Goal: Information Seeking & Learning: Learn about a topic

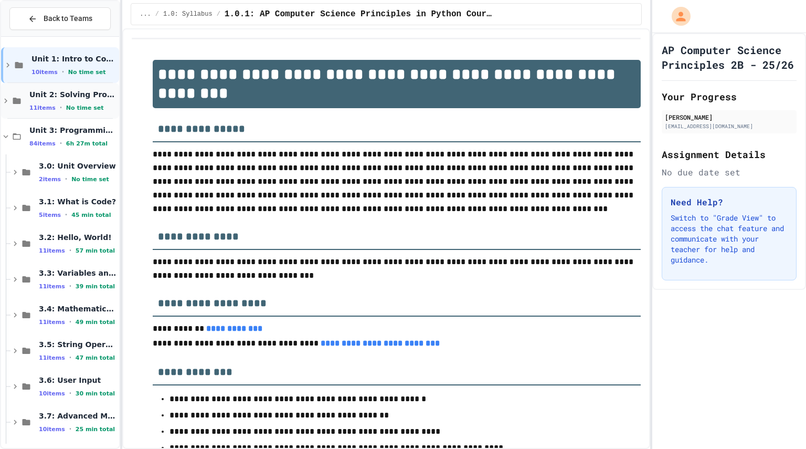
click at [8, 103] on icon at bounding box center [5, 100] width 9 height 9
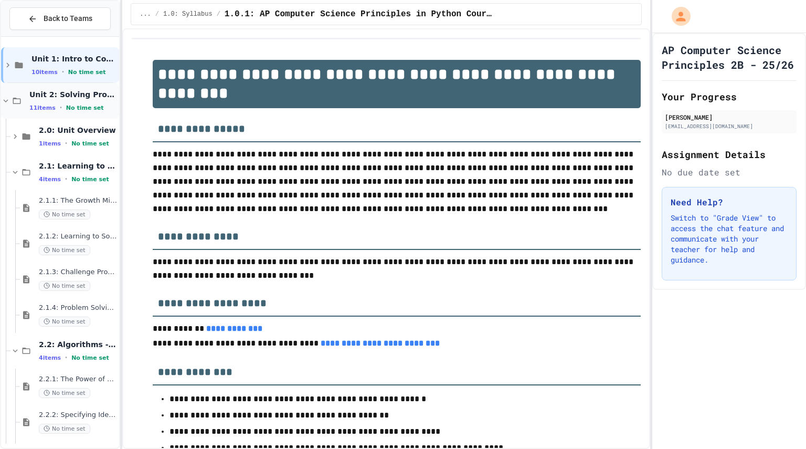
click at [8, 100] on icon at bounding box center [5, 100] width 9 height 9
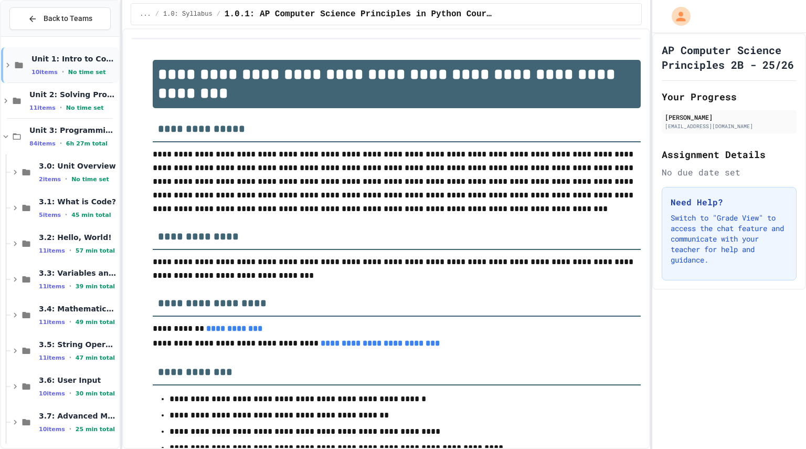
click at [8, 72] on div "Unit 1: Intro to Computer Science 10 items • No time set" at bounding box center [60, 65] width 118 height 36
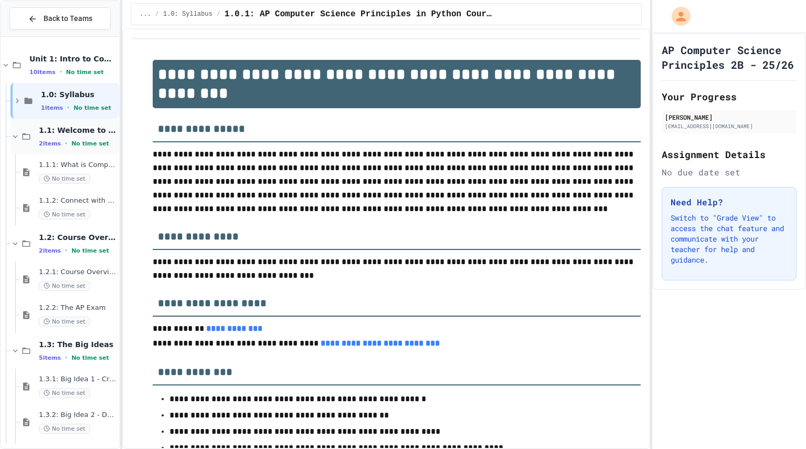
click at [14, 135] on icon at bounding box center [14, 136] width 9 height 9
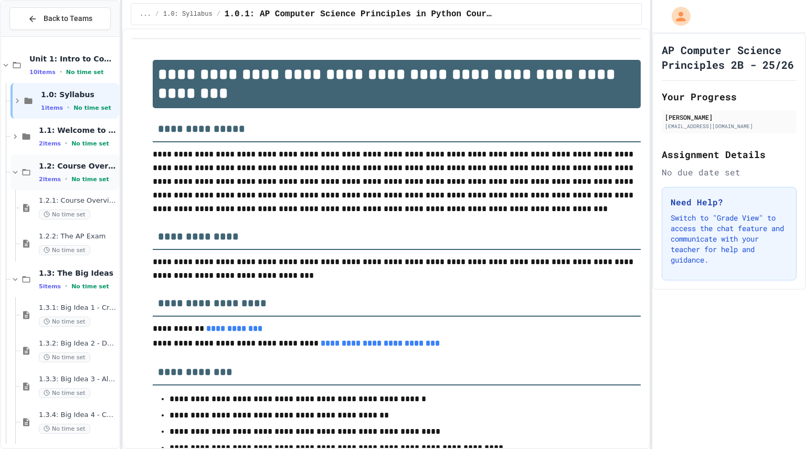
click at [17, 173] on icon at bounding box center [14, 171] width 9 height 9
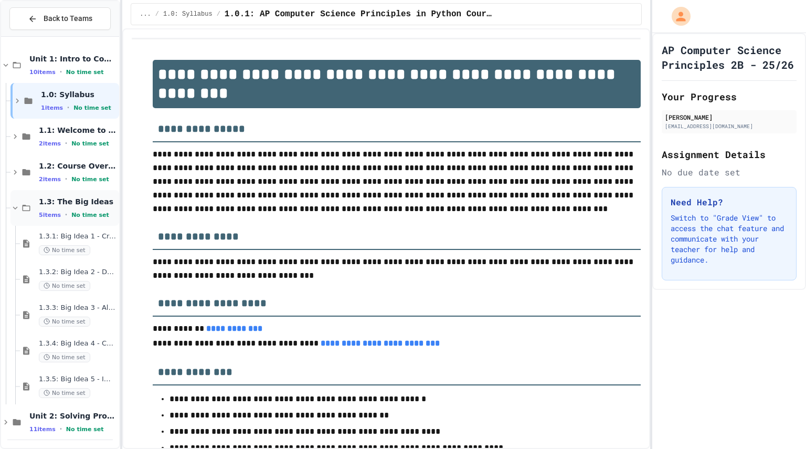
click at [17, 207] on icon at bounding box center [15, 207] width 5 height 3
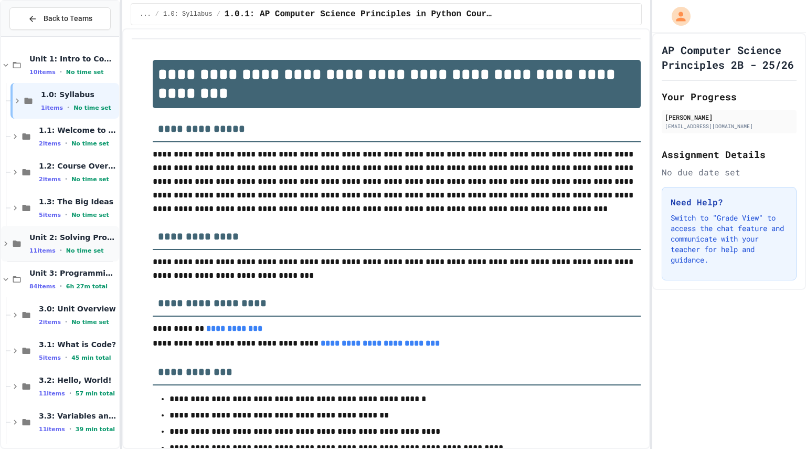
click at [4, 243] on icon at bounding box center [5, 243] width 9 height 9
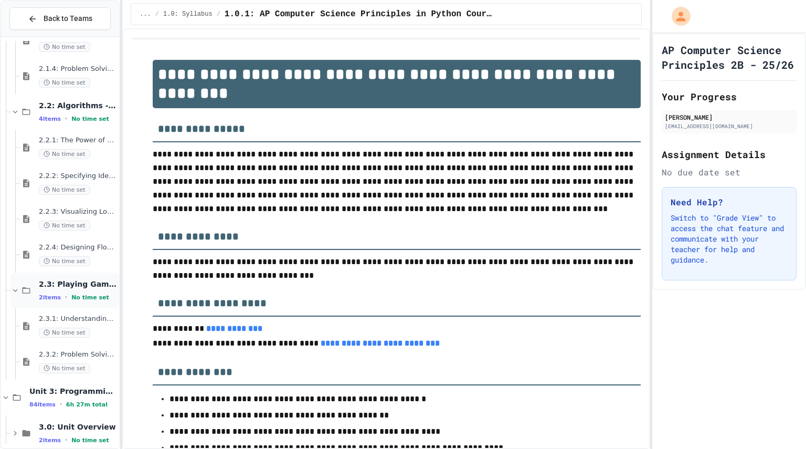
scroll to position [382, 0]
click at [103, 268] on div "2.2.4: Designing Flowcharts No time set" at bounding box center [69, 254] width 99 height 36
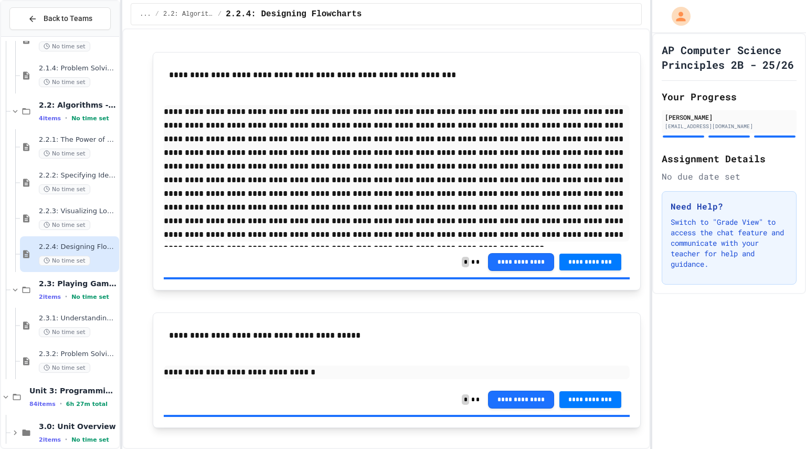
scroll to position [962, 0]
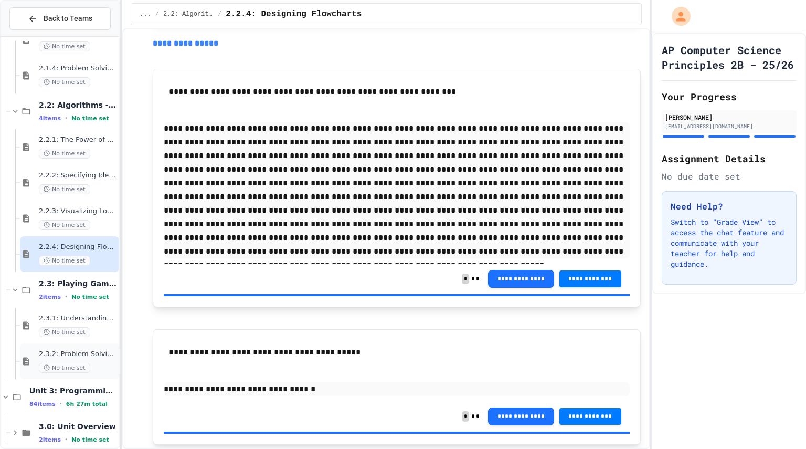
click at [73, 350] on span "2.3.2: Problem Solving Reflection" at bounding box center [78, 353] width 78 height 9
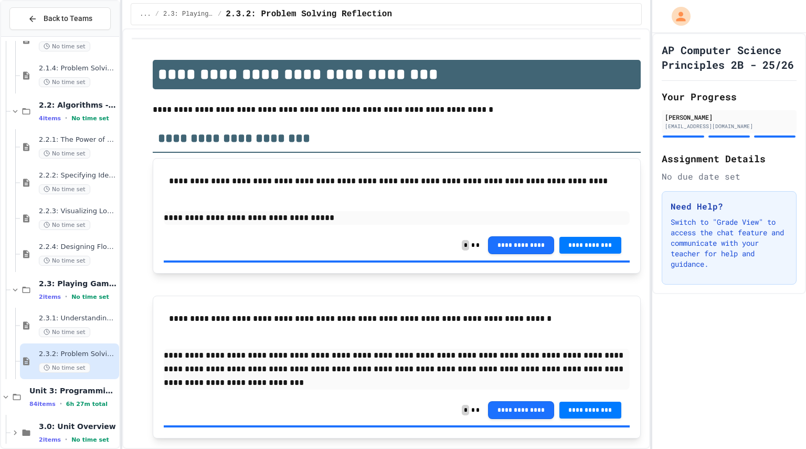
scroll to position [165, 0]
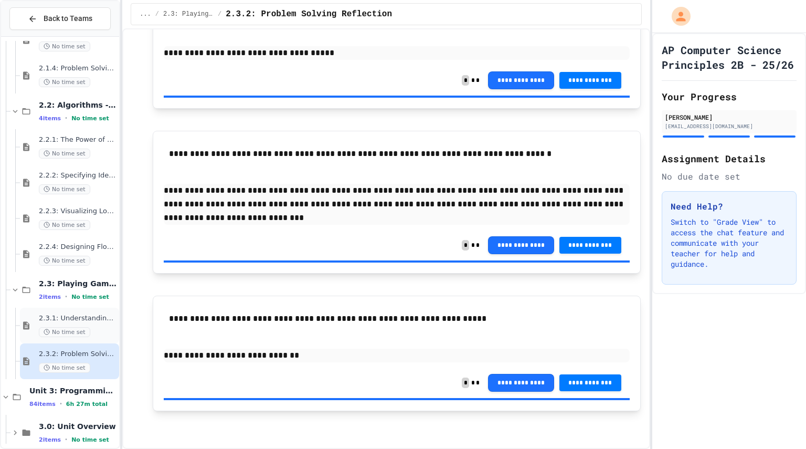
click at [91, 318] on span "2.3.1: Understanding Games with Flowcharts" at bounding box center [78, 318] width 78 height 9
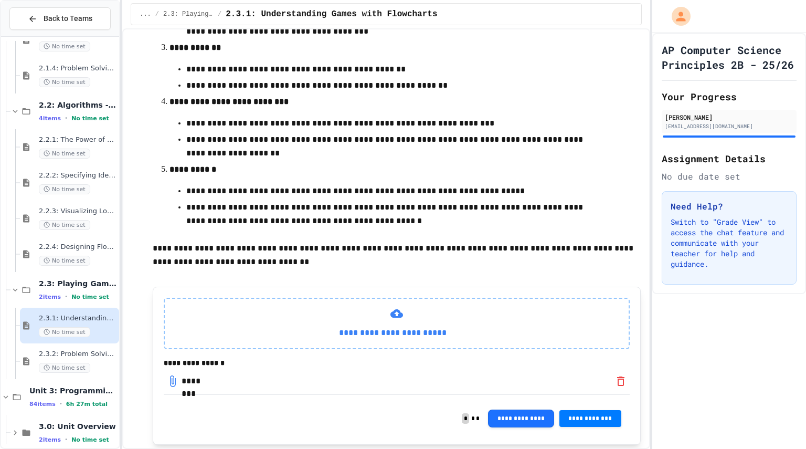
scroll to position [427, 0]
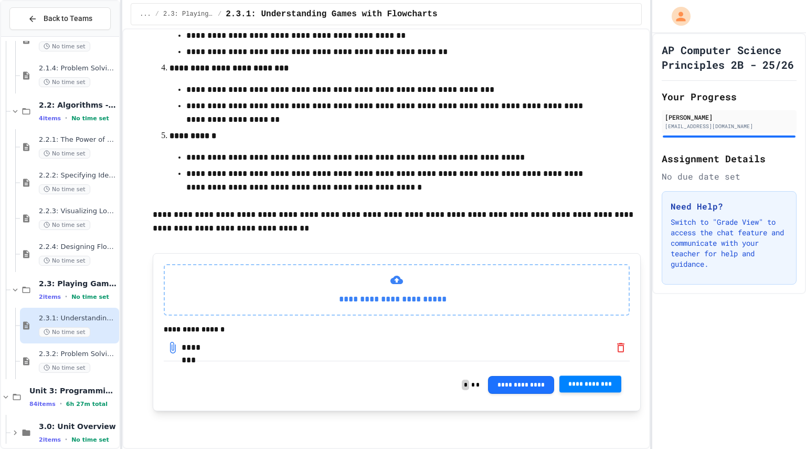
click at [586, 391] on button "**********" at bounding box center [590, 384] width 62 height 17
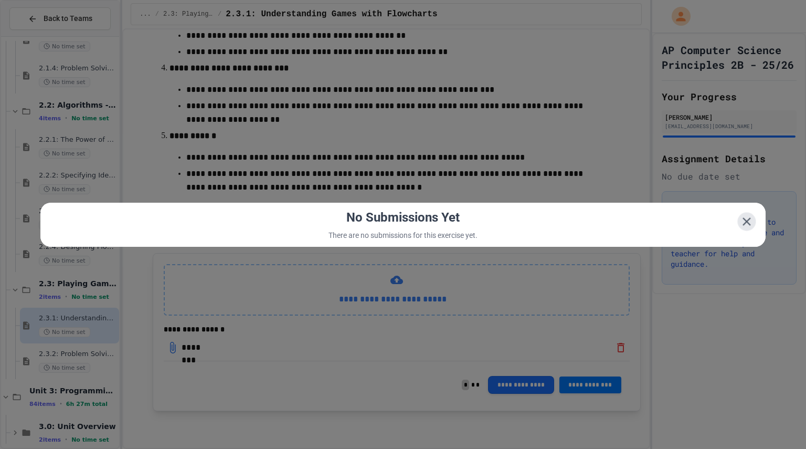
click at [743, 219] on icon at bounding box center [747, 221] width 8 height 8
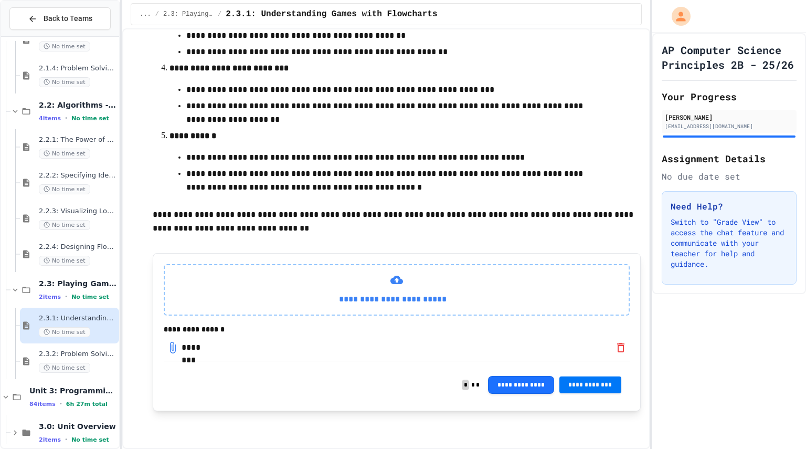
click at [580, 385] on span "**********" at bounding box center [590, 384] width 45 height 8
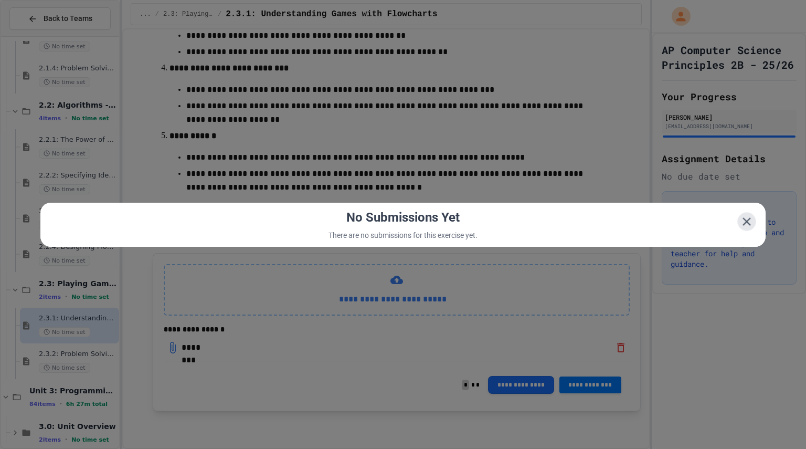
click at [740, 218] on icon at bounding box center [747, 221] width 14 height 14
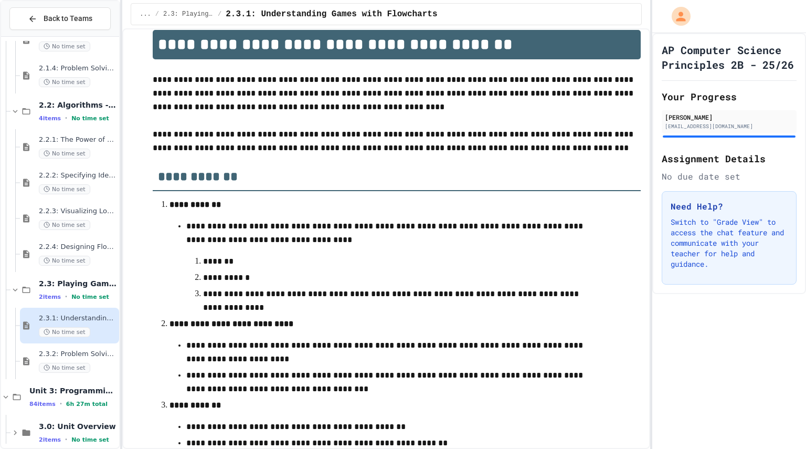
scroll to position [0, 0]
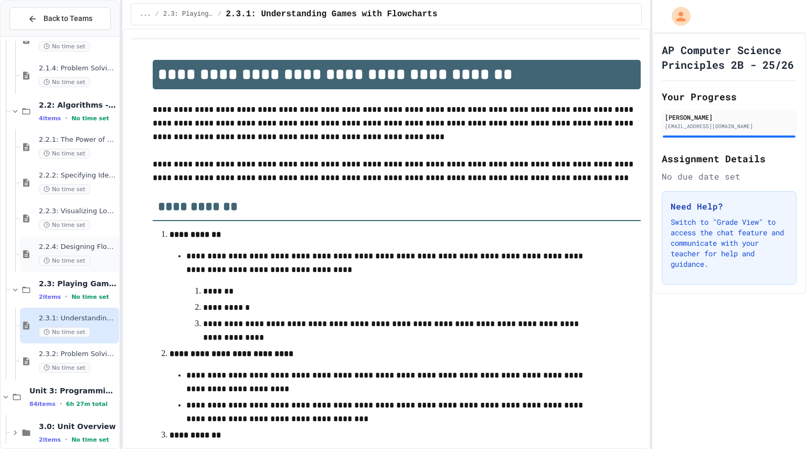
click at [95, 247] on span "2.2.4: Designing Flowcharts" at bounding box center [78, 246] width 78 height 9
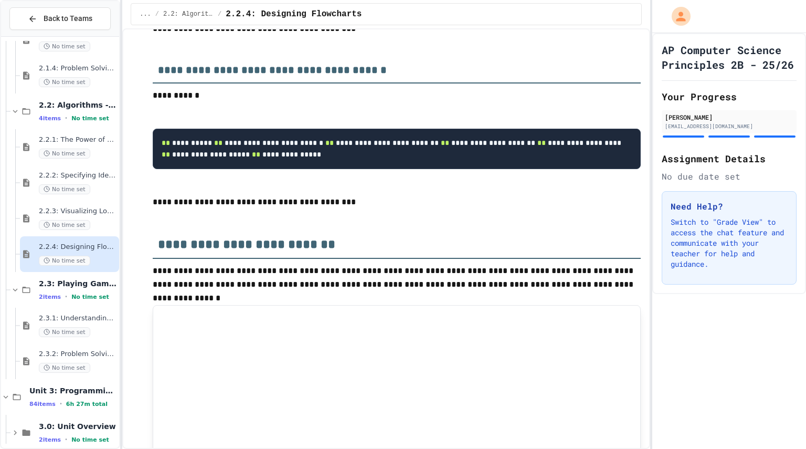
scroll to position [378, 0]
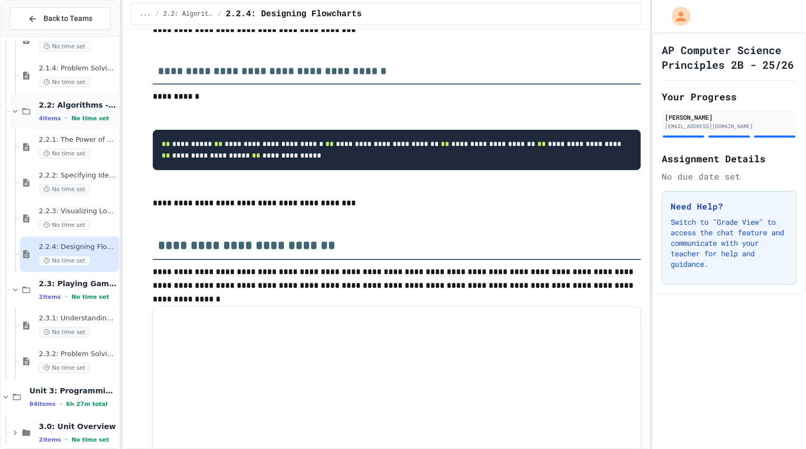
click at [14, 116] on div "2.2: Algorithms - from Pseudocode to Flowcharts 4 items • No time set" at bounding box center [64, 111] width 109 height 36
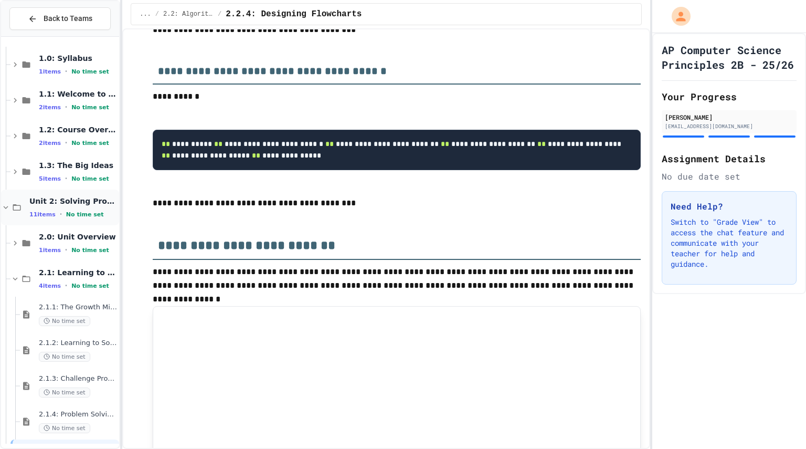
scroll to position [0, 0]
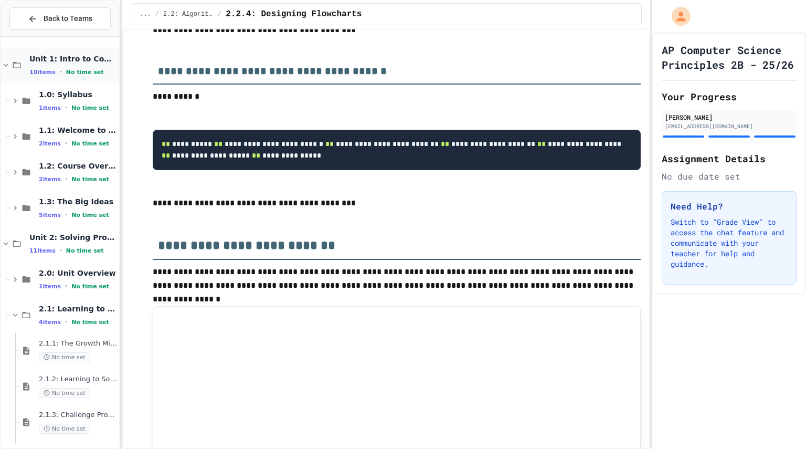
click at [5, 69] on icon at bounding box center [5, 64] width 9 height 9
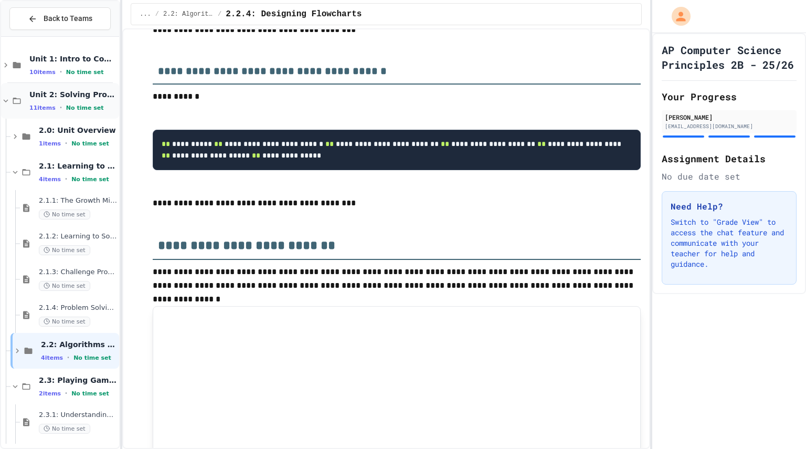
click at [9, 98] on icon at bounding box center [5, 100] width 9 height 9
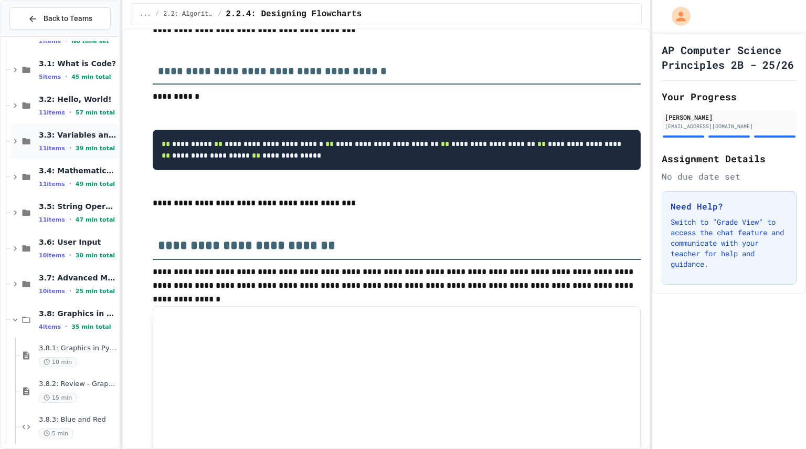
scroll to position [137, 0]
click at [19, 285] on icon at bounding box center [14, 284] width 9 height 9
click at [45, 250] on div "3.6: User Input 10 items • 30 min total" at bounding box center [78, 249] width 78 height 22
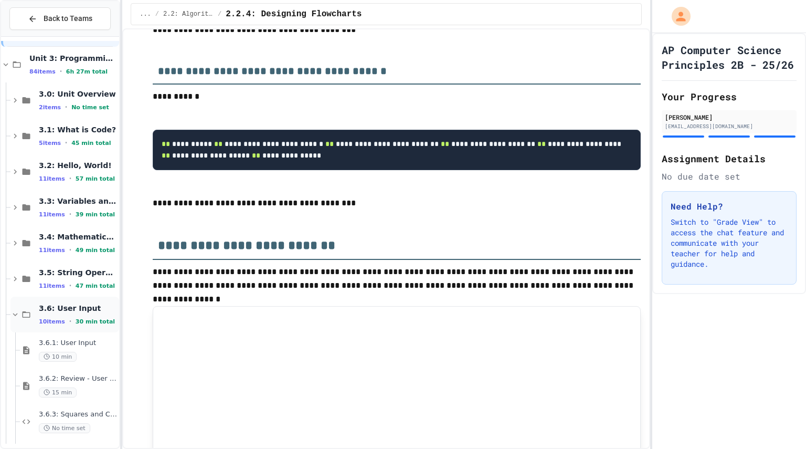
scroll to position [70, 0]
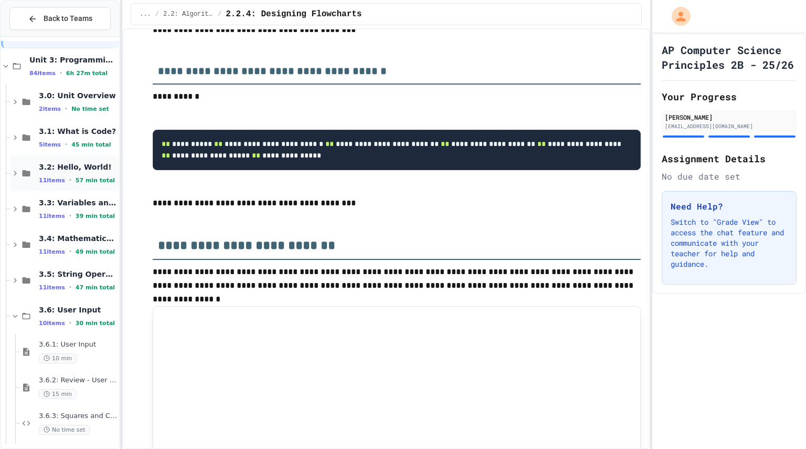
click at [44, 174] on div "3.2: Hello, World! 11 items • 57 min total" at bounding box center [78, 173] width 78 height 22
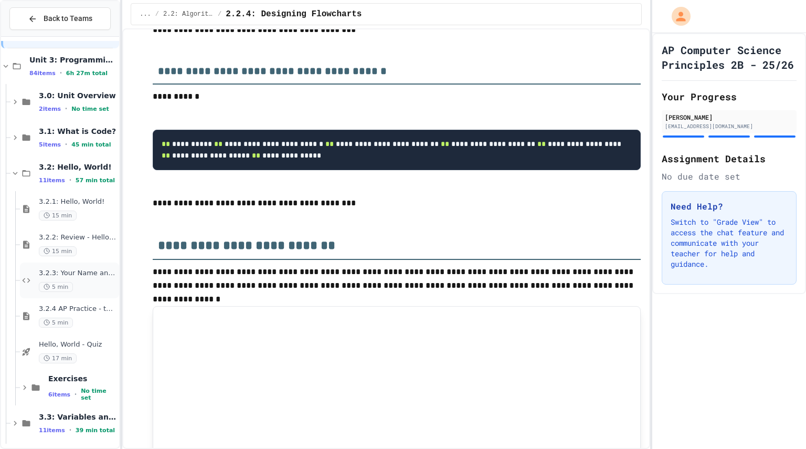
click at [91, 277] on span "3.2.3: Your Name and Favorite Movie" at bounding box center [78, 273] width 78 height 9
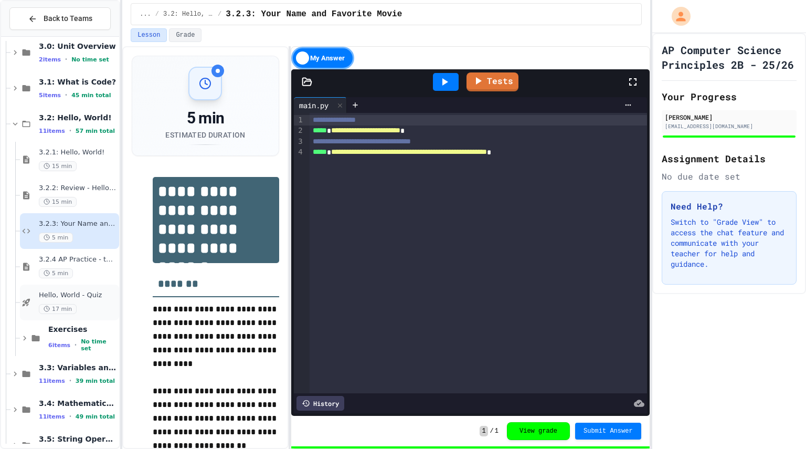
scroll to position [122, 0]
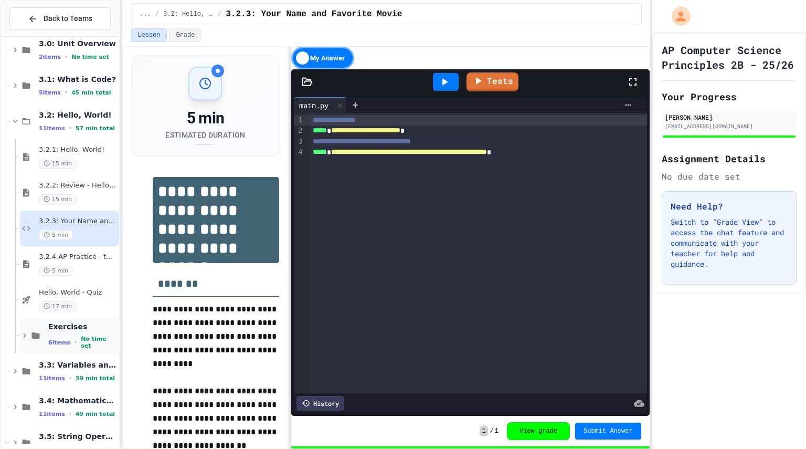
click at [27, 333] on icon at bounding box center [24, 334] width 9 height 9
click at [79, 364] on span "Message Fix" at bounding box center [82, 363] width 69 height 9
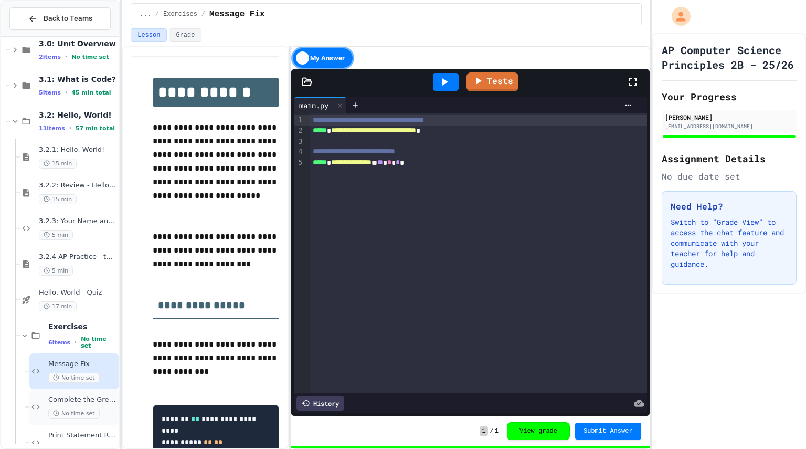
click at [96, 404] on div "Complete the Greeting No time set" at bounding box center [82, 406] width 69 height 23
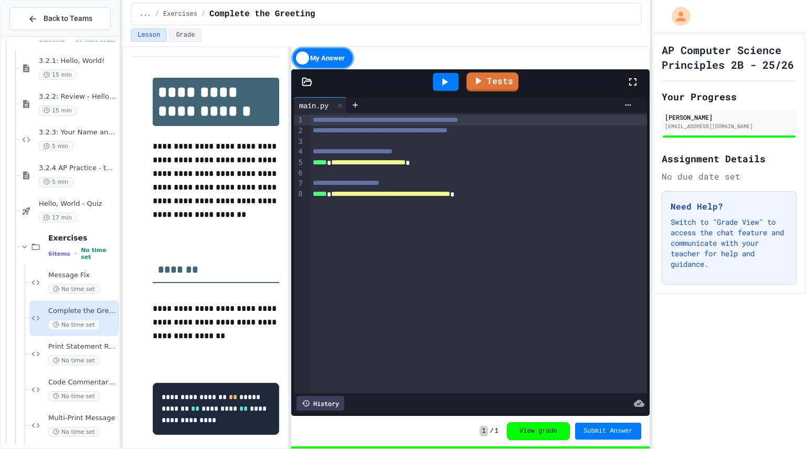
scroll to position [255, 0]
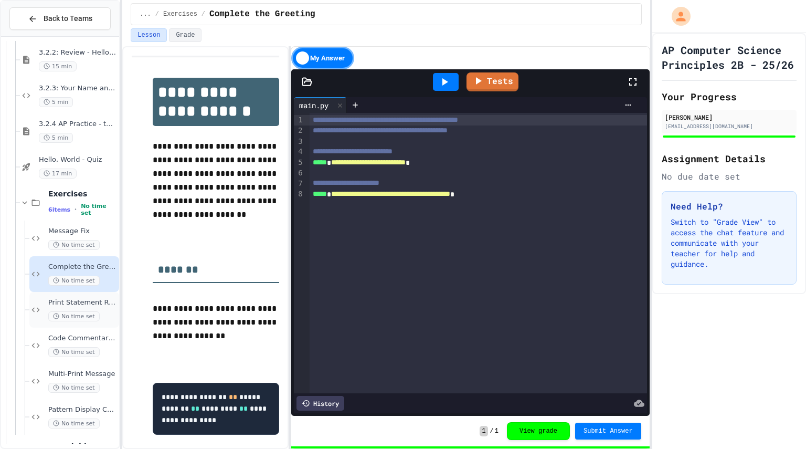
click at [99, 305] on span "Print Statement Repair" at bounding box center [82, 302] width 69 height 9
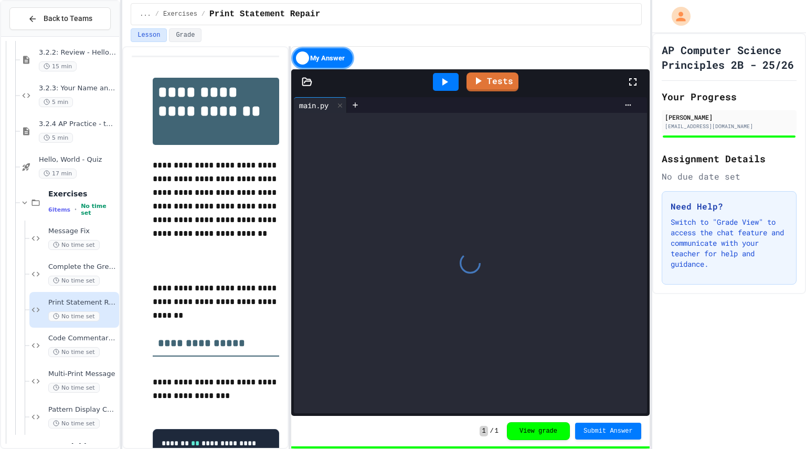
click at [101, 338] on span "Code Commentary Creator" at bounding box center [82, 338] width 69 height 9
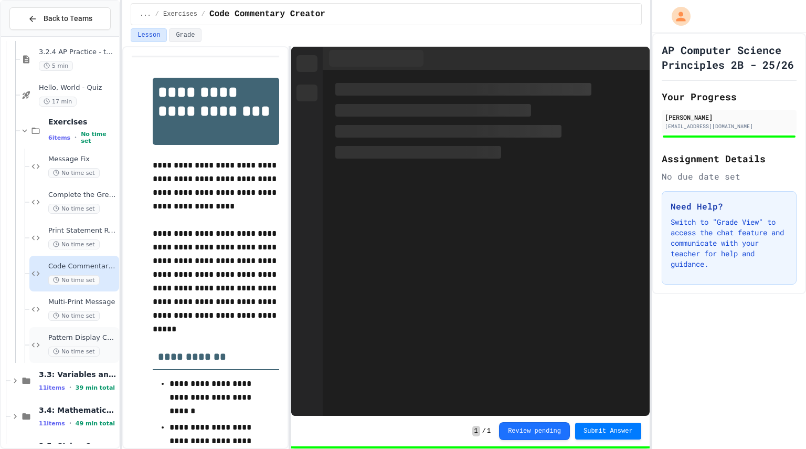
scroll to position [328, 0]
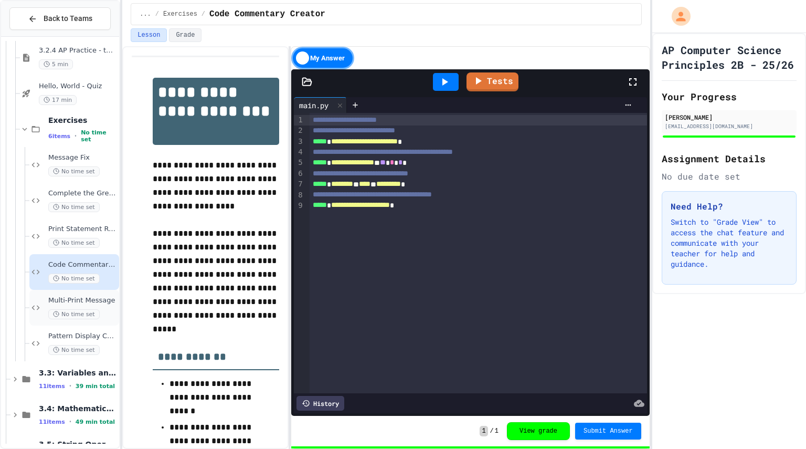
click at [101, 316] on div "No time set" at bounding box center [82, 314] width 69 height 10
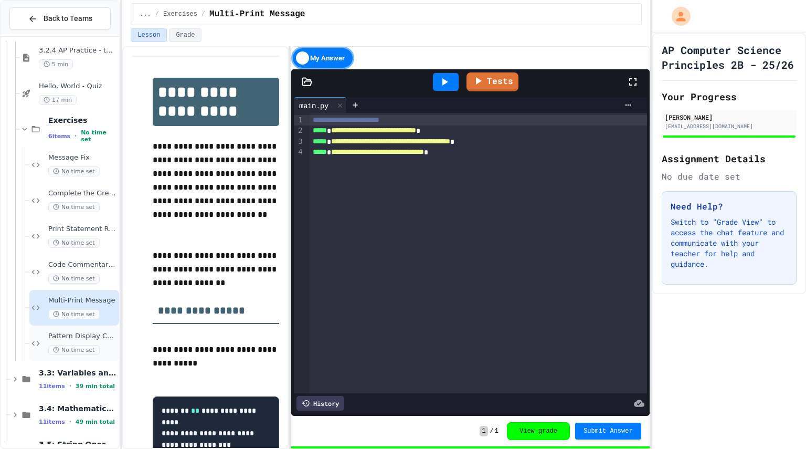
click at [102, 344] on div "Pattern Display Challenge No time set" at bounding box center [82, 343] width 69 height 23
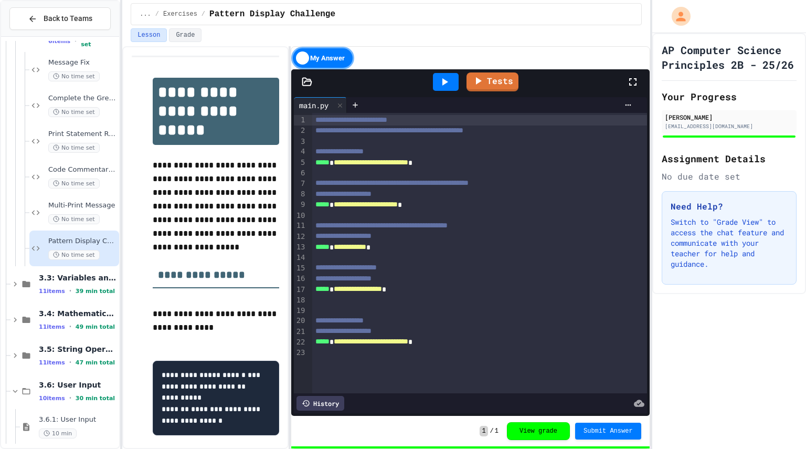
scroll to position [424, 0]
click at [17, 287] on icon at bounding box center [14, 283] width 9 height 9
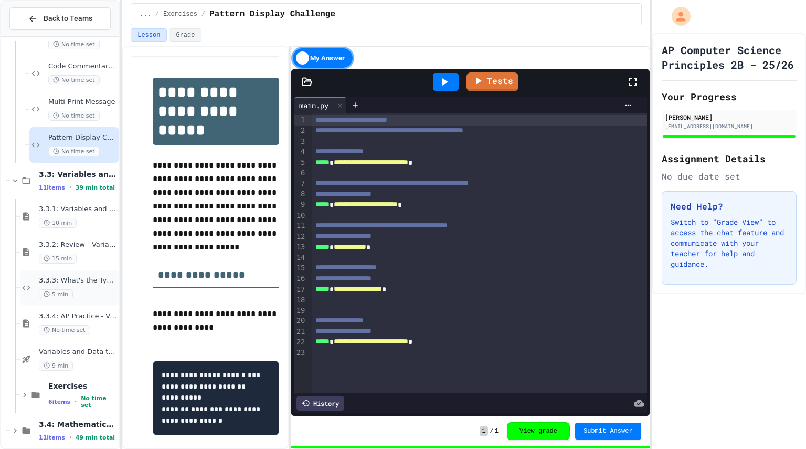
click at [89, 282] on span "3.3.3: What's the Type?" at bounding box center [78, 280] width 78 height 9
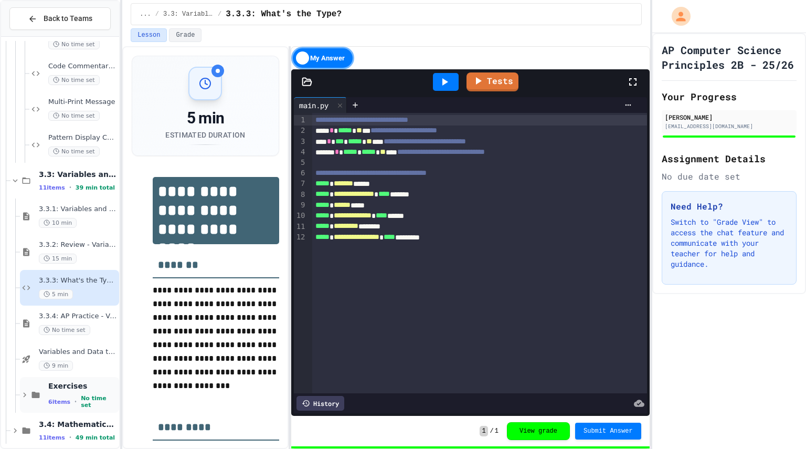
click at [23, 403] on div "Exercises 6 items • No time set" at bounding box center [69, 395] width 99 height 36
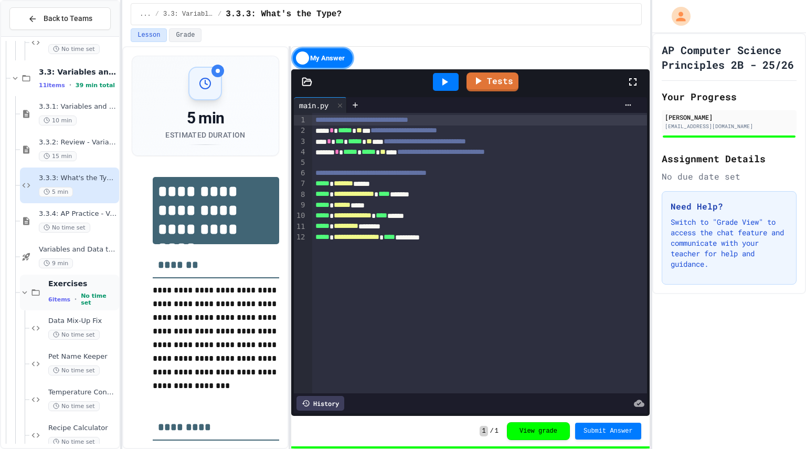
scroll to position [630, 0]
click at [46, 337] on div "Data Mix-Up Fix No time set" at bounding box center [74, 328] width 90 height 36
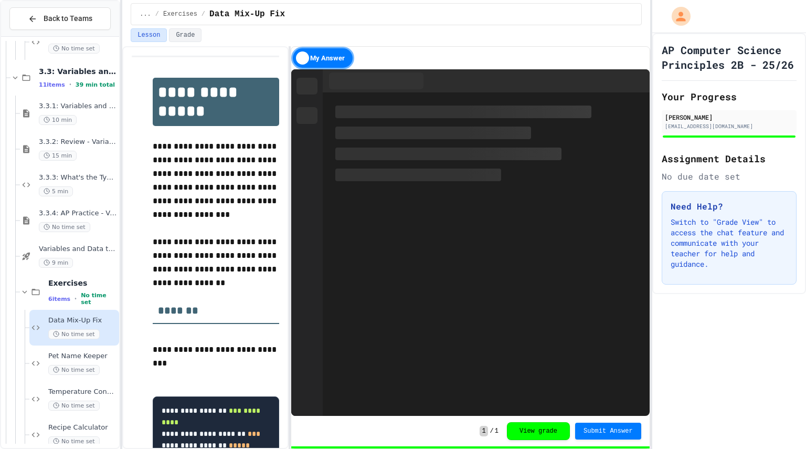
click at [55, 354] on span "Pet Name Keeper" at bounding box center [82, 355] width 69 height 9
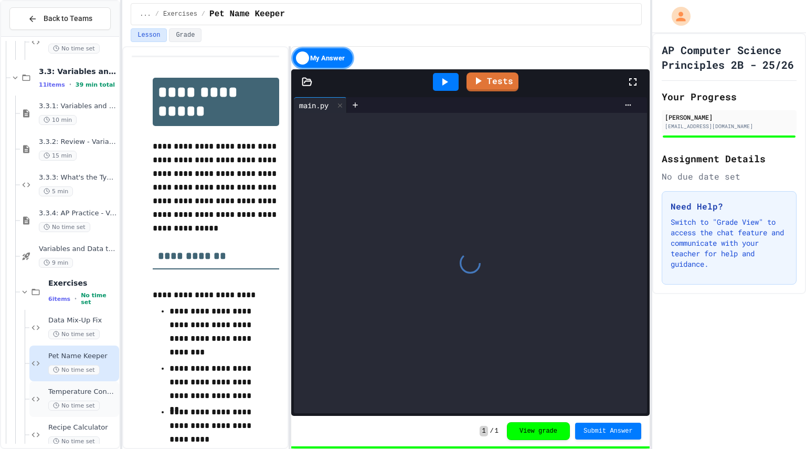
click at [105, 391] on span "Temperature Converter" at bounding box center [82, 391] width 69 height 9
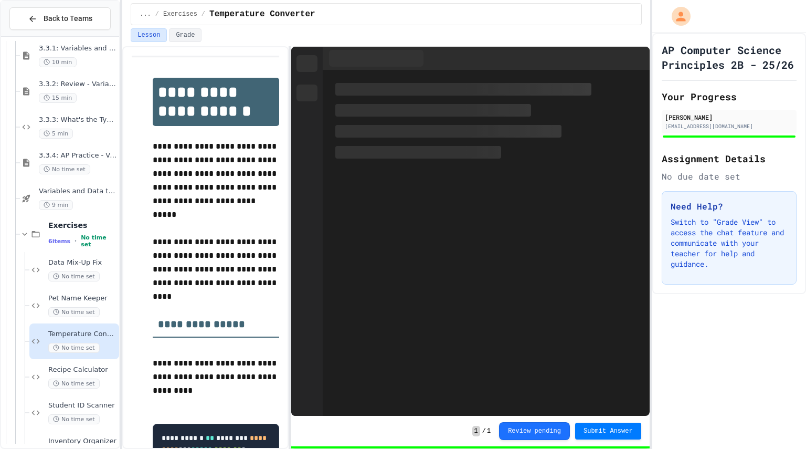
scroll to position [734, 0]
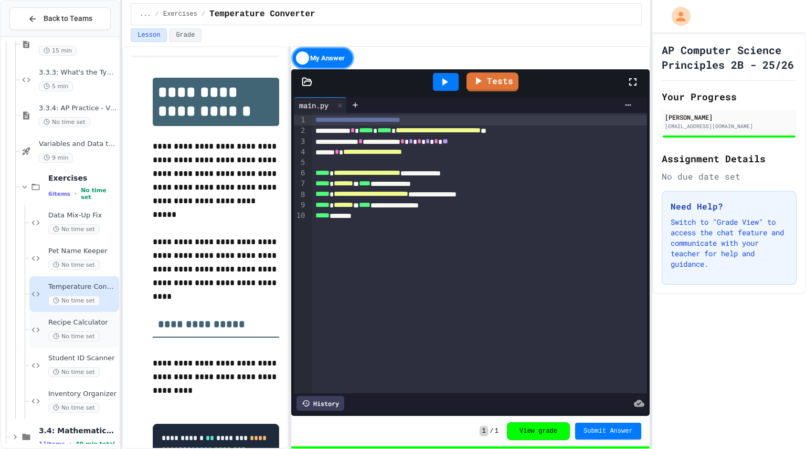
click at [101, 324] on span "Recipe Calculator" at bounding box center [82, 322] width 69 height 9
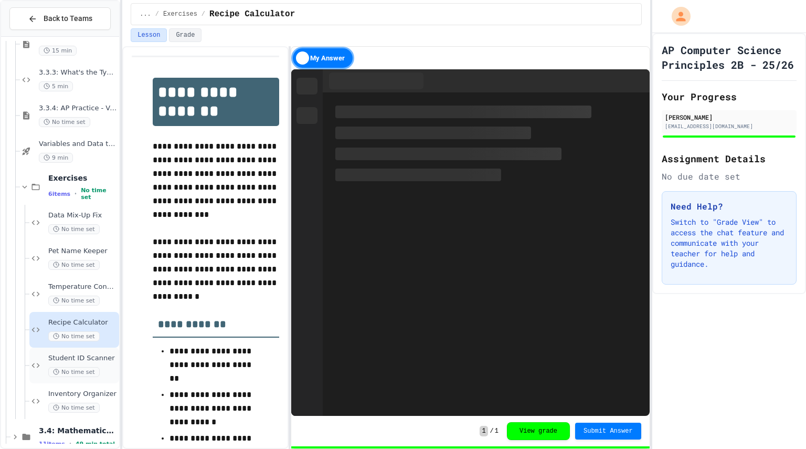
click at [101, 356] on span "Student ID Scanner" at bounding box center [82, 358] width 69 height 9
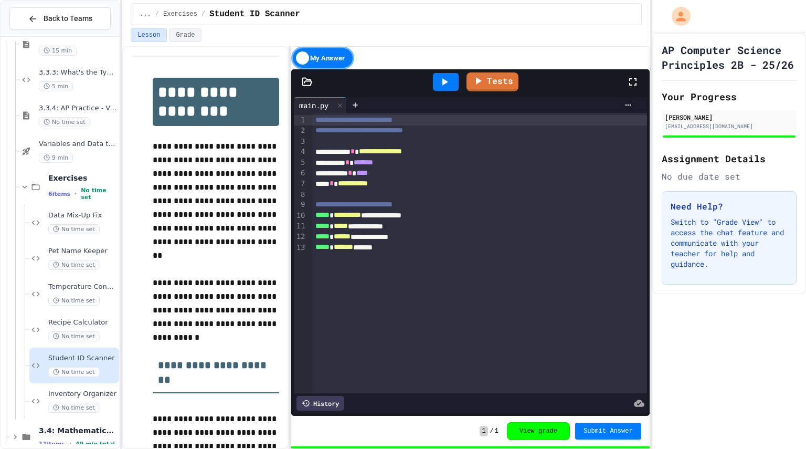
click at [106, 395] on span "Inventory Organizer" at bounding box center [82, 393] width 69 height 9
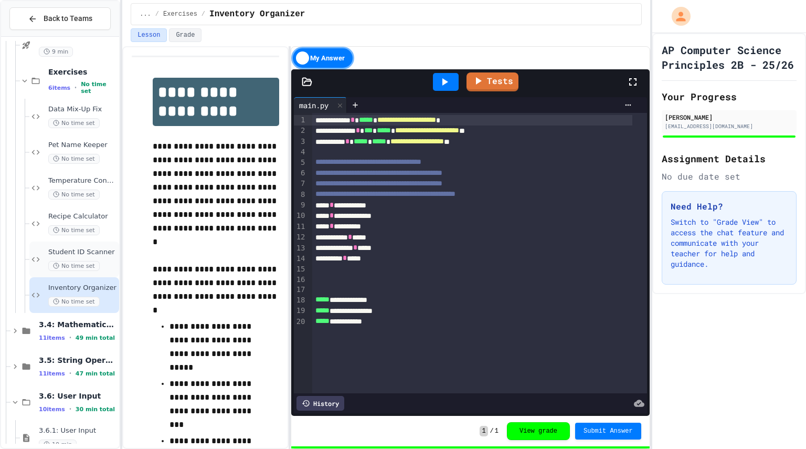
scroll to position [857, 0]
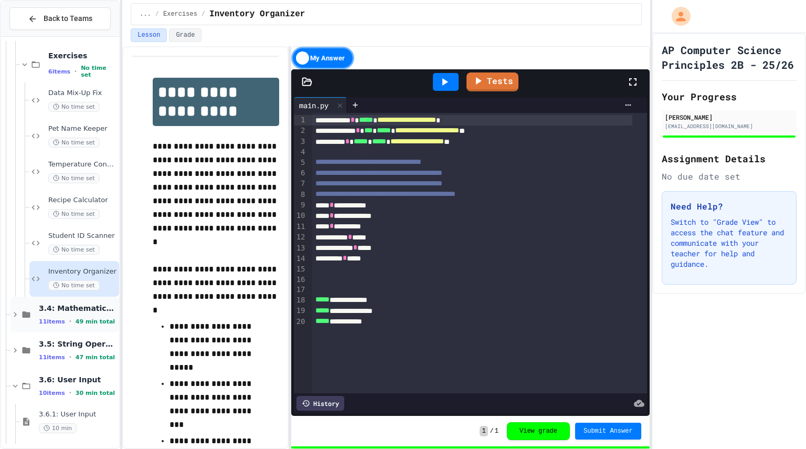
click at [12, 313] on icon at bounding box center [14, 314] width 9 height 9
click at [68, 344] on span "3.4.1: Mathematical Operators" at bounding box center [78, 342] width 78 height 9
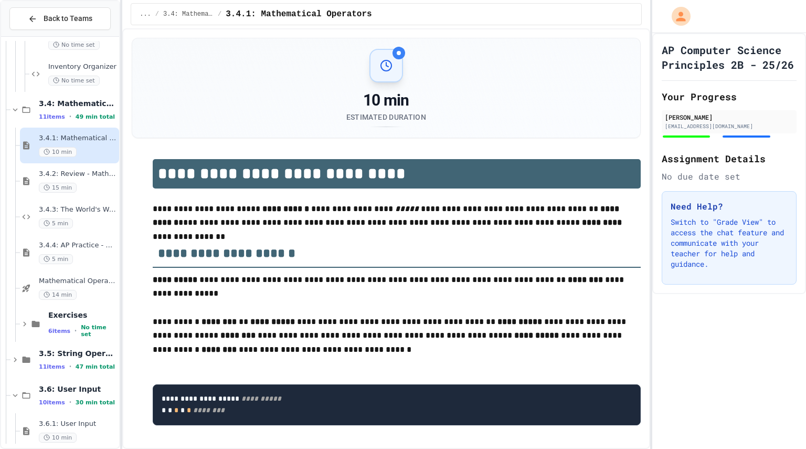
scroll to position [1062, 0]
click at [99, 215] on div "3.4.3: The World's Worst Farmers Market 5 min" at bounding box center [78, 216] width 78 height 23
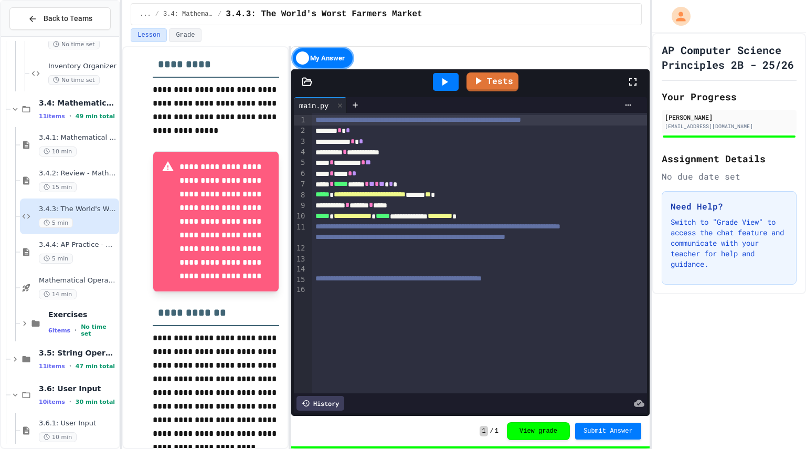
scroll to position [807, 0]
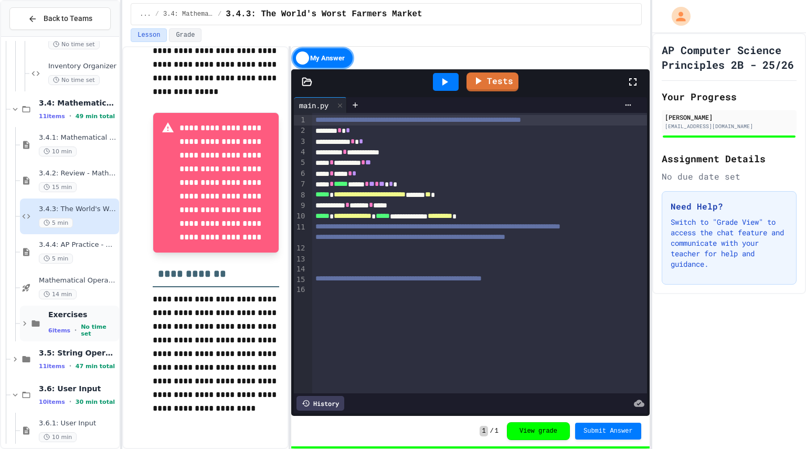
click at [25, 323] on icon at bounding box center [24, 323] width 3 height 5
click at [102, 359] on div "Calculator Fix No time set" at bounding box center [82, 358] width 69 height 23
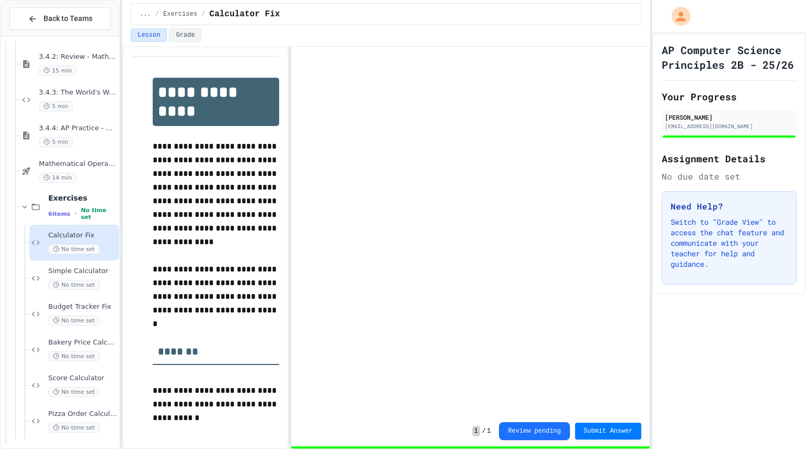
scroll to position [1246, 0]
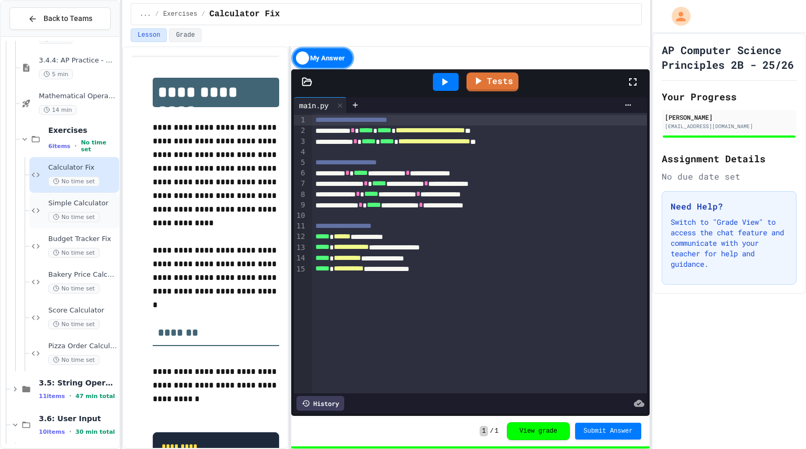
click at [105, 225] on div "Simple Calculator No time set" at bounding box center [74, 211] width 90 height 36
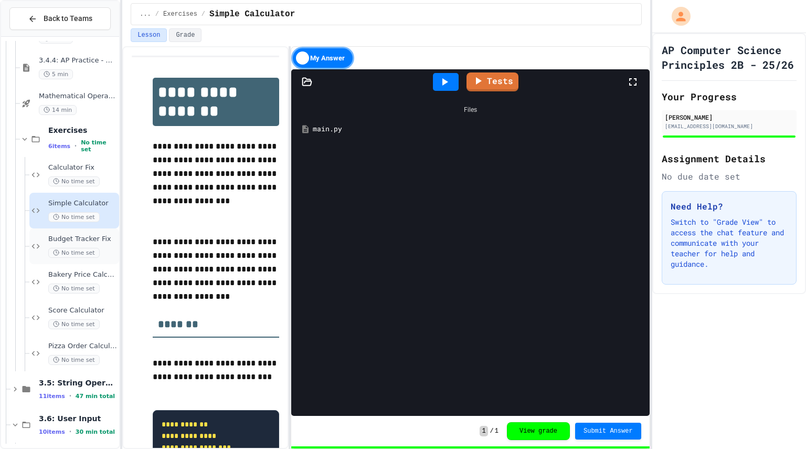
click at [99, 251] on div "No time set" at bounding box center [82, 253] width 69 height 10
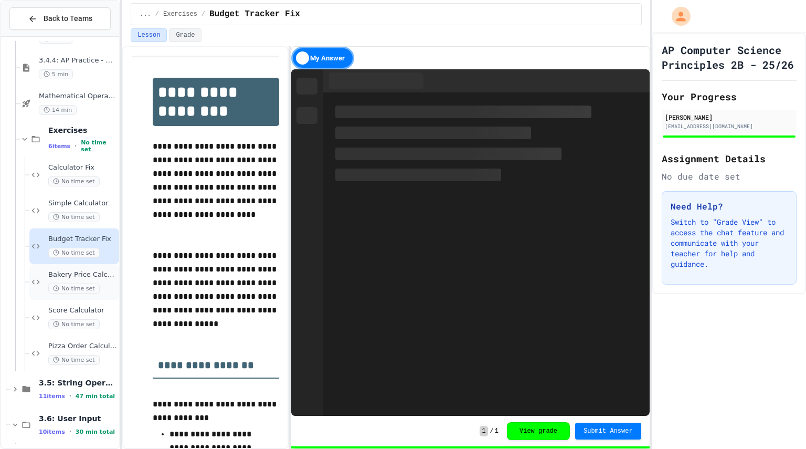
click at [102, 273] on span "Bakery Price Calculator" at bounding box center [82, 274] width 69 height 9
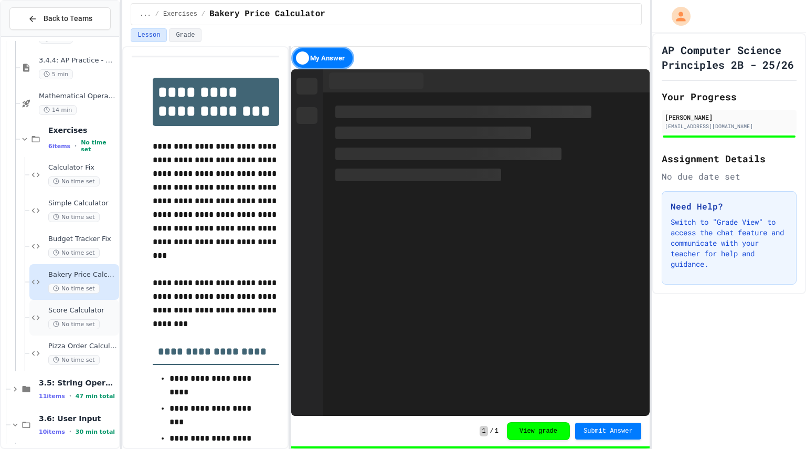
click at [99, 311] on span "Score Calculator" at bounding box center [82, 310] width 69 height 9
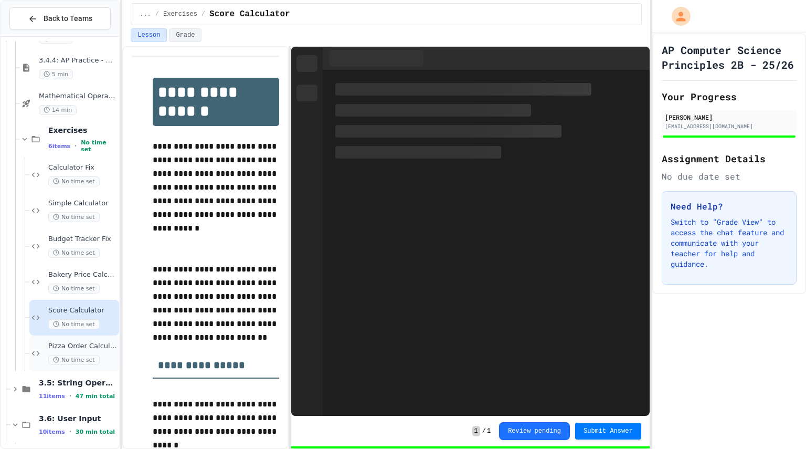
click at [100, 345] on span "Pizza Order Calculator" at bounding box center [82, 346] width 69 height 9
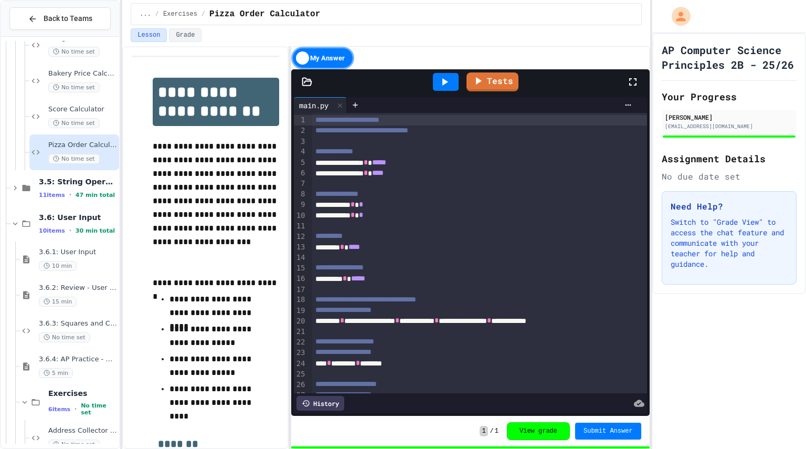
scroll to position [1447, 0]
click at [31, 333] on icon at bounding box center [26, 329] width 13 height 9
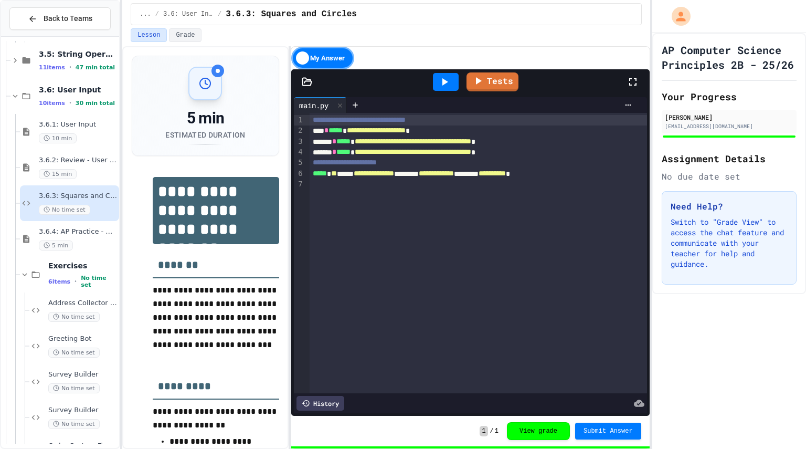
scroll to position [1575, 0]
click at [79, 301] on span "Address Collector Fix" at bounding box center [82, 302] width 69 height 9
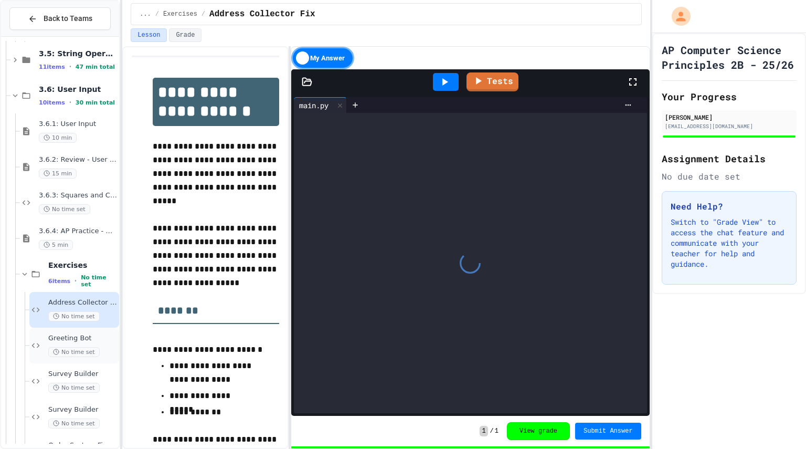
click at [101, 339] on span "Greeting Bot" at bounding box center [82, 338] width 69 height 9
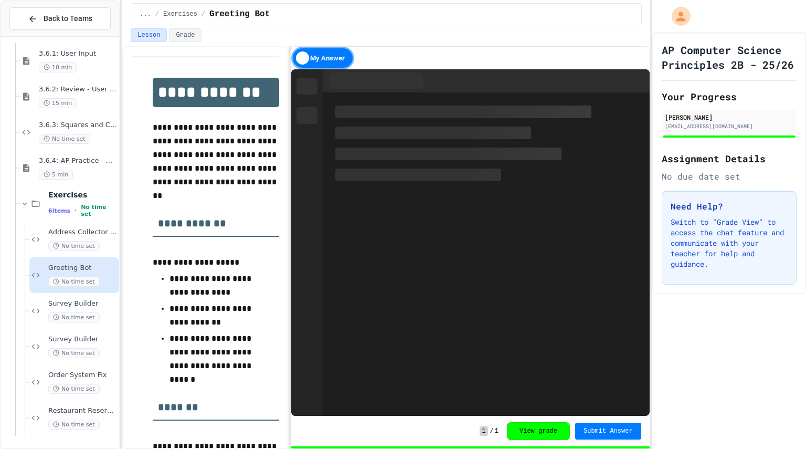
scroll to position [1655, 0]
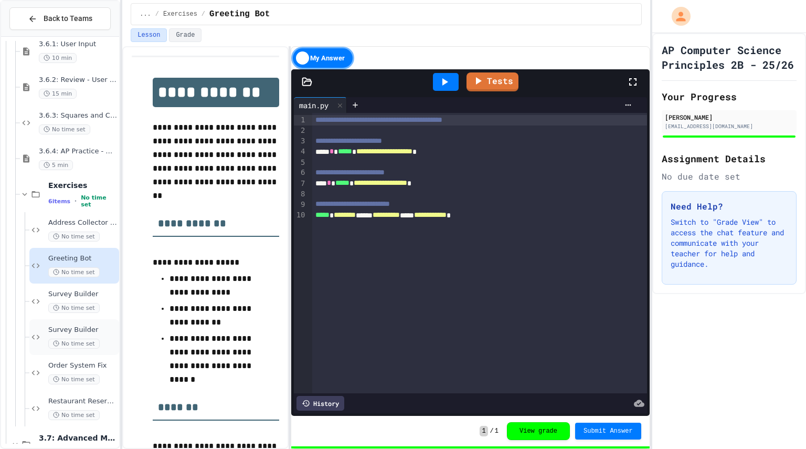
click at [100, 335] on div "Survey Builder No time set" at bounding box center [82, 336] width 69 height 23
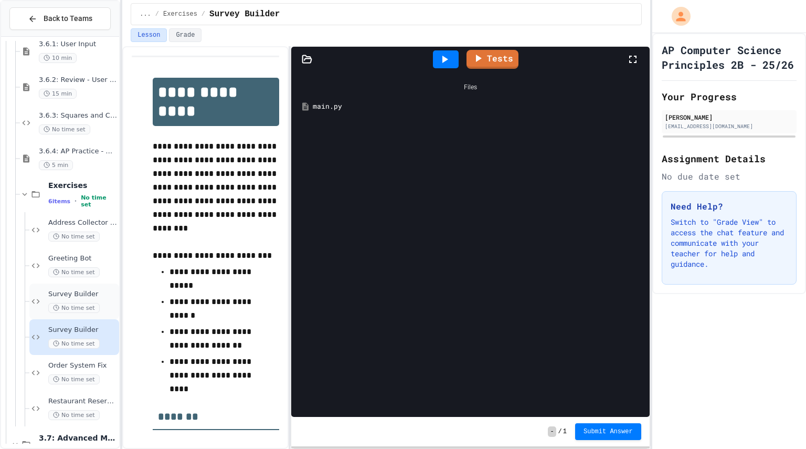
click at [102, 294] on span "Survey Builder" at bounding box center [82, 294] width 69 height 9
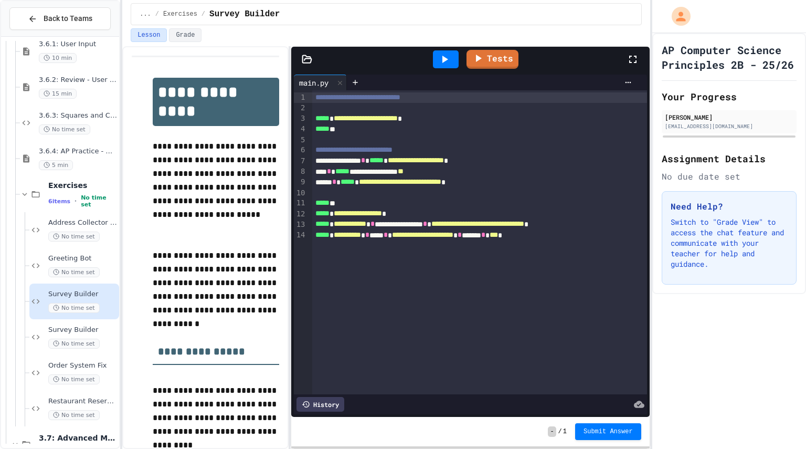
click at [452, 67] on div at bounding box center [446, 59] width 26 height 18
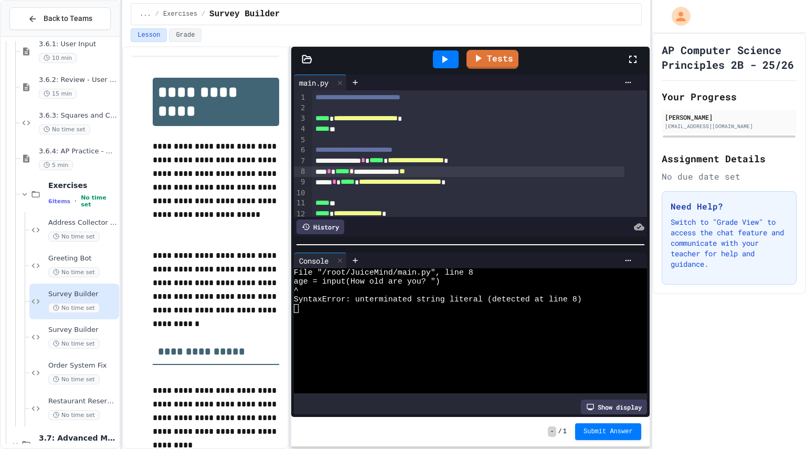
click at [365, 174] on div "**********" at bounding box center [468, 171] width 312 height 10
click at [442, 66] on div at bounding box center [446, 59] width 26 height 18
click at [364, 162] on div "**********" at bounding box center [468, 160] width 312 height 10
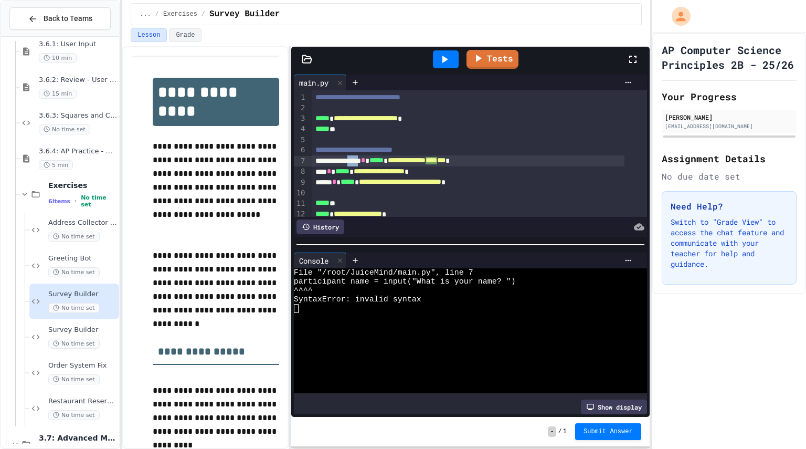
click at [364, 162] on div "**********" at bounding box center [468, 160] width 312 height 11
click at [362, 161] on div "**********" at bounding box center [468, 160] width 312 height 10
click at [440, 63] on icon at bounding box center [444, 59] width 13 height 13
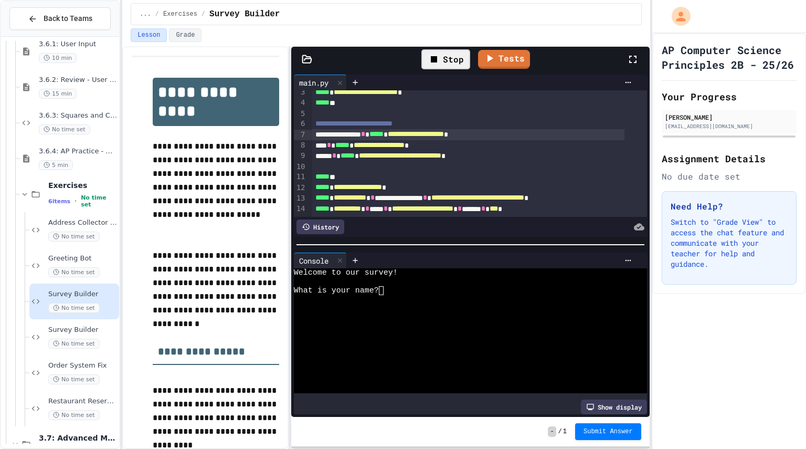
scroll to position [38, 0]
click at [432, 313] on div at bounding box center [461, 317] width 335 height 9
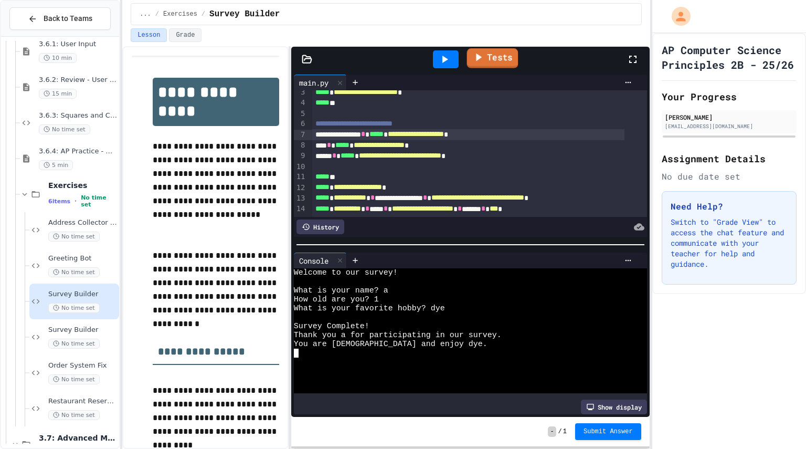
click at [498, 65] on link "Tests" at bounding box center [492, 58] width 51 height 20
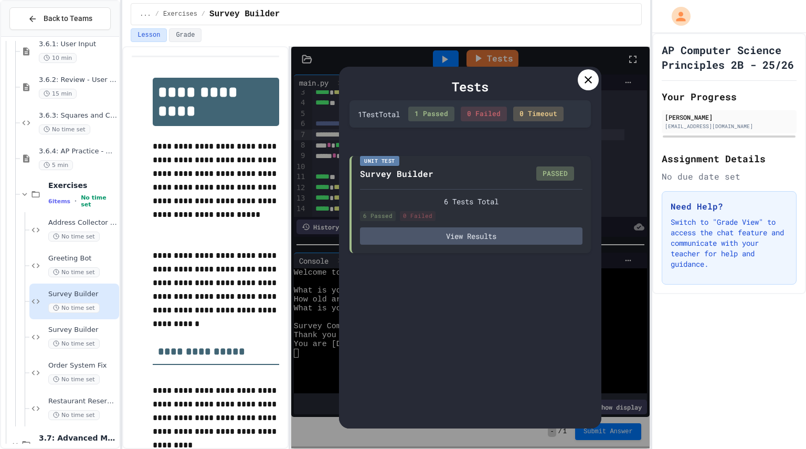
click at [588, 88] on div at bounding box center [588, 79] width 21 height 21
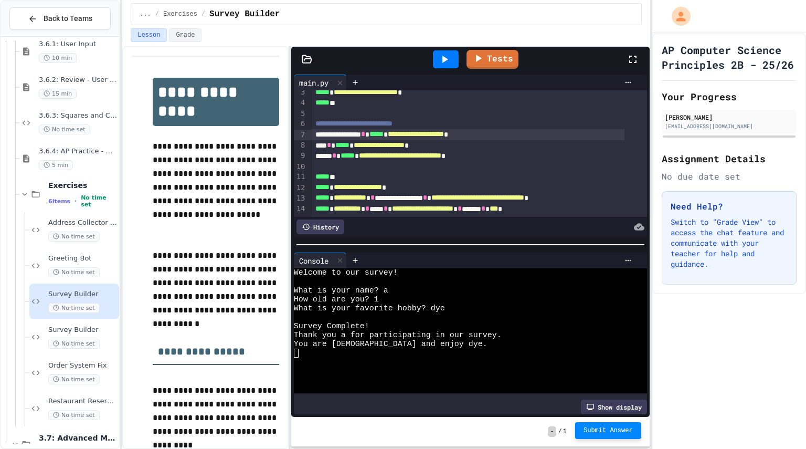
click at [610, 434] on span "Submit Answer" at bounding box center [607, 430] width 49 height 8
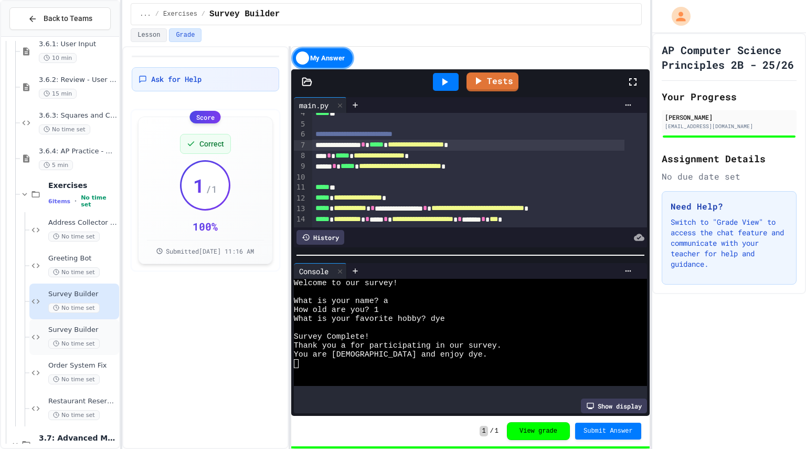
click at [93, 329] on span "Survey Builder" at bounding box center [82, 329] width 69 height 9
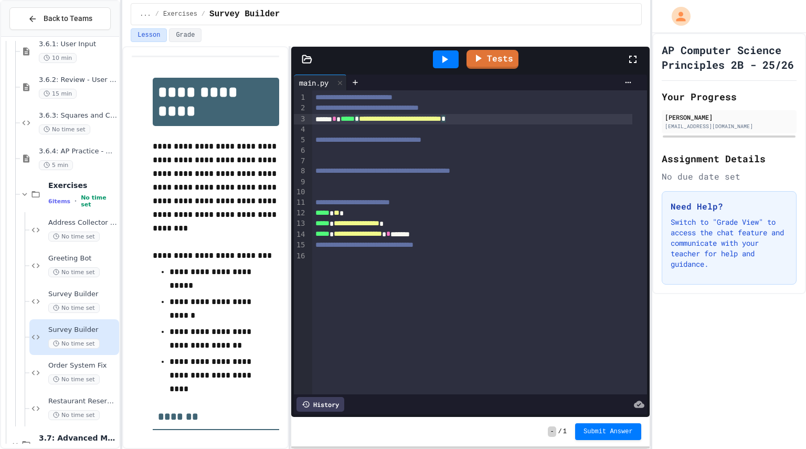
click at [544, 119] on div "**********" at bounding box center [472, 119] width 320 height 10
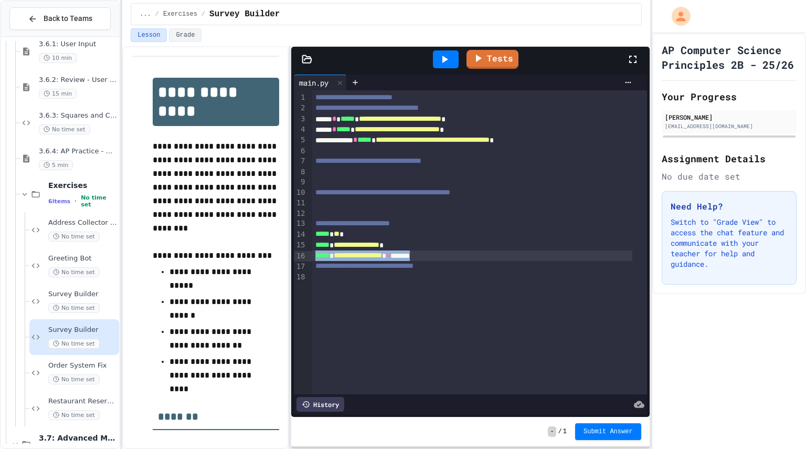
drag, startPoint x: 454, startPoint y: 254, endPoint x: 314, endPoint y: 256, distance: 140.6
click at [314, 256] on div "**********" at bounding box center [472, 255] width 320 height 10
click at [472, 257] on div "**********" at bounding box center [472, 255] width 320 height 10
drag, startPoint x: 462, startPoint y: 257, endPoint x: 312, endPoint y: 255, distance: 150.0
click at [312, 255] on div "**********" at bounding box center [472, 255] width 320 height 10
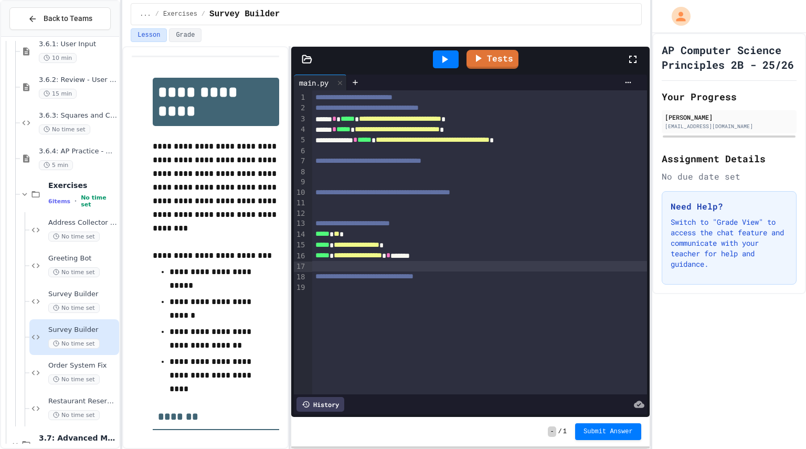
click at [326, 265] on div at bounding box center [479, 266] width 335 height 10
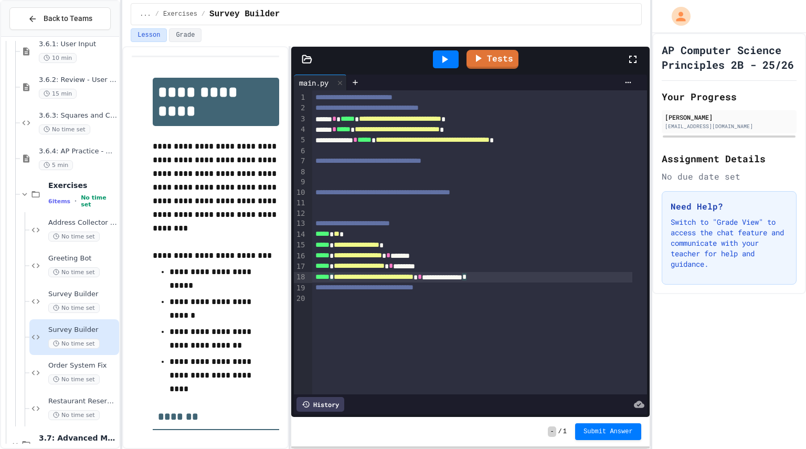
click at [357, 138] on span "*" at bounding box center [355, 139] width 4 height 7
click at [357, 141] on span "*" at bounding box center [355, 139] width 4 height 7
click at [336, 130] on span "*" at bounding box center [334, 128] width 4 height 7
click at [484, 57] on icon at bounding box center [478, 57] width 13 height 13
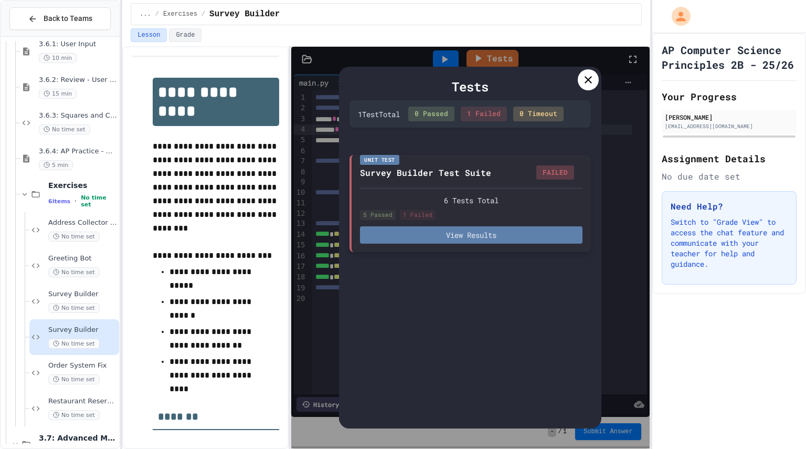
click at [546, 236] on button "View Results" at bounding box center [471, 234] width 222 height 17
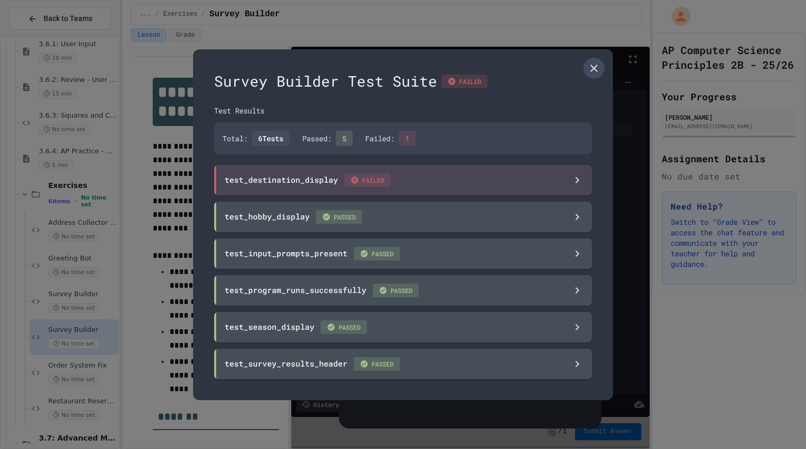
click at [603, 70] on link at bounding box center [593, 68] width 21 height 21
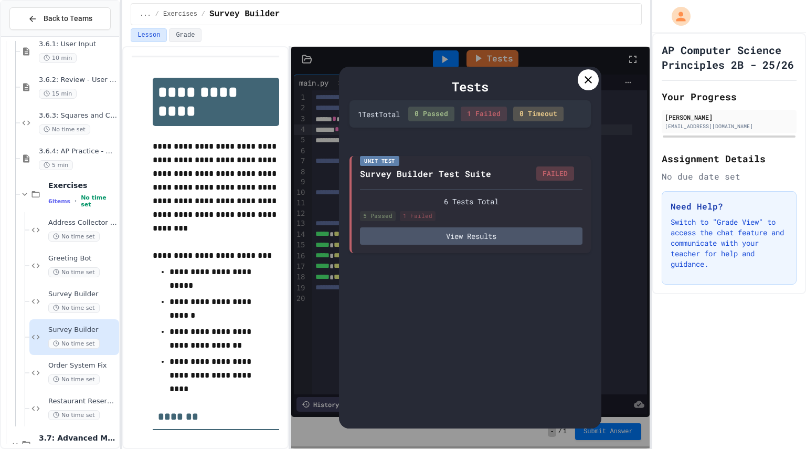
click at [592, 87] on div at bounding box center [588, 79] width 21 height 21
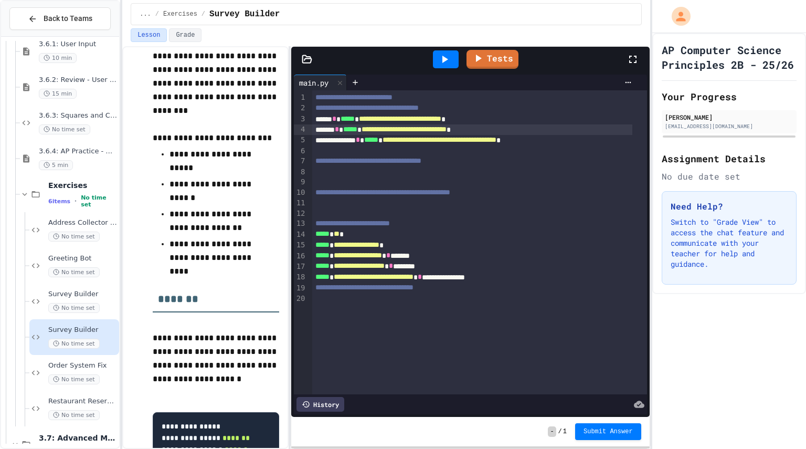
scroll to position [193, 0]
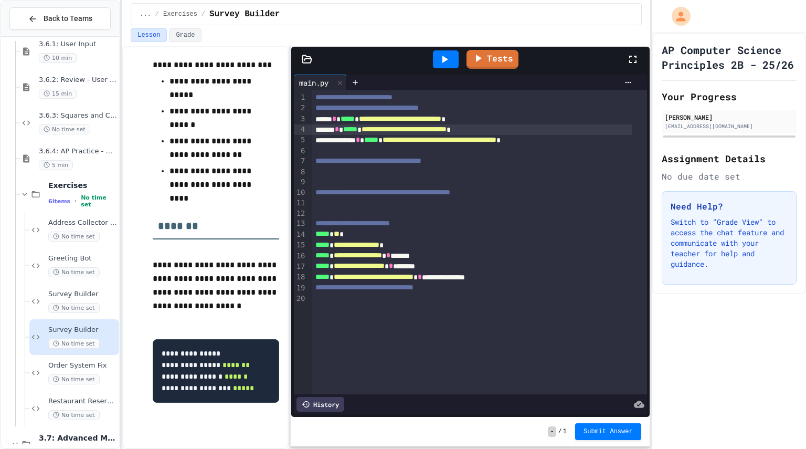
click at [402, 279] on span "**********" at bounding box center [374, 276] width 80 height 7
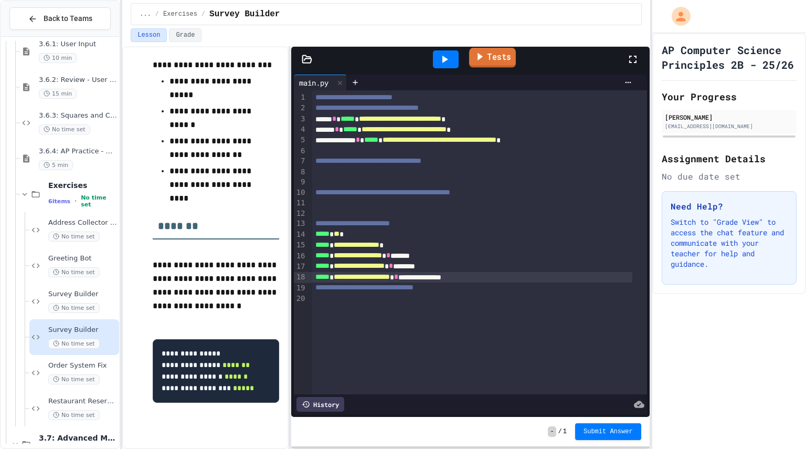
click at [488, 61] on link "Tests" at bounding box center [492, 58] width 47 height 20
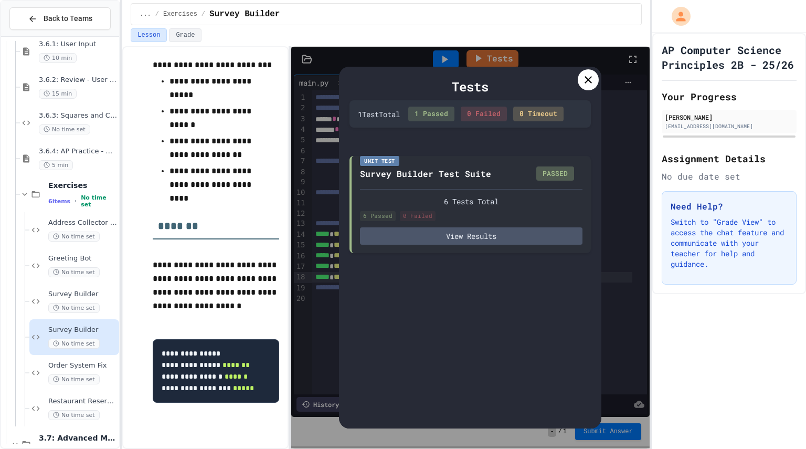
click at [586, 79] on icon at bounding box center [587, 79] width 7 height 7
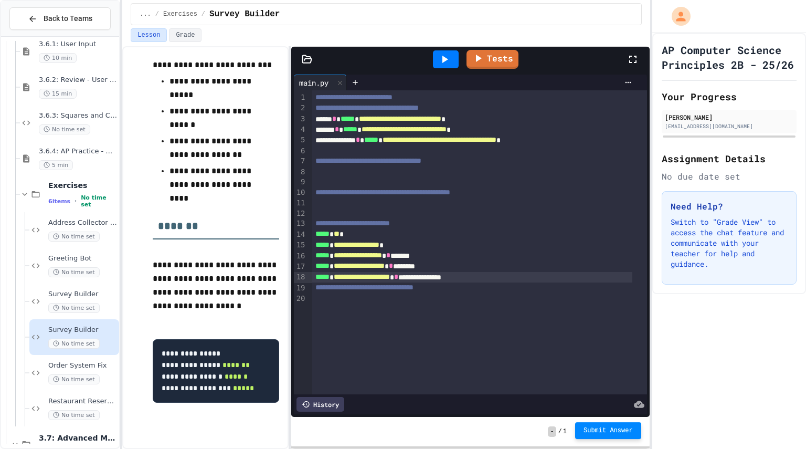
click at [621, 434] on button "Submit Answer" at bounding box center [608, 430] width 66 height 17
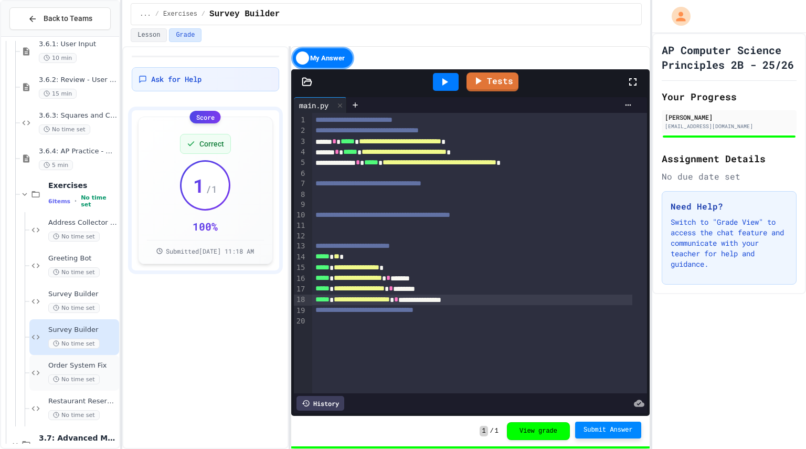
click at [97, 371] on div "Order System Fix No time set" at bounding box center [82, 372] width 69 height 23
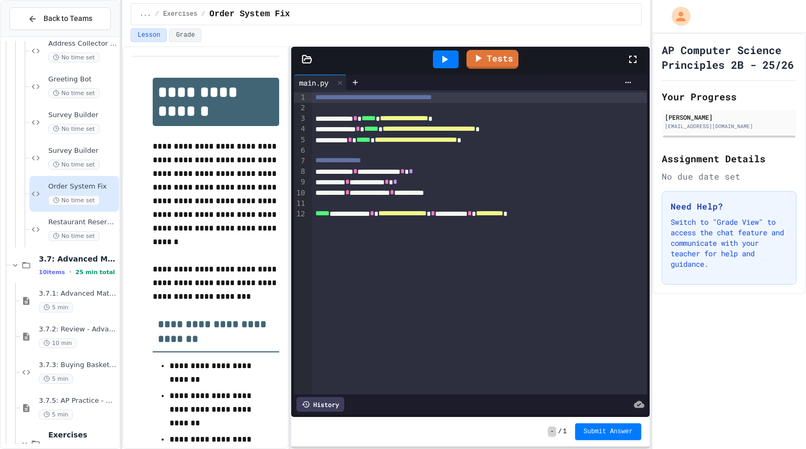
scroll to position [1833, 0]
click at [487, 214] on div "**********" at bounding box center [472, 213] width 320 height 10
click at [542, 218] on div "**********" at bounding box center [472, 213] width 320 height 10
click at [444, 57] on icon at bounding box center [445, 59] width 6 height 7
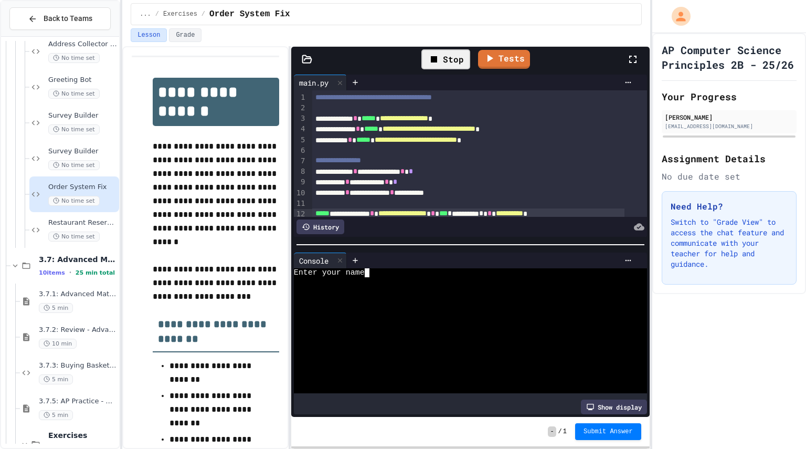
click at [417, 270] on div "Enter your name" at bounding box center [461, 272] width 335 height 9
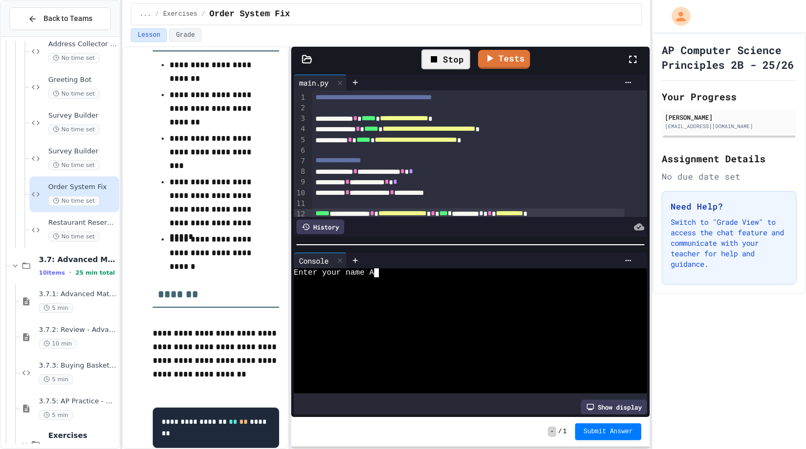
scroll to position [303, 0]
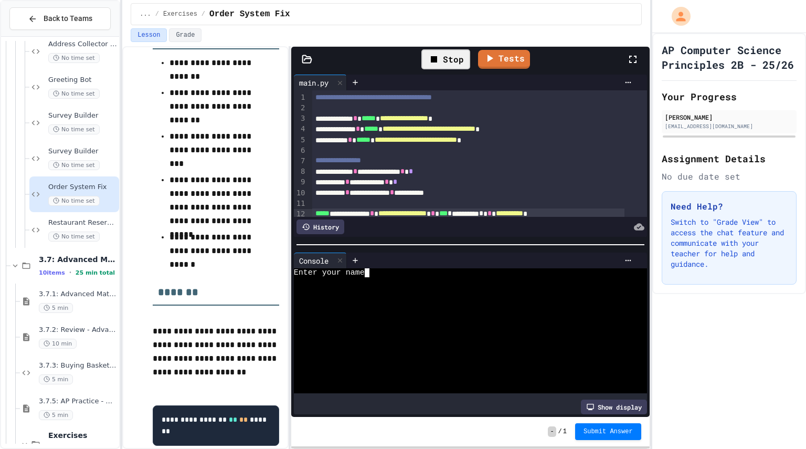
type textarea "**"
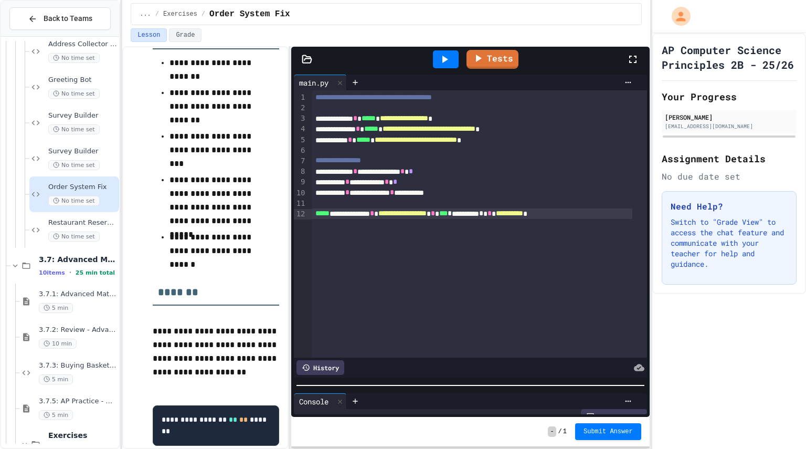
scroll to position [36, 0]
click at [397, 380] on div at bounding box center [470, 385] width 358 height 10
click at [370, 140] on span "*****" at bounding box center [363, 139] width 14 height 7
click at [559, 144] on div "**********" at bounding box center [472, 140] width 320 height 10
click at [378, 127] on span "*****" at bounding box center [371, 128] width 14 height 7
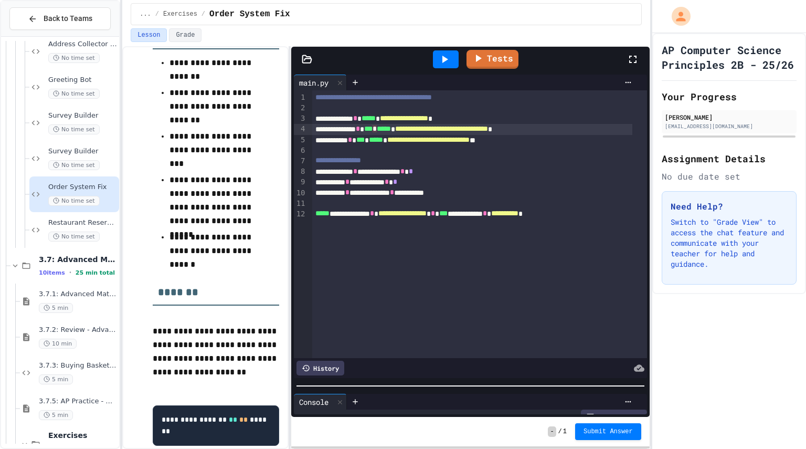
click at [600, 129] on div "**********" at bounding box center [472, 129] width 320 height 10
click at [447, 56] on icon at bounding box center [444, 59] width 13 height 13
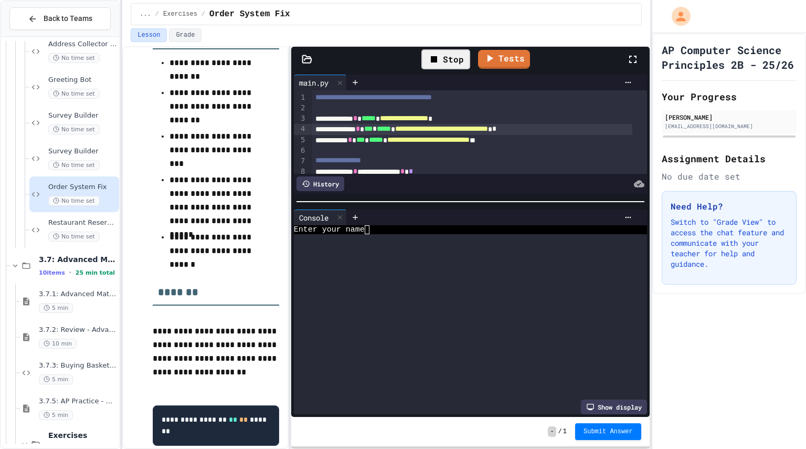
click at [532, 109] on div "**********" at bounding box center [470, 244] width 358 height 345
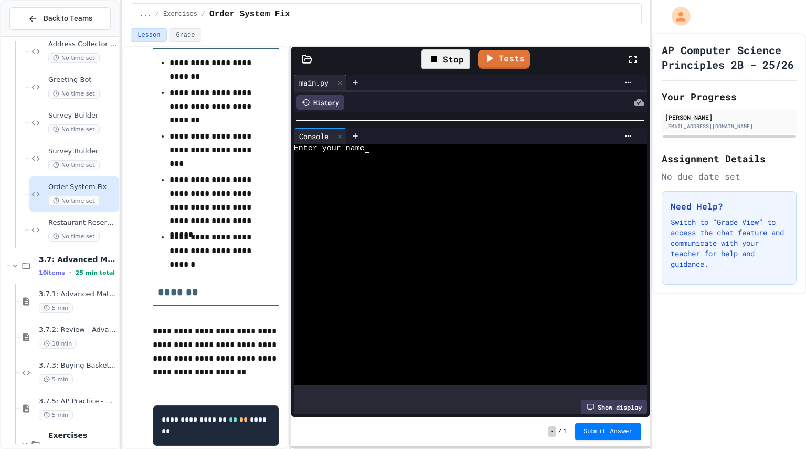
click at [466, 174] on div at bounding box center [461, 174] width 335 height 9
type textarea "*"
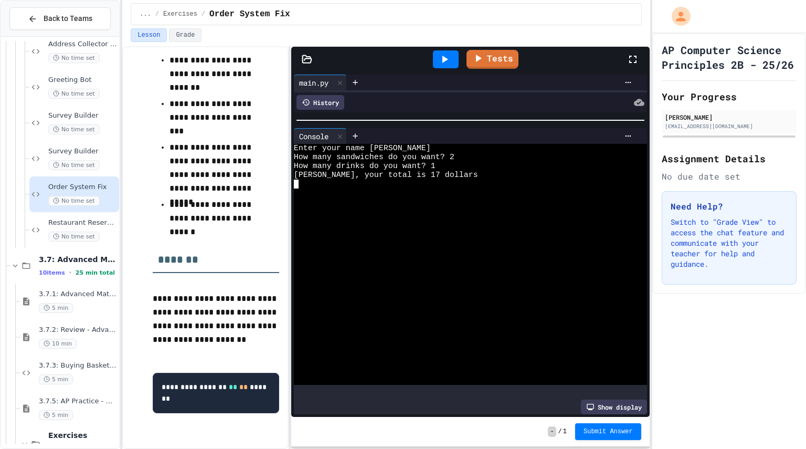
scroll to position [347, 0]
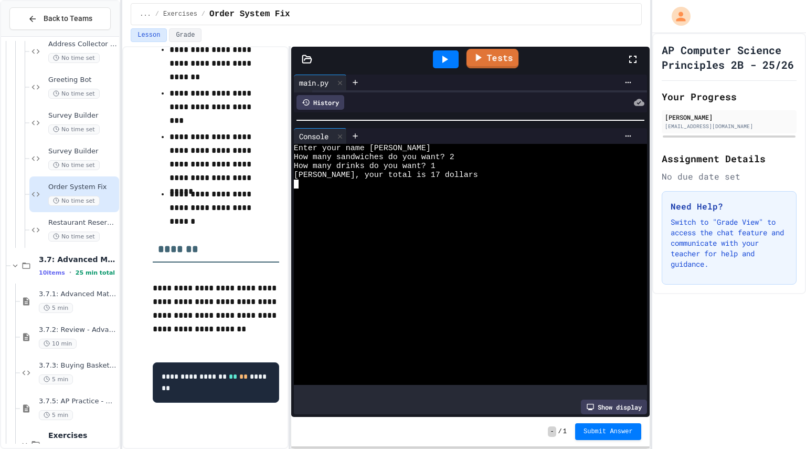
click at [500, 57] on link "Tests" at bounding box center [492, 58] width 52 height 19
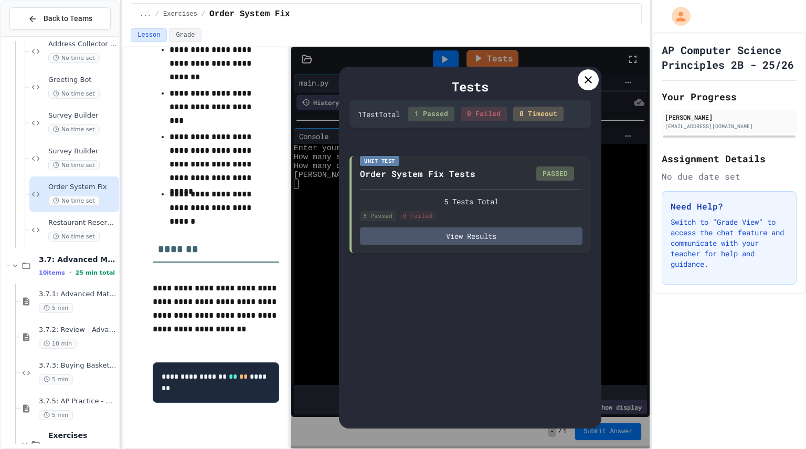
click at [596, 73] on div at bounding box center [588, 79] width 21 height 21
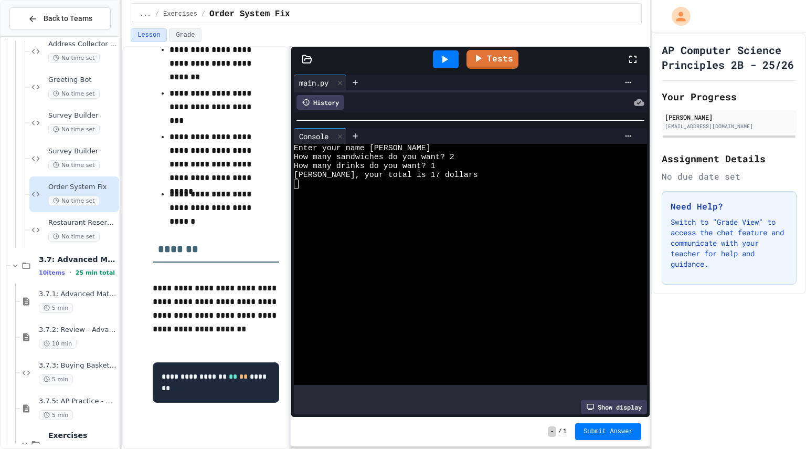
click at [605, 434] on span "Submit Answer" at bounding box center [607, 431] width 49 height 8
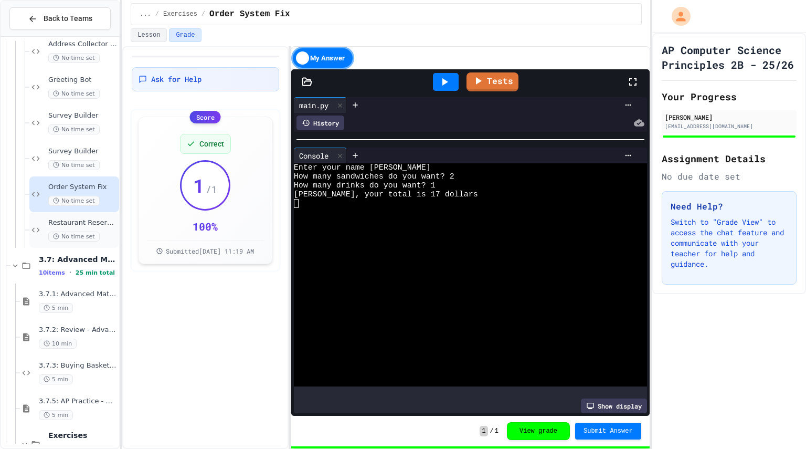
click at [79, 231] on span "No time set" at bounding box center [73, 236] width 51 height 10
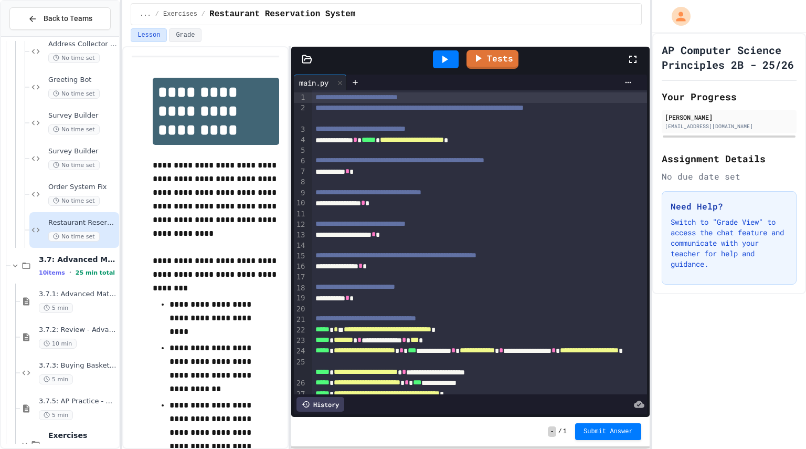
click at [445, 61] on icon at bounding box center [444, 59] width 13 height 13
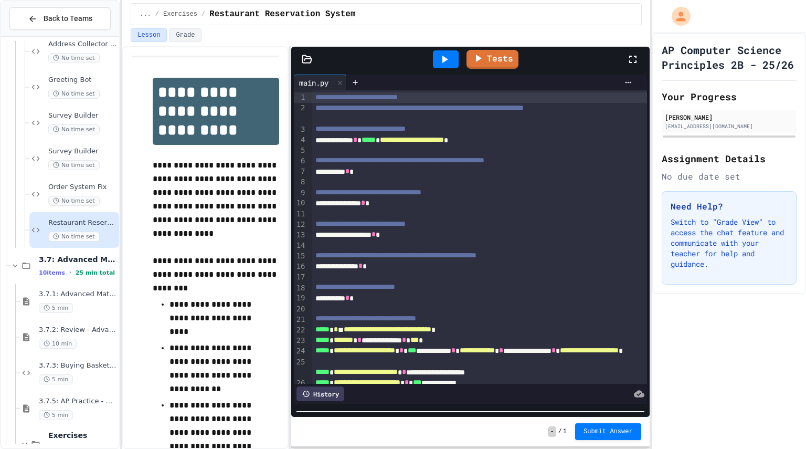
click at [347, 448] on html "**********" at bounding box center [403, 224] width 806 height 449
click at [377, 177] on div "**********" at bounding box center [468, 171] width 312 height 10
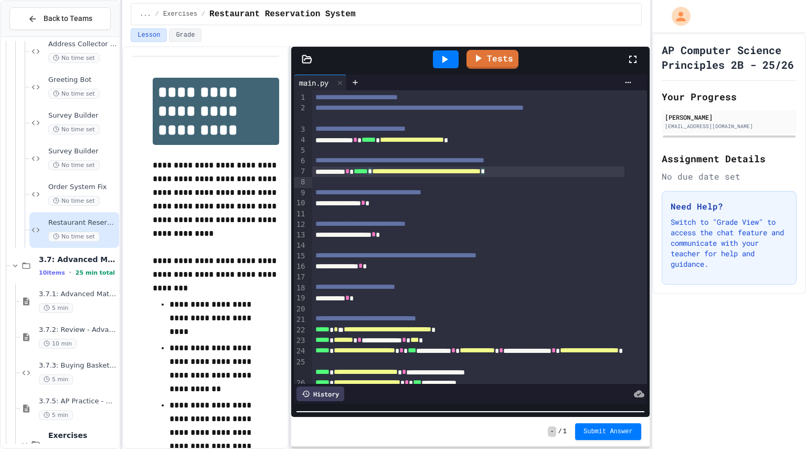
click at [367, 175] on span "*****" at bounding box center [361, 170] width 14 height 7
click at [599, 177] on div "**********" at bounding box center [468, 171] width 312 height 10
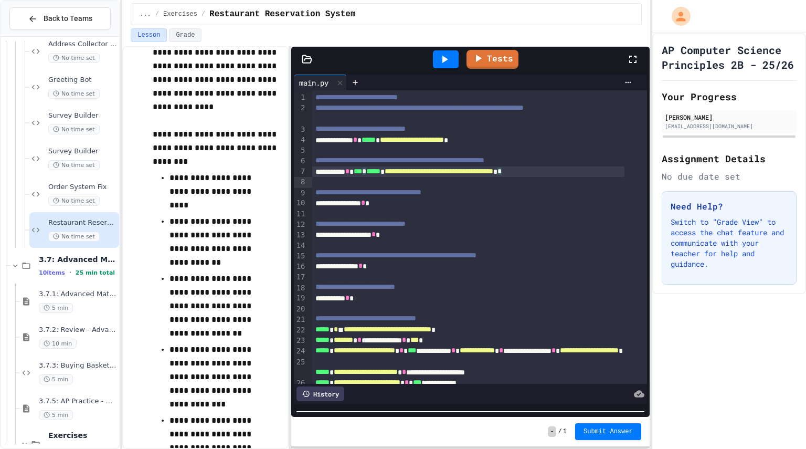
scroll to position [127, 0]
click at [398, 208] on div "**********" at bounding box center [468, 203] width 312 height 10
click at [424, 240] on div "**********" at bounding box center [468, 234] width 312 height 10
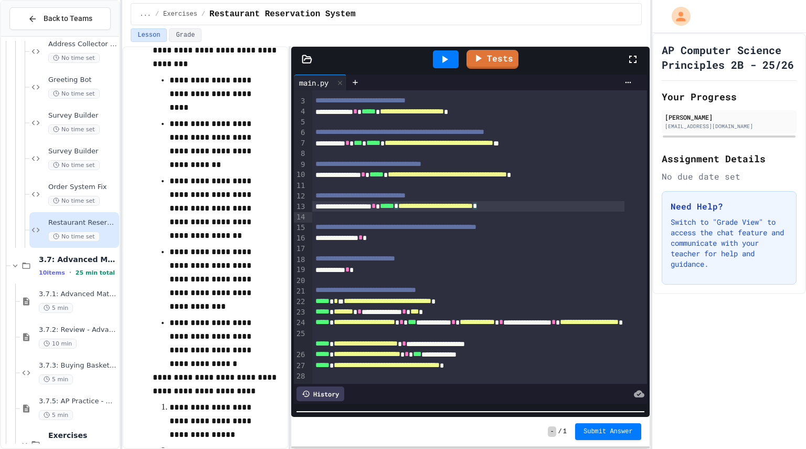
scroll to position [225, 0]
click at [406, 236] on div "**********" at bounding box center [468, 237] width 312 height 10
click at [381, 234] on span "*****" at bounding box center [374, 236] width 14 height 7
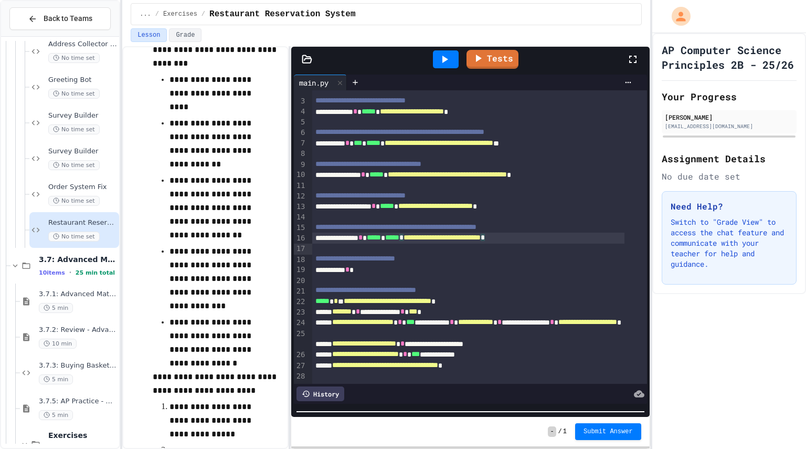
click at [571, 237] on div "**********" at bounding box center [468, 237] width 312 height 10
click at [405, 266] on div "**********" at bounding box center [468, 269] width 312 height 10
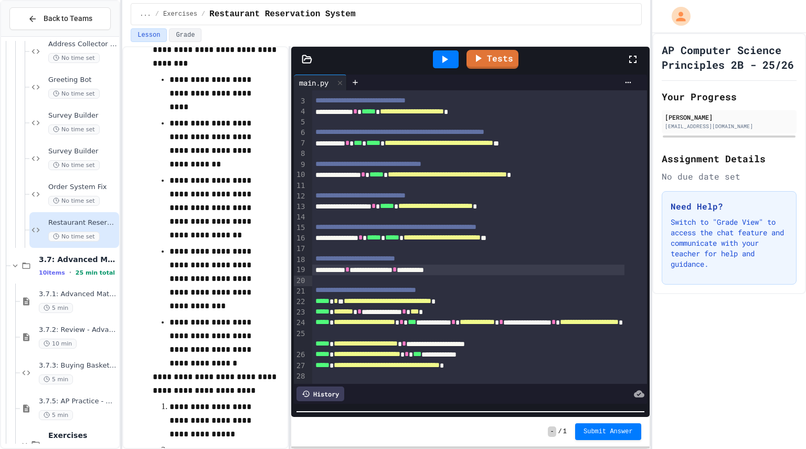
click at [444, 62] on icon at bounding box center [445, 59] width 6 height 7
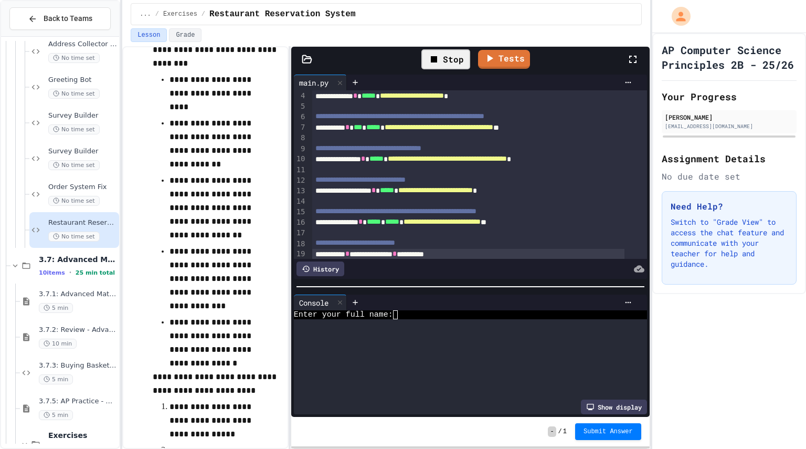
click at [412, 281] on div at bounding box center [470, 286] width 358 height 10
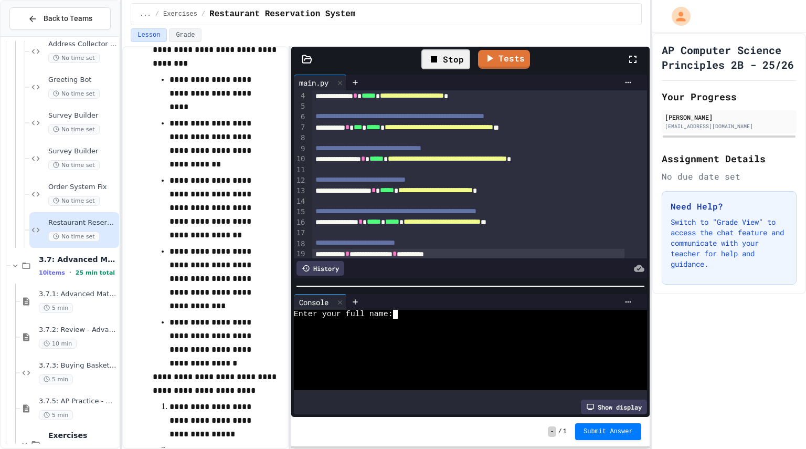
click at [428, 354] on div at bounding box center [461, 358] width 335 height 9
type textarea "***"
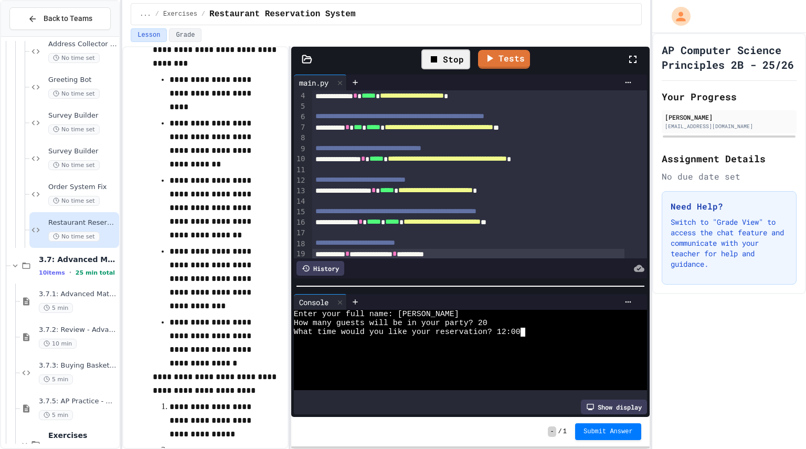
type textarea "**"
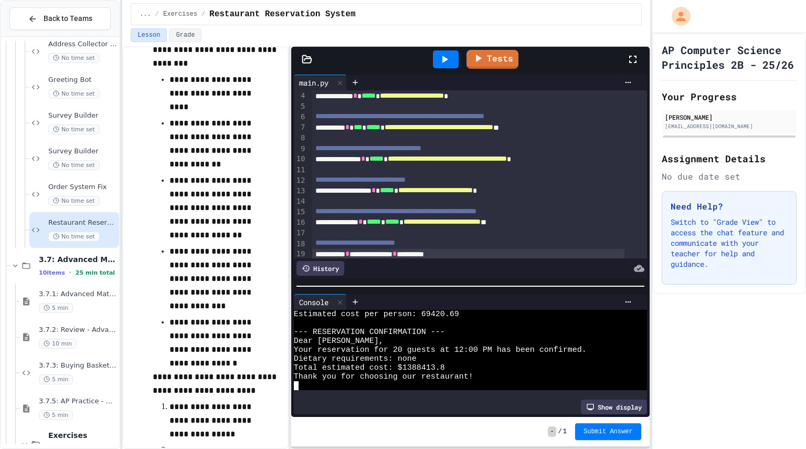
scroll to position [36, 0]
click at [505, 53] on link "Tests" at bounding box center [492, 59] width 53 height 20
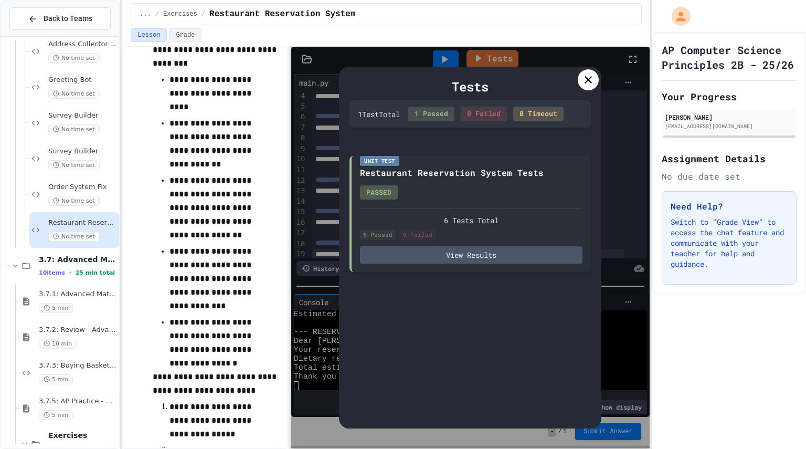
click at [588, 88] on div at bounding box center [588, 79] width 21 height 21
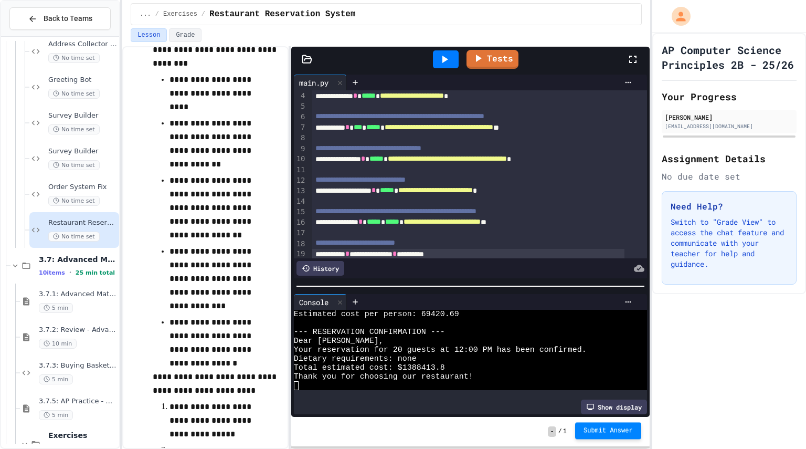
click at [634, 430] on button "Submit Answer" at bounding box center [608, 430] width 66 height 17
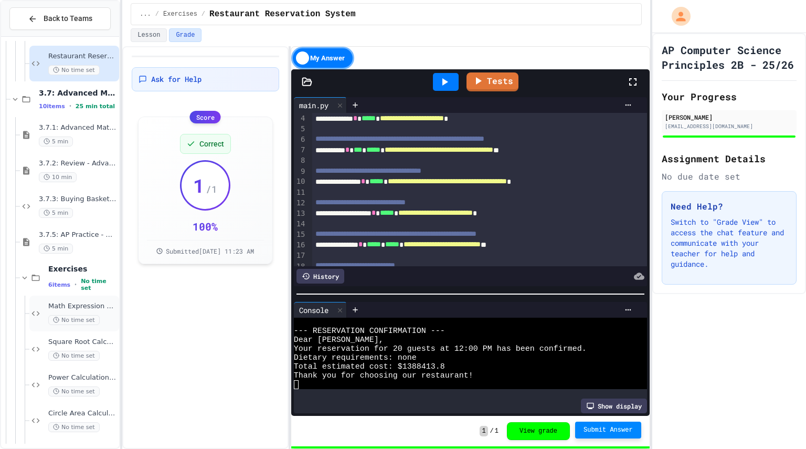
scroll to position [2001, 0]
click at [108, 304] on span "Math Expression Debugger" at bounding box center [82, 304] width 69 height 9
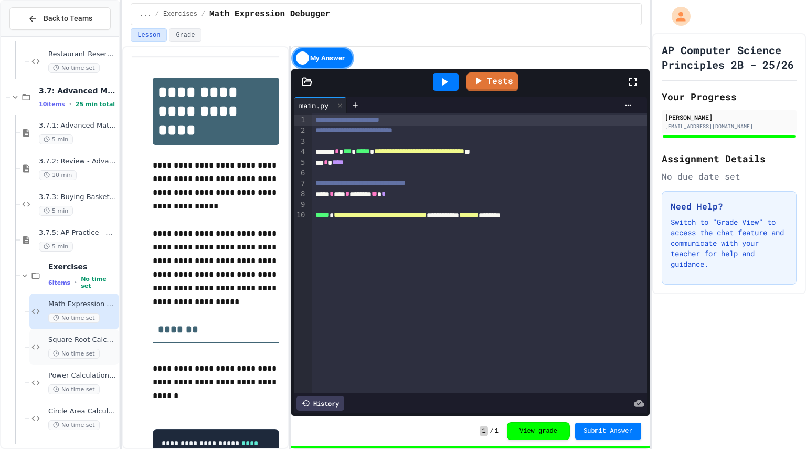
click at [100, 348] on div "No time set" at bounding box center [82, 353] width 69 height 10
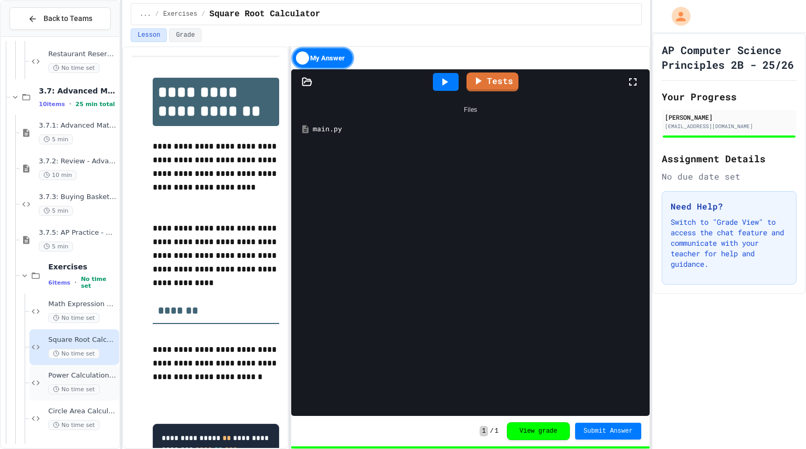
click at [102, 380] on div "Power Calculation Fix No time set" at bounding box center [82, 382] width 69 height 23
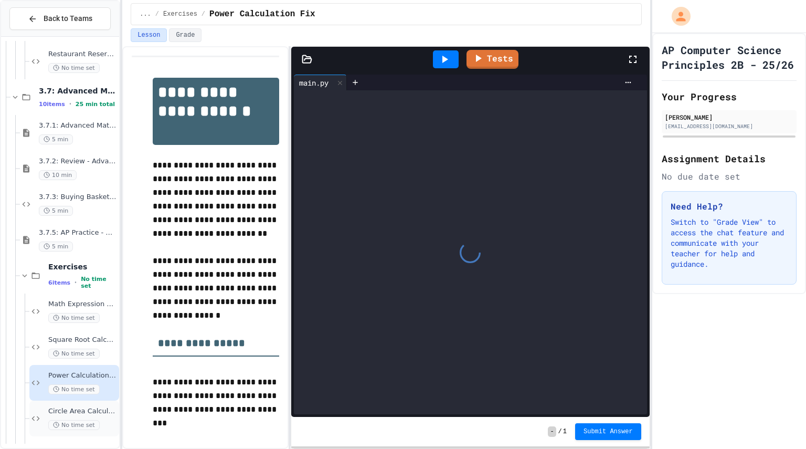
click at [103, 415] on div "Circle Area Calculator No time set" at bounding box center [82, 418] width 69 height 23
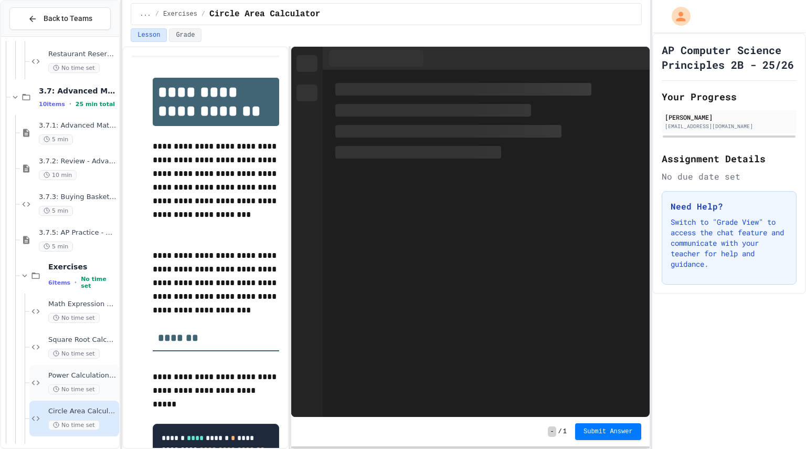
click at [101, 389] on div "No time set" at bounding box center [82, 389] width 69 height 10
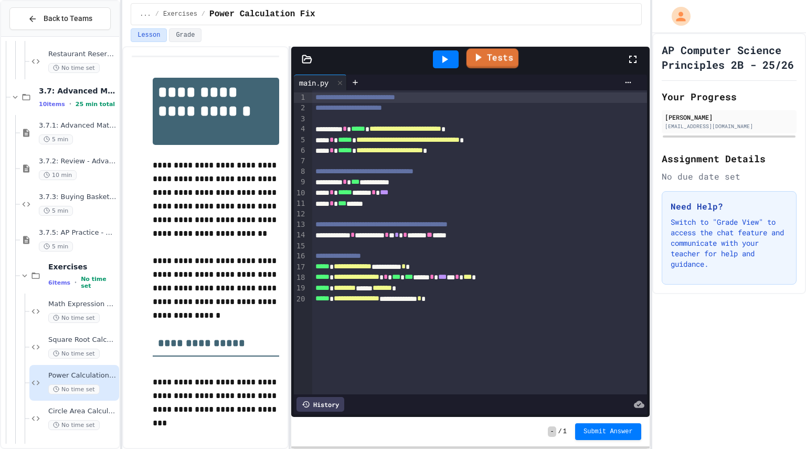
click at [508, 57] on link "Tests" at bounding box center [492, 58] width 52 height 20
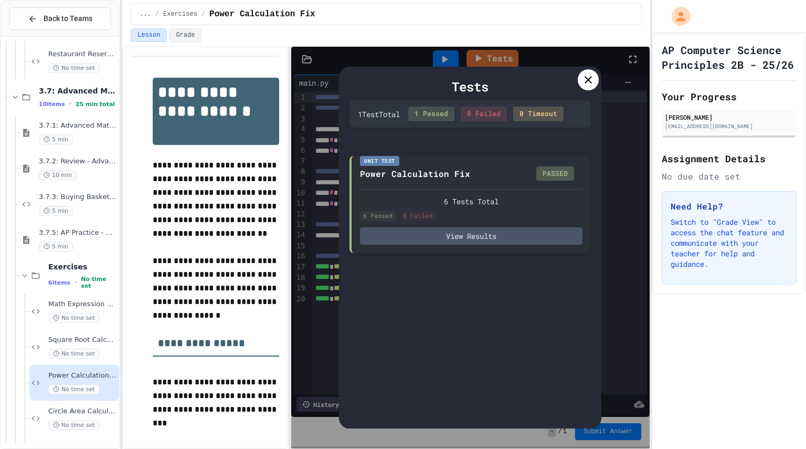
click at [592, 77] on icon at bounding box center [588, 79] width 13 height 13
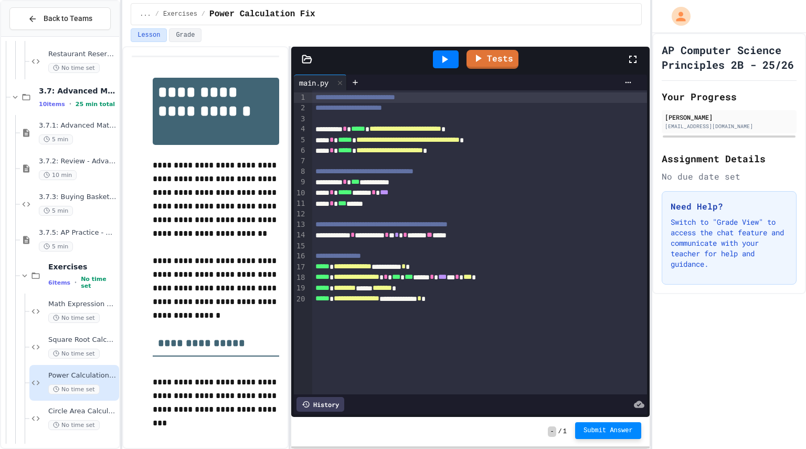
click at [608, 423] on button "Submit Answer" at bounding box center [608, 430] width 66 height 17
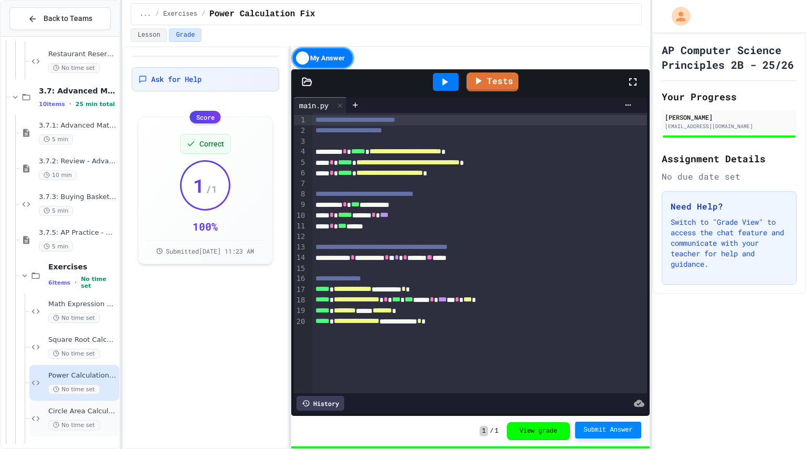
click at [93, 414] on span "Circle Area Calculator" at bounding box center [82, 411] width 69 height 9
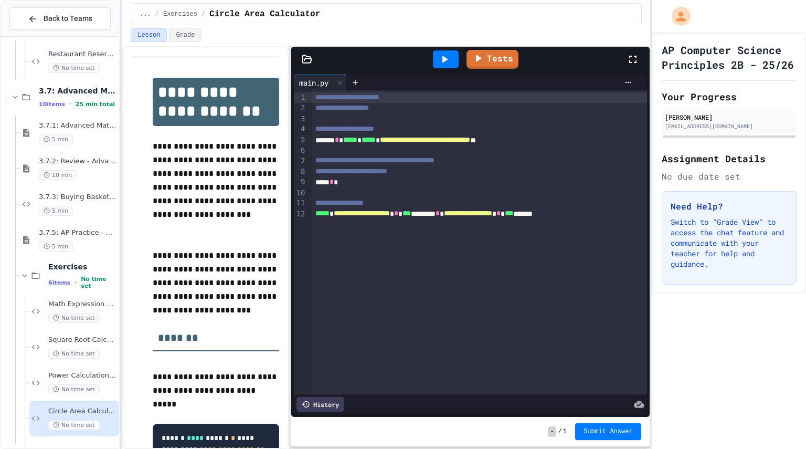
click at [358, 184] on div "**** *" at bounding box center [472, 182] width 320 height 10
click at [437, 98] on div "**********" at bounding box center [479, 97] width 335 height 10
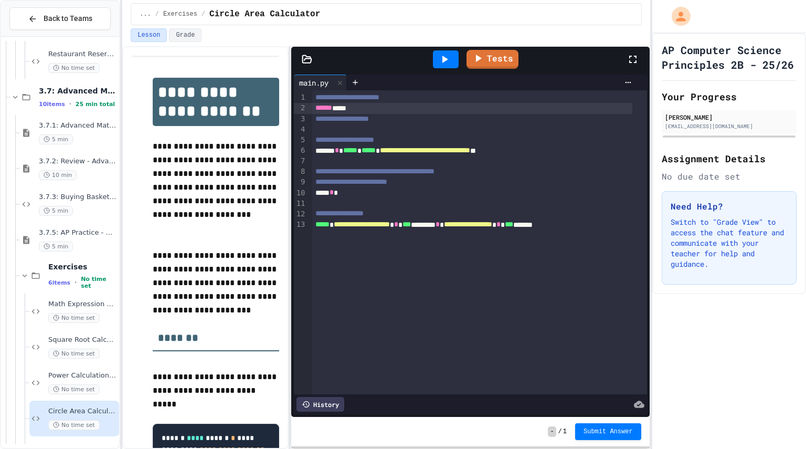
click at [372, 196] on div "**** *" at bounding box center [472, 192] width 320 height 10
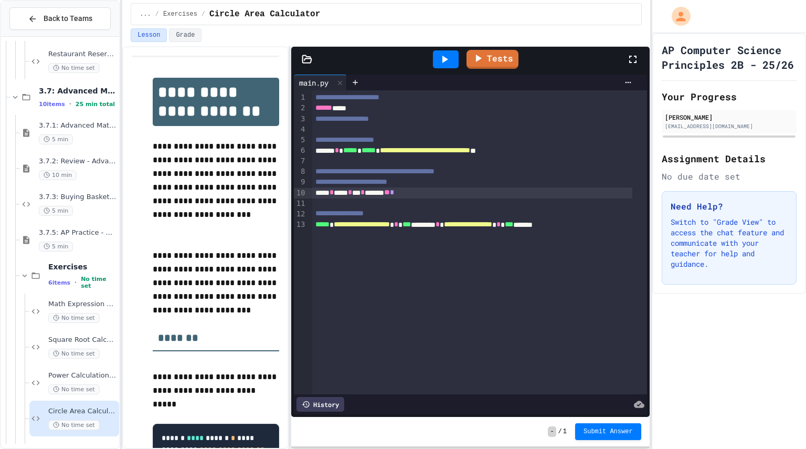
click at [452, 56] on div at bounding box center [446, 59] width 26 height 18
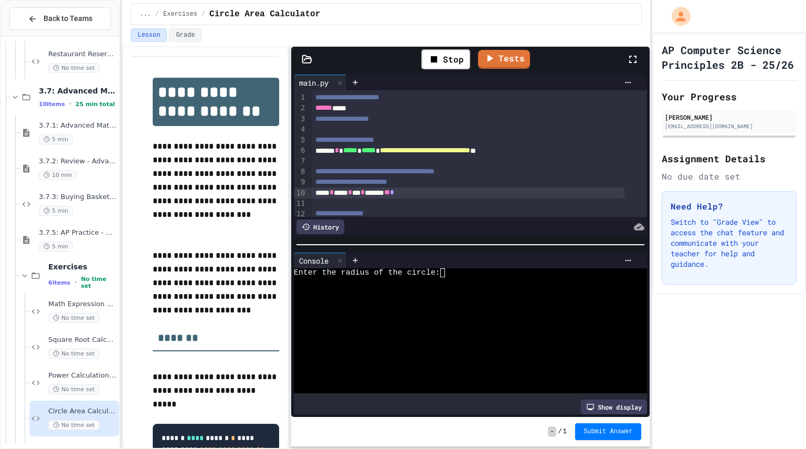
click at [487, 296] on div at bounding box center [461, 299] width 335 height 9
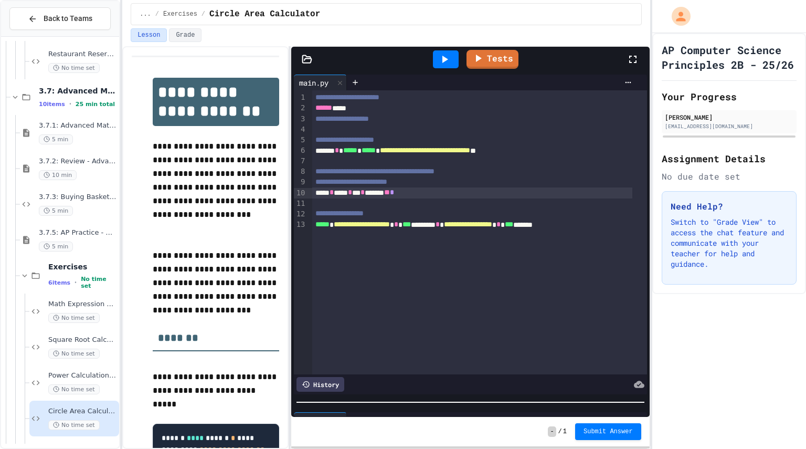
click at [404, 398] on div at bounding box center [470, 402] width 358 height 10
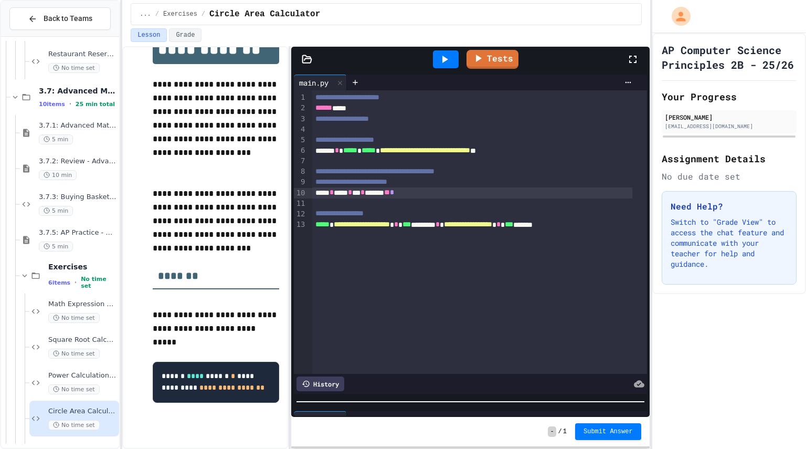
click at [444, 57] on icon at bounding box center [445, 59] width 6 height 7
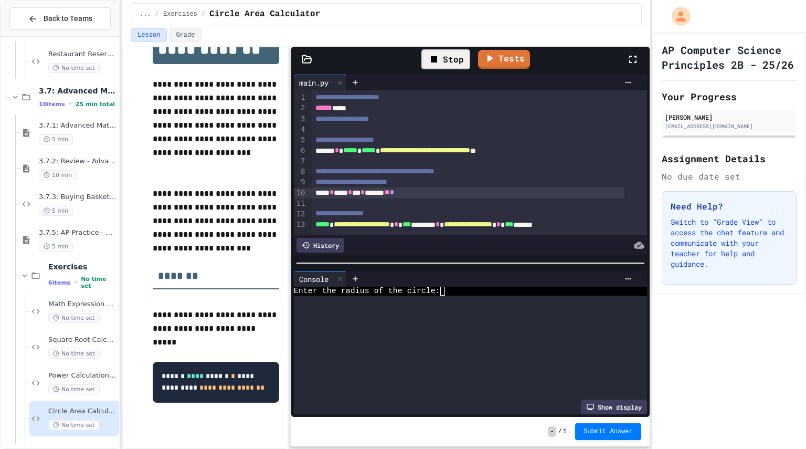
click at [468, 258] on div at bounding box center [470, 263] width 358 height 10
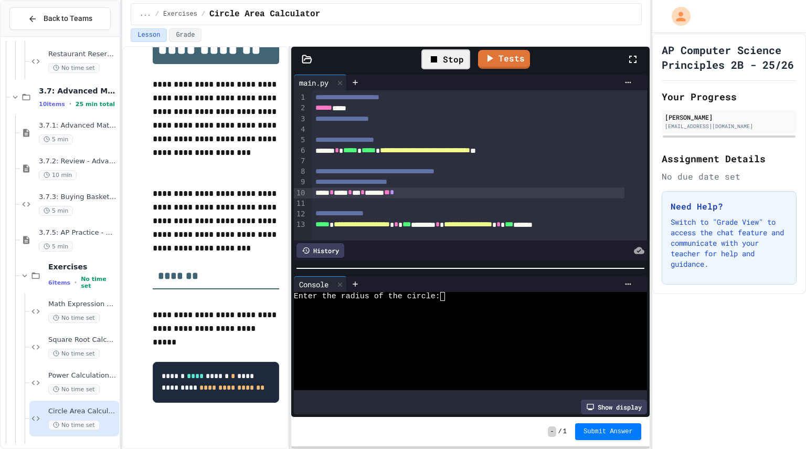
click at [474, 310] on div at bounding box center [461, 314] width 335 height 9
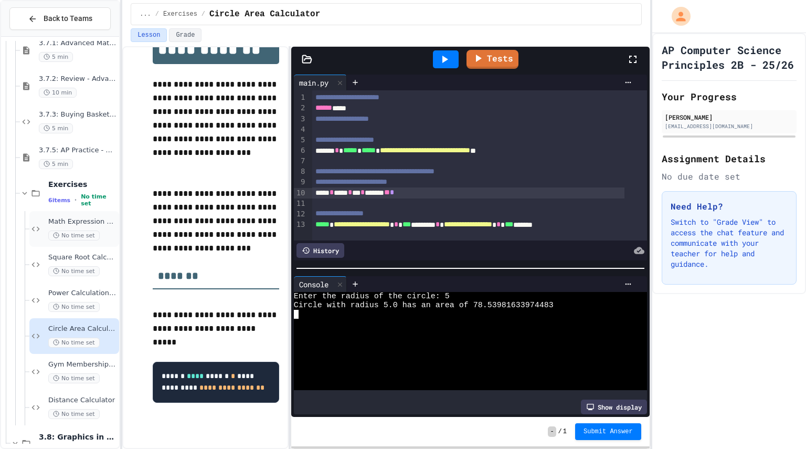
scroll to position [2087, 0]
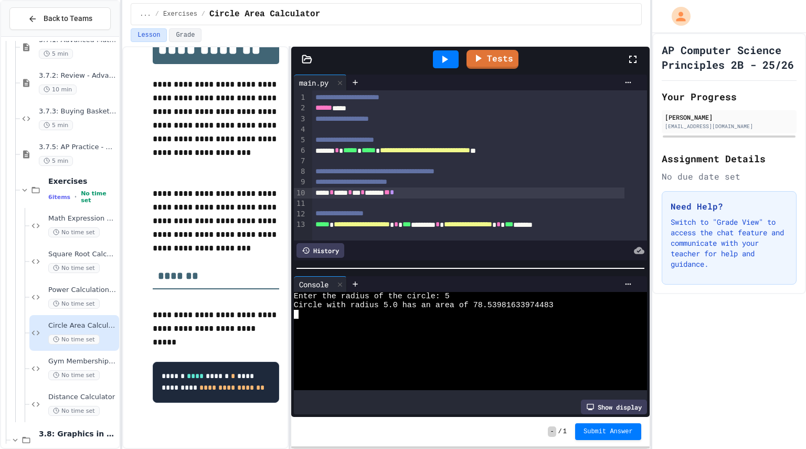
click at [487, 71] on div "Tests" at bounding box center [475, 59] width 304 height 28
click at [478, 58] on icon at bounding box center [479, 58] width 6 height 8
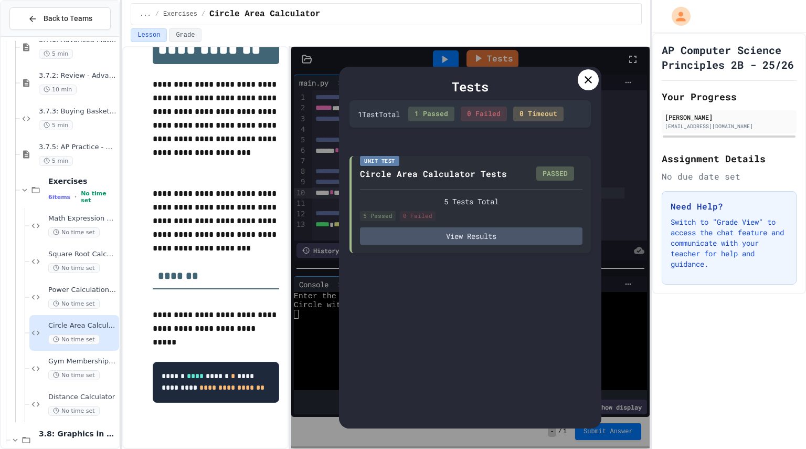
click at [585, 84] on icon at bounding box center [588, 79] width 13 height 13
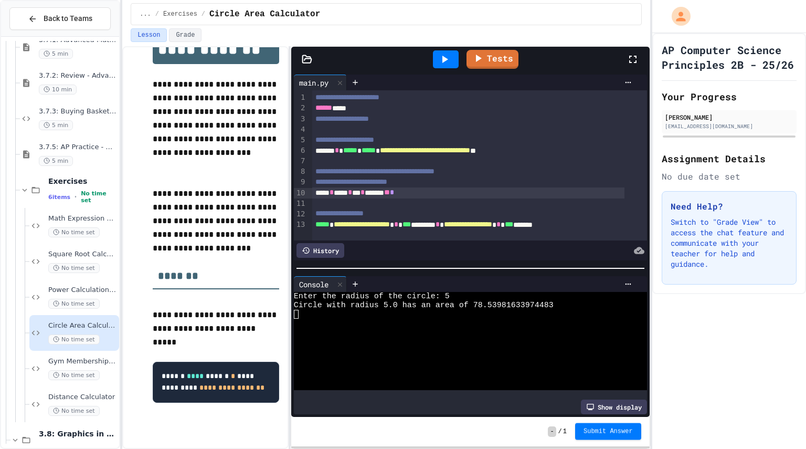
click at [607, 427] on span "Submit Answer" at bounding box center [607, 431] width 49 height 8
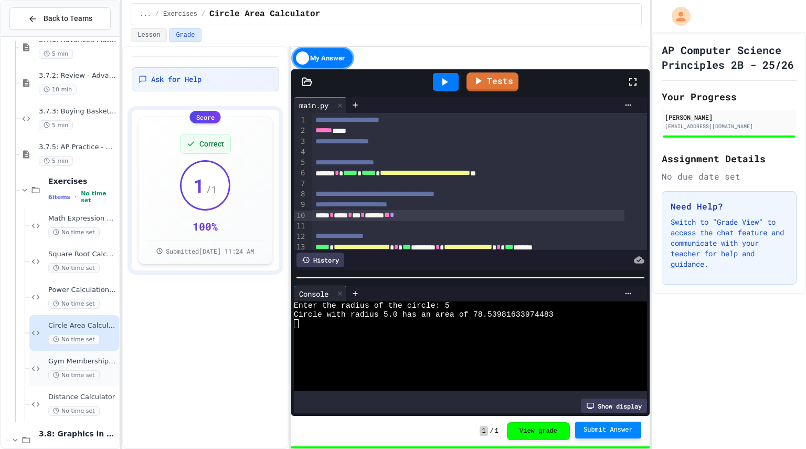
click at [78, 362] on span "Gym Membership Calculator" at bounding box center [82, 361] width 69 height 9
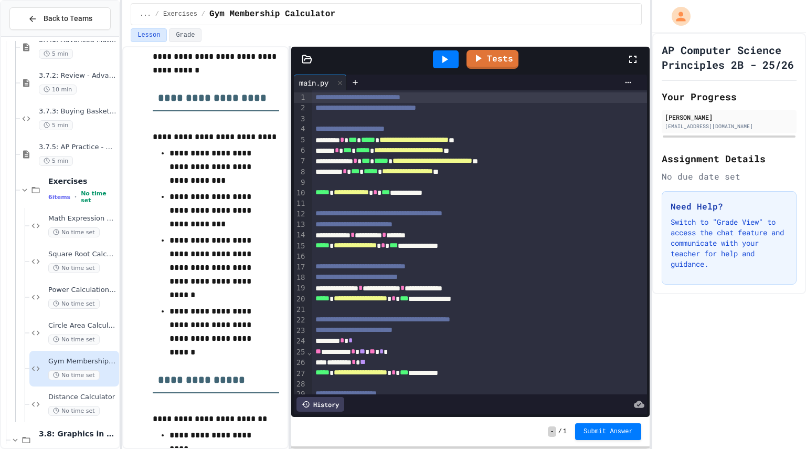
scroll to position [276, 0]
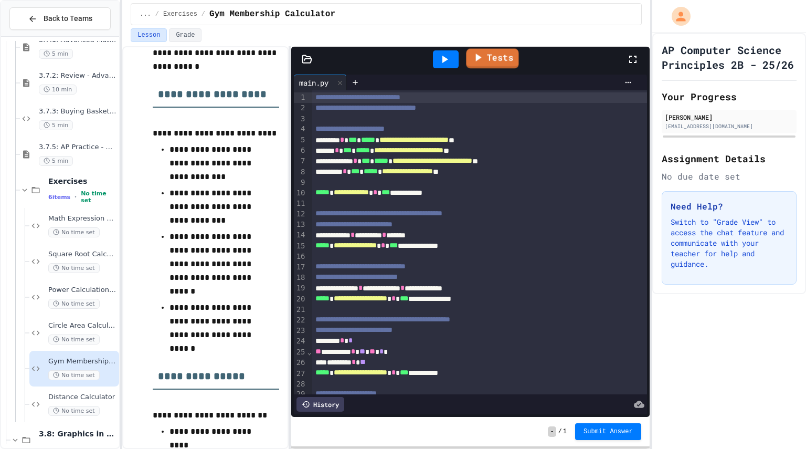
click at [492, 62] on link "Tests" at bounding box center [492, 59] width 52 height 20
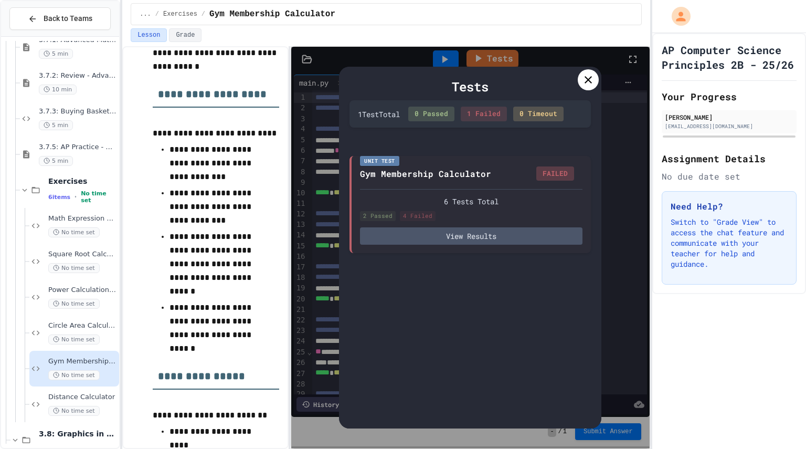
click at [592, 79] on icon at bounding box center [588, 79] width 13 height 13
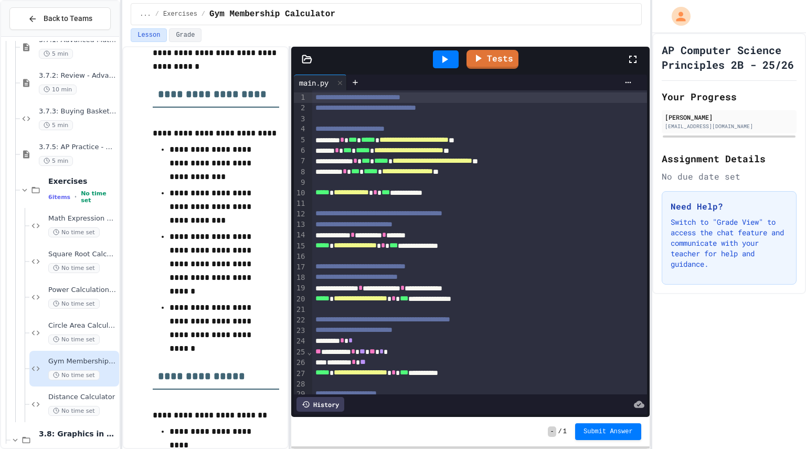
click at [445, 59] on icon at bounding box center [445, 59] width 6 height 7
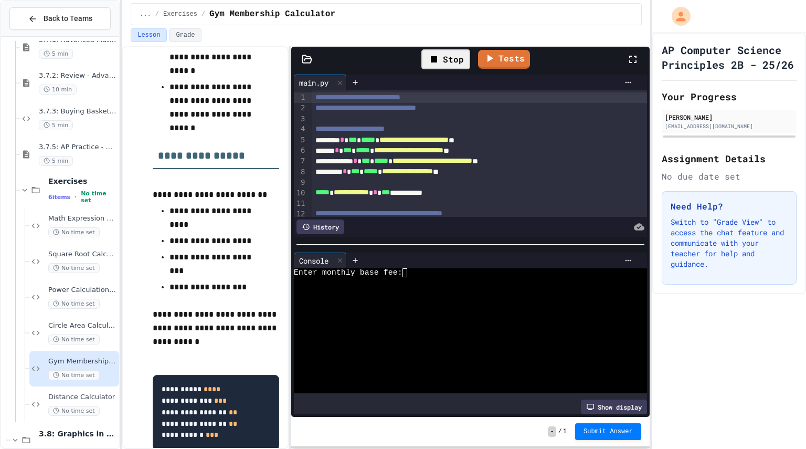
scroll to position [546, 0]
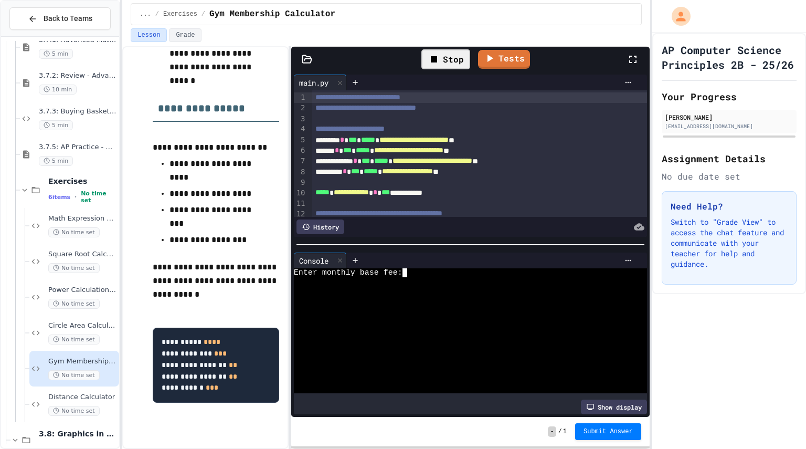
click at [444, 299] on div at bounding box center [461, 299] width 335 height 9
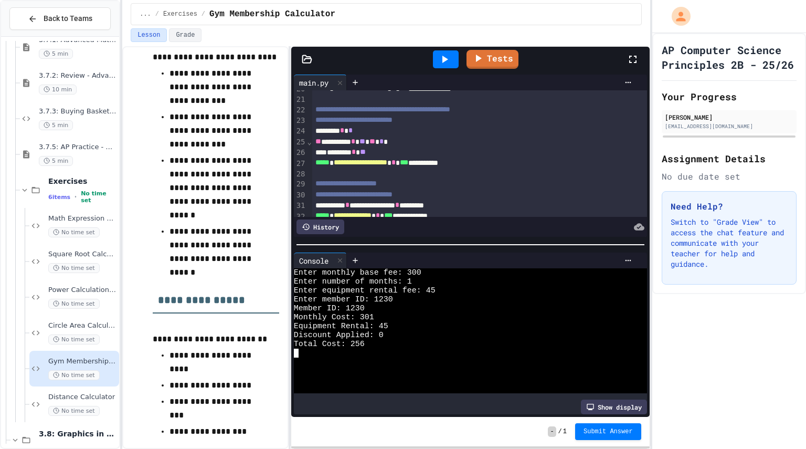
scroll to position [209, 0]
click at [315, 164] on span "*****" at bounding box center [322, 162] width 14 height 7
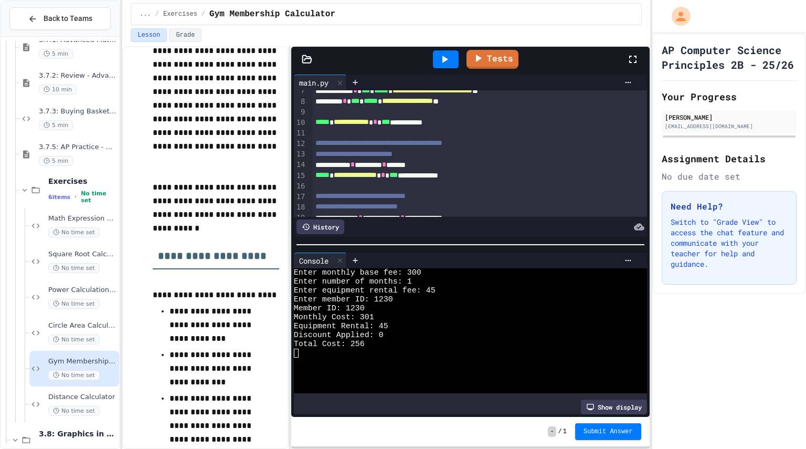
scroll to position [71, 0]
click at [417, 167] on div "**********" at bounding box center [468, 164] width 312 height 10
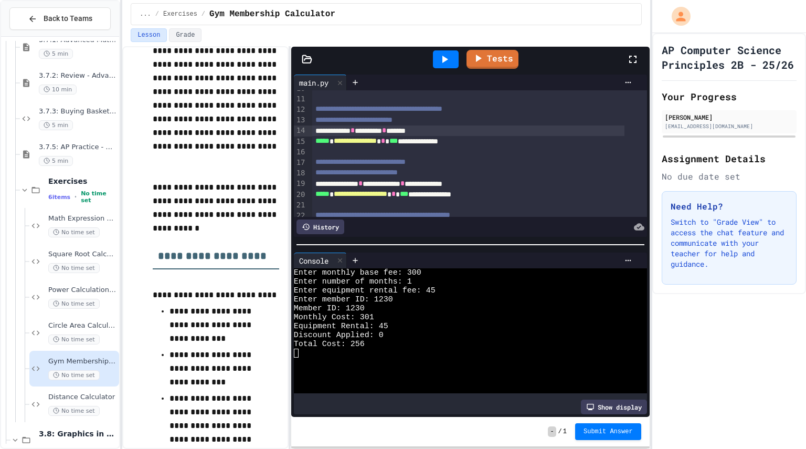
scroll to position [105, 0]
click at [447, 47] on div at bounding box center [446, 59] width 36 height 28
click at [450, 58] on icon at bounding box center [444, 59] width 13 height 13
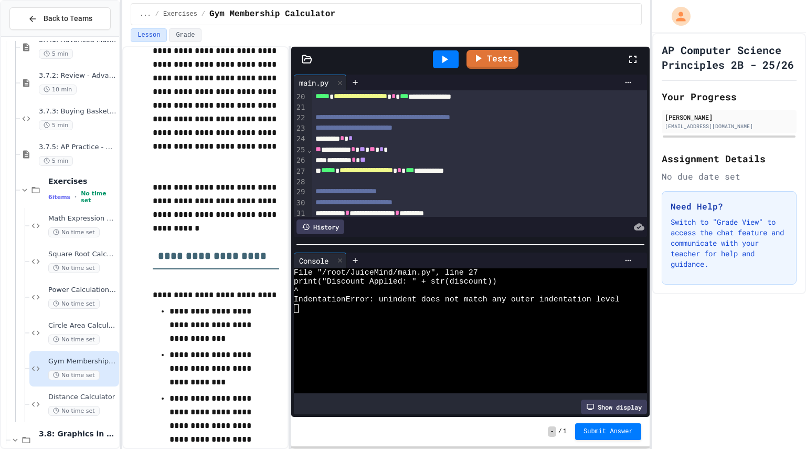
scroll to position [204, 0]
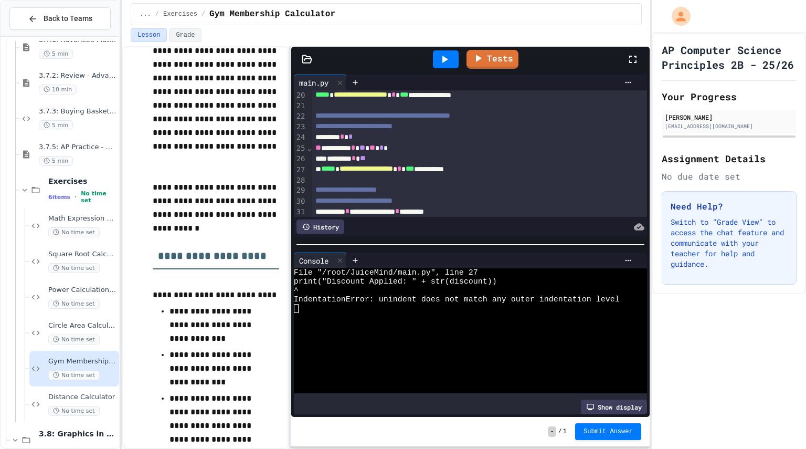
click at [321, 170] on div "**********" at bounding box center [468, 169] width 312 height 10
click at [333, 160] on div "******** * **" at bounding box center [468, 158] width 312 height 10
click at [447, 56] on icon at bounding box center [444, 59] width 13 height 13
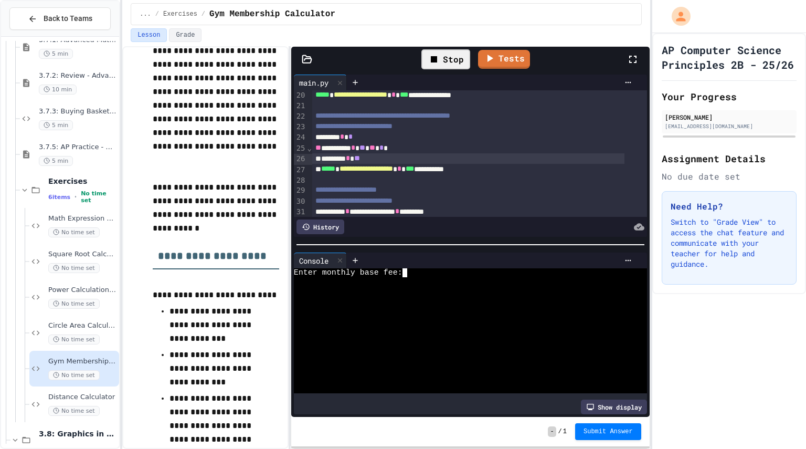
click at [440, 297] on div at bounding box center [461, 299] width 335 height 9
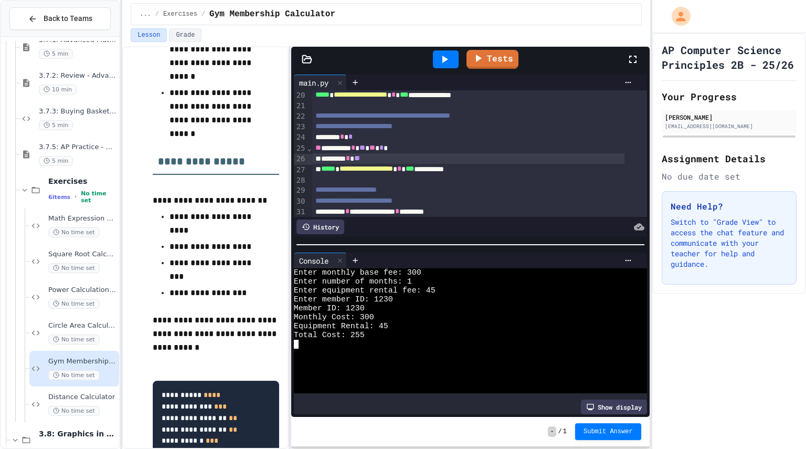
scroll to position [229, 0]
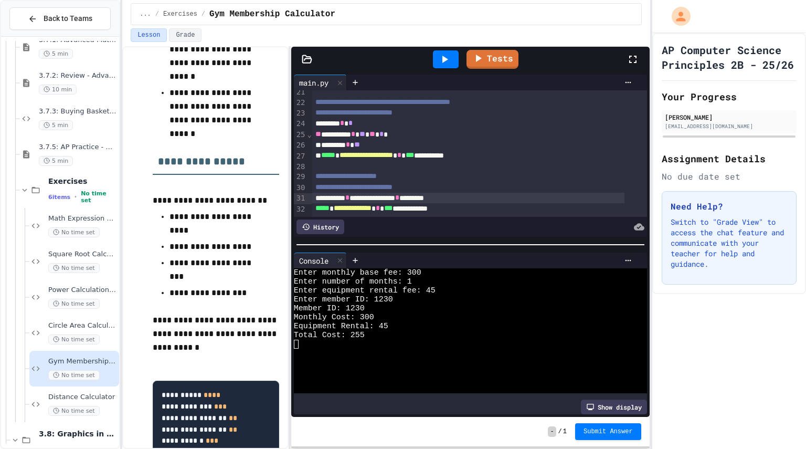
click at [436, 193] on div "**********" at bounding box center [468, 198] width 312 height 10
click at [426, 193] on div "**********" at bounding box center [468, 198] width 312 height 10
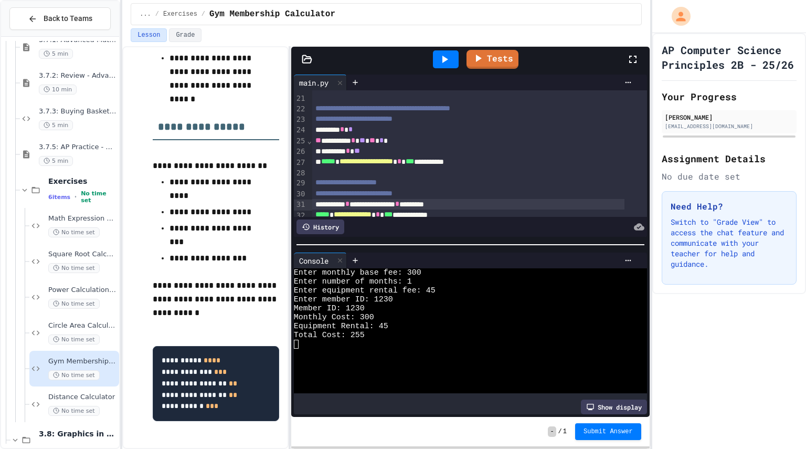
scroll to position [210, 0]
click at [383, 144] on span "*" at bounding box center [381, 140] width 4 height 7
click at [355, 144] on span "*" at bounding box center [353, 140] width 4 height 7
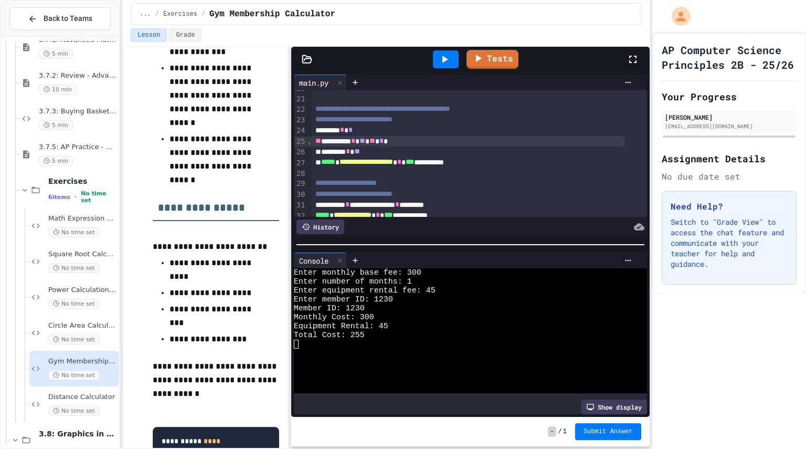
scroll to position [442, 0]
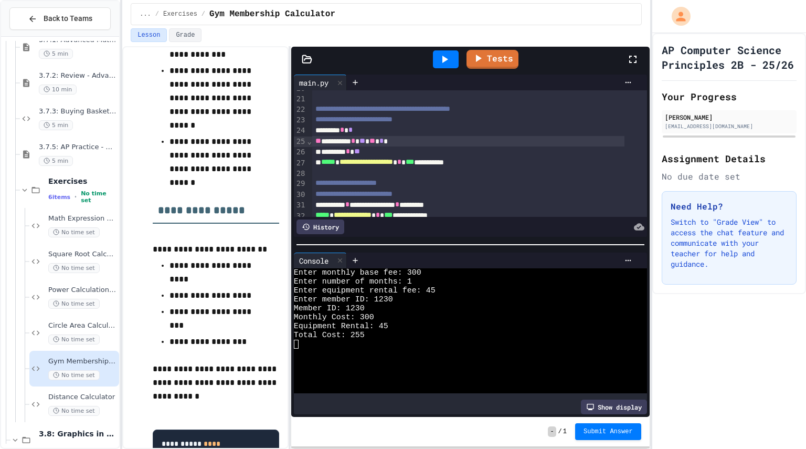
click at [446, 63] on icon at bounding box center [444, 59] width 13 height 13
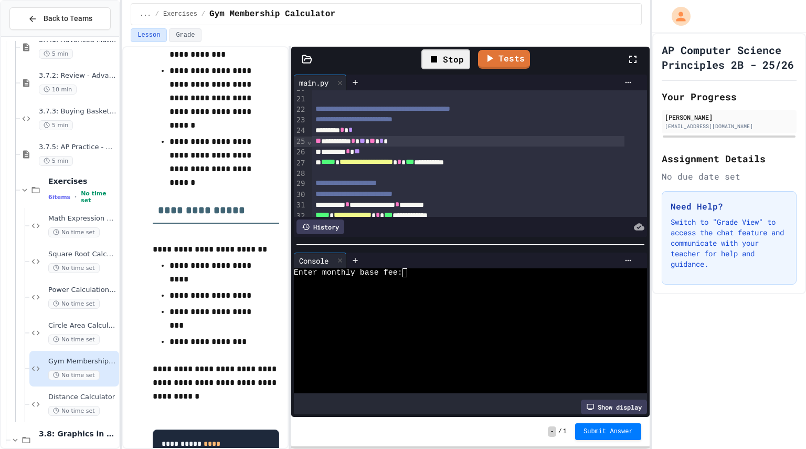
click at [456, 322] on div at bounding box center [461, 326] width 335 height 9
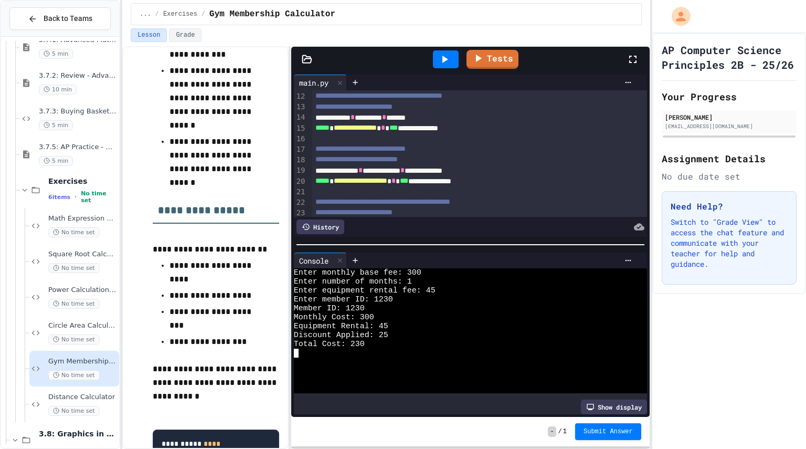
scroll to position [117, 0]
click at [404, 170] on span "*" at bounding box center [402, 170] width 4 height 7
click at [443, 57] on icon at bounding box center [445, 59] width 6 height 7
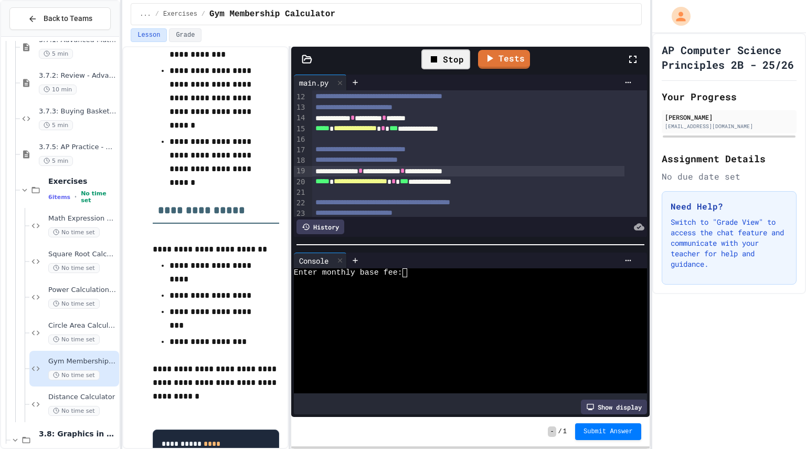
click at [456, 367] on div at bounding box center [461, 370] width 335 height 9
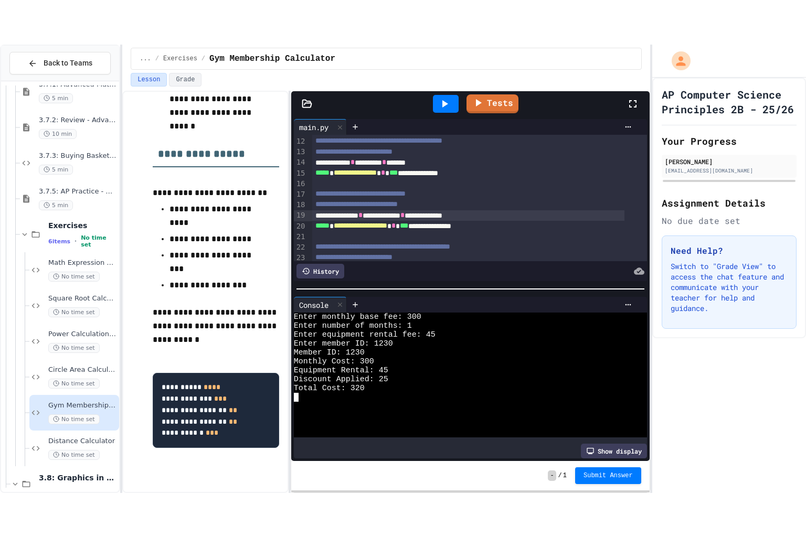
scroll to position [546, 0]
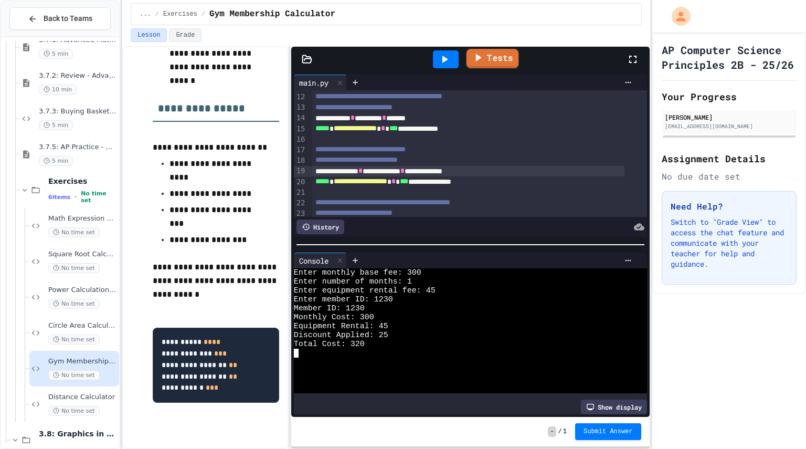
click at [494, 65] on link "Tests" at bounding box center [492, 58] width 52 height 19
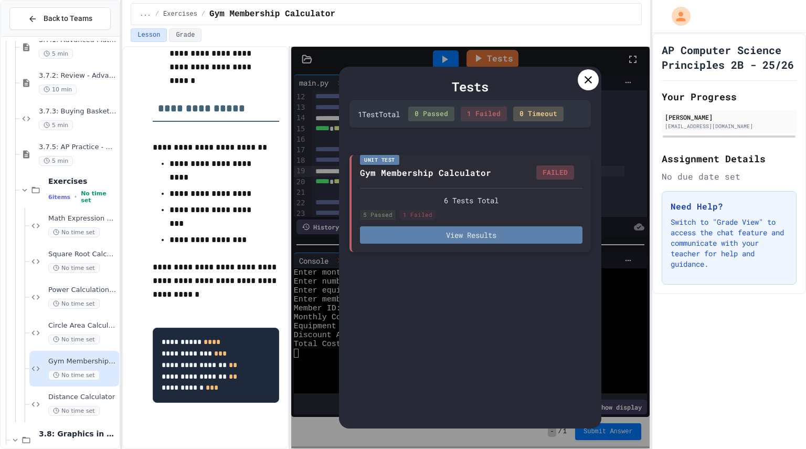
click at [527, 235] on button "View Results" at bounding box center [471, 234] width 222 height 17
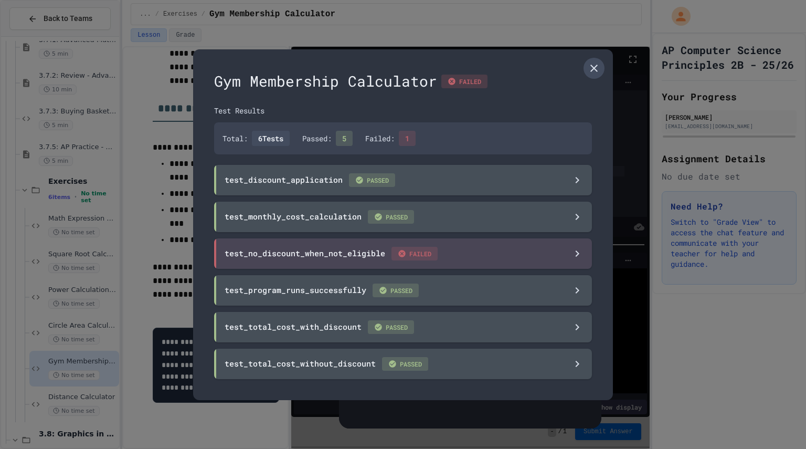
click at [594, 60] on link at bounding box center [593, 68] width 21 height 21
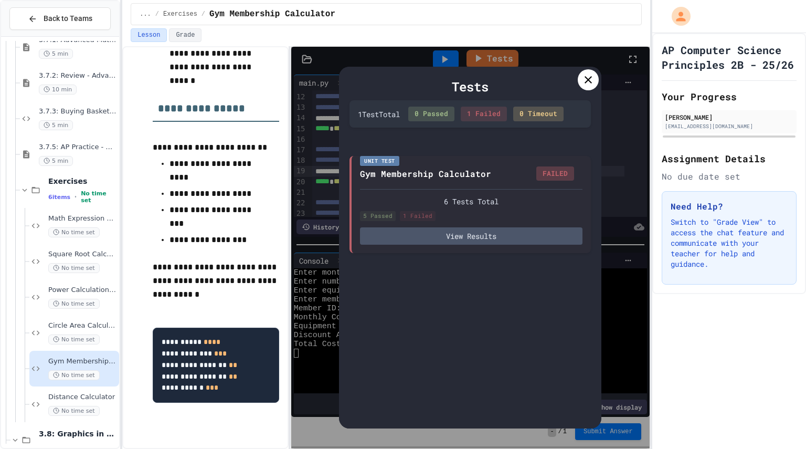
click at [594, 76] on icon at bounding box center [588, 79] width 13 height 13
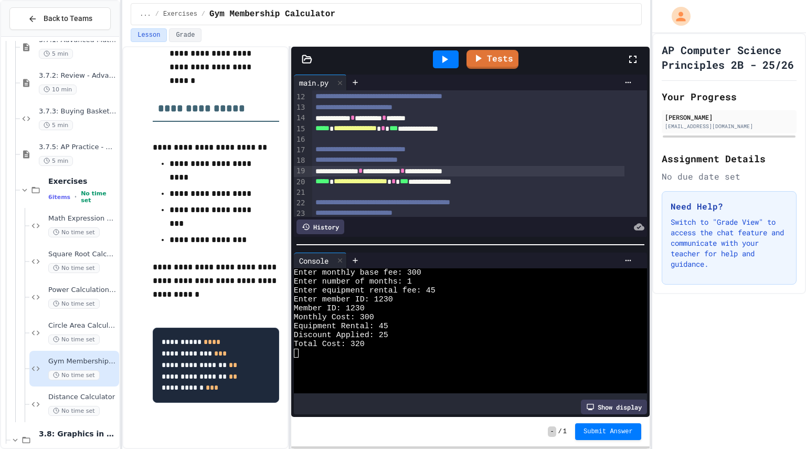
click at [460, 55] on div at bounding box center [446, 59] width 36 height 28
click at [445, 71] on div at bounding box center [446, 59] width 36 height 28
click at [450, 65] on icon at bounding box center [444, 59] width 13 height 13
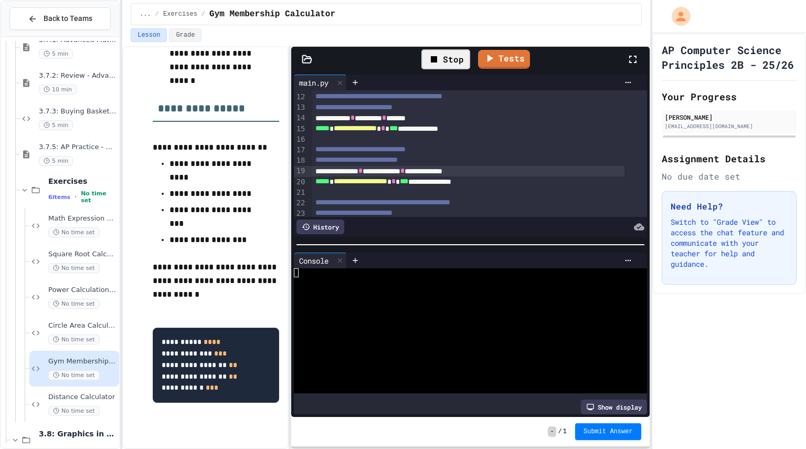
click at [515, 348] on div at bounding box center [461, 352] width 335 height 9
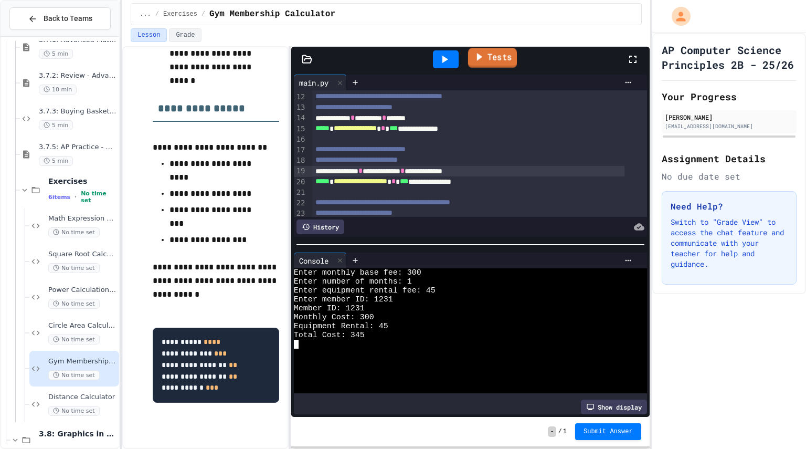
click at [500, 61] on link "Tests" at bounding box center [492, 58] width 49 height 20
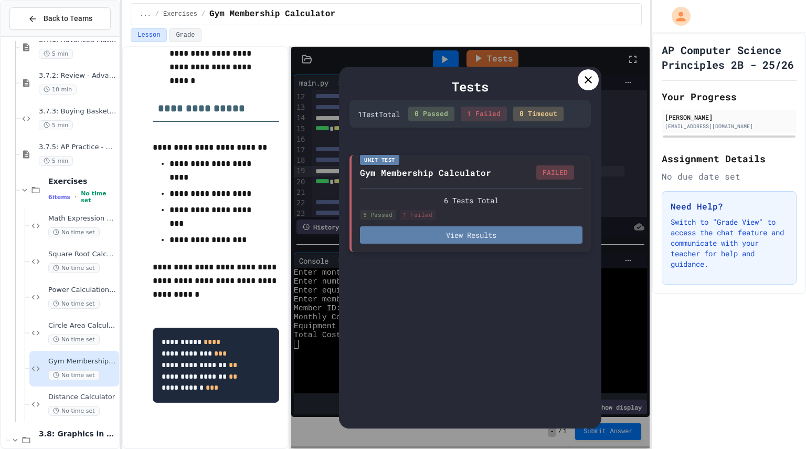
click at [484, 233] on button "View Results" at bounding box center [471, 234] width 222 height 17
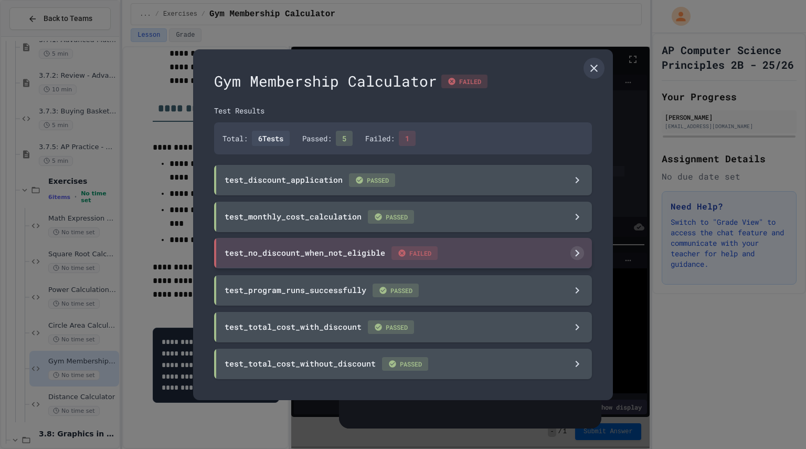
click at [448, 258] on div "test_no_discount_when_not_eligible FAILED" at bounding box center [403, 253] width 378 height 30
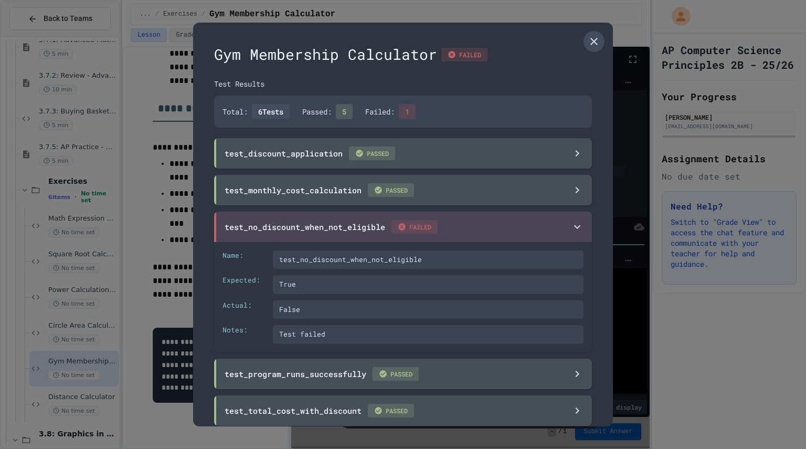
click at [588, 44] on icon at bounding box center [594, 41] width 13 height 13
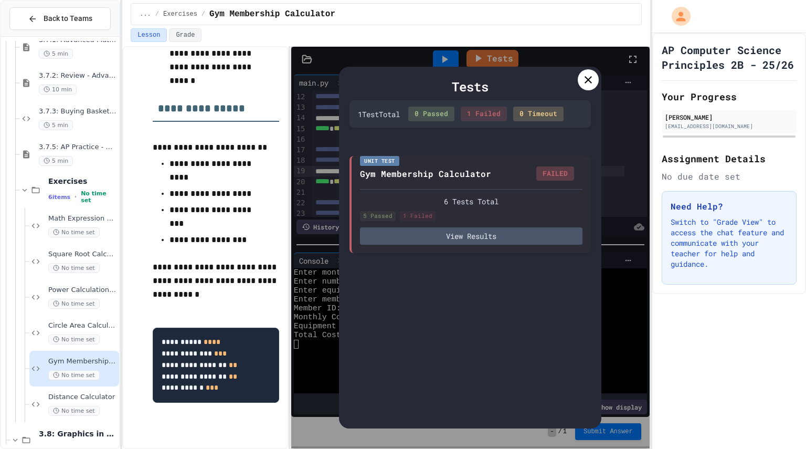
click at [586, 82] on icon at bounding box center [587, 79] width 7 height 7
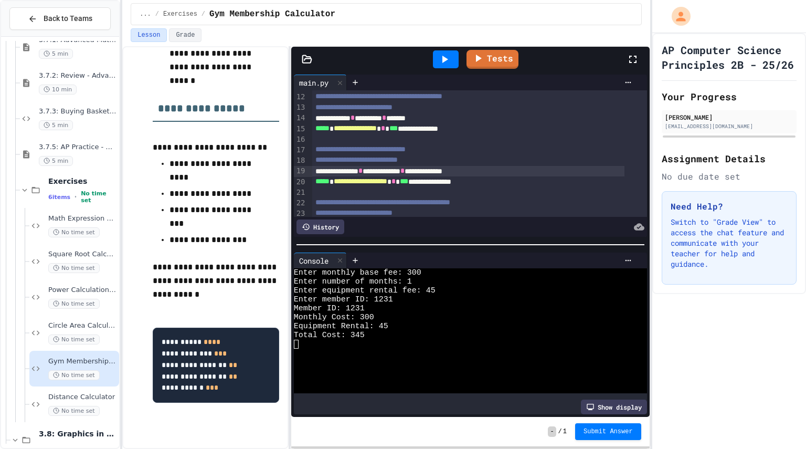
click at [629, 69] on div at bounding box center [637, 59] width 23 height 28
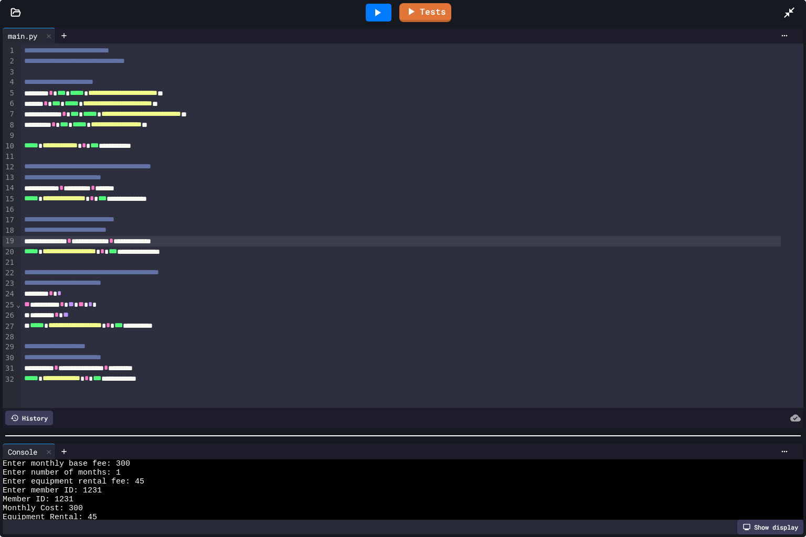
scroll to position [0, 0]
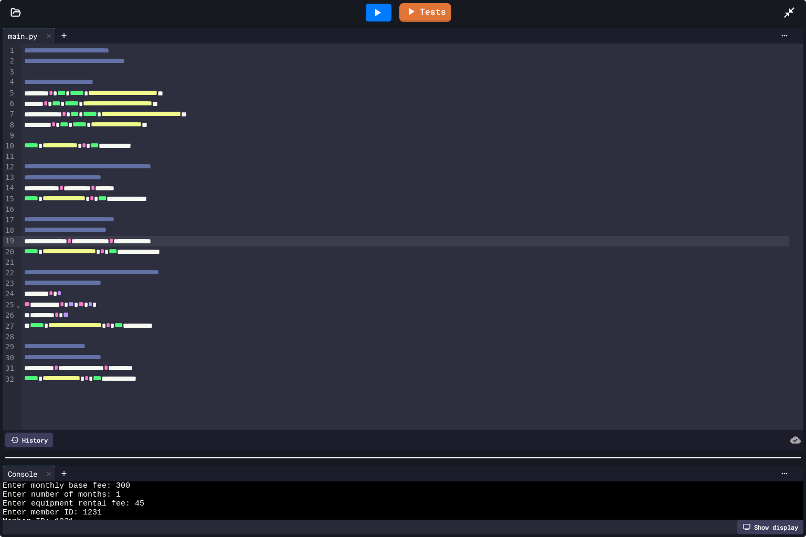
click at [133, 448] on div at bounding box center [403, 458] width 806 height 10
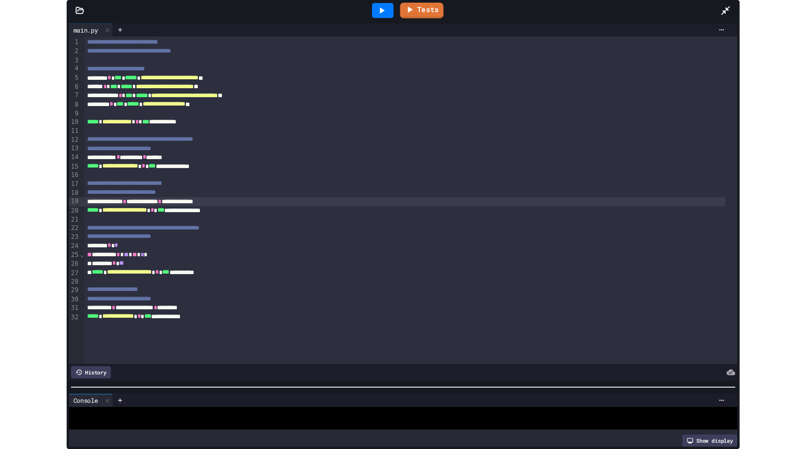
scroll to position [54, 0]
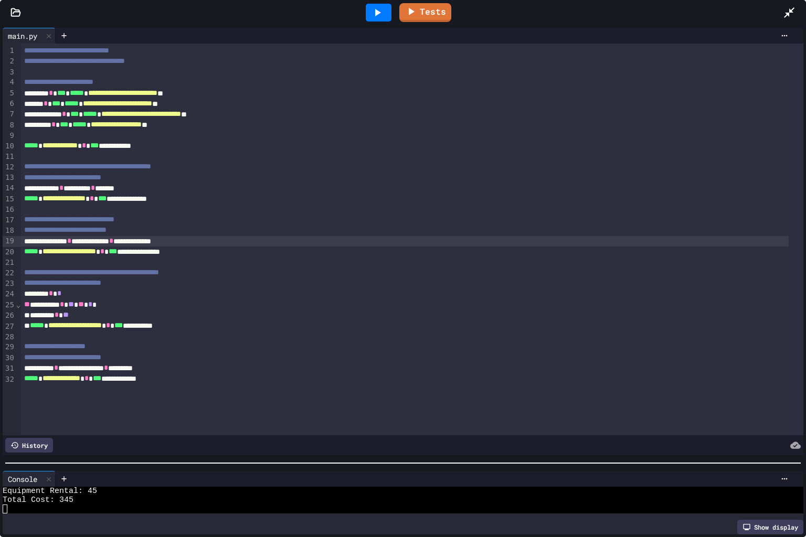
click at [431, 18] on link "Tests" at bounding box center [425, 12] width 52 height 19
click at [432, 16] on link "Tests" at bounding box center [425, 12] width 52 height 19
click at [436, 14] on link "Tests" at bounding box center [425, 12] width 52 height 19
click at [438, 10] on link "Tests" at bounding box center [425, 12] width 52 height 19
click at [422, 7] on link "Tests" at bounding box center [425, 12] width 52 height 20
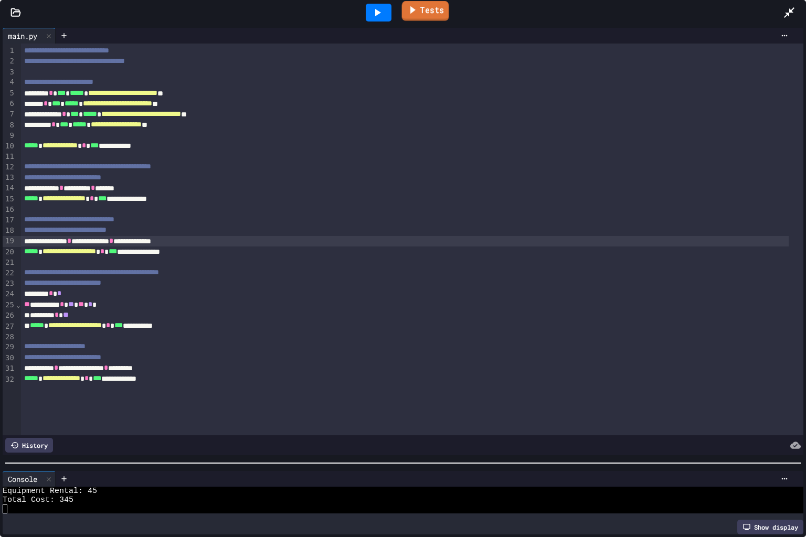
click at [438, 11] on link "Tests" at bounding box center [425, 11] width 47 height 20
click at [791, 10] on icon at bounding box center [789, 12] width 10 height 10
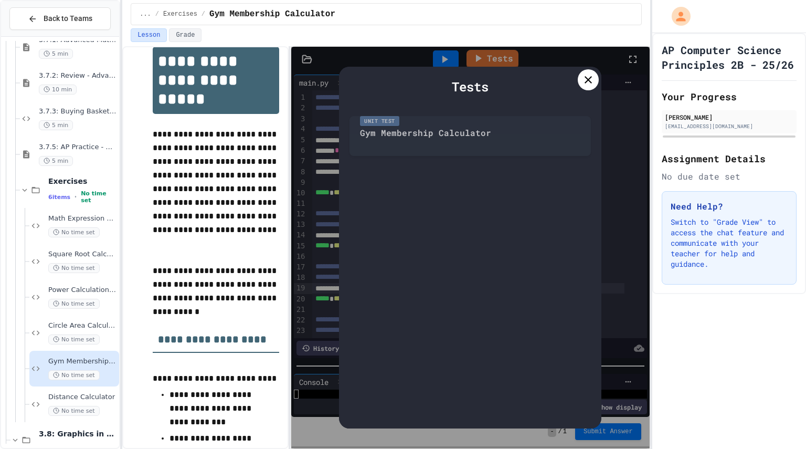
scroll to position [0, 0]
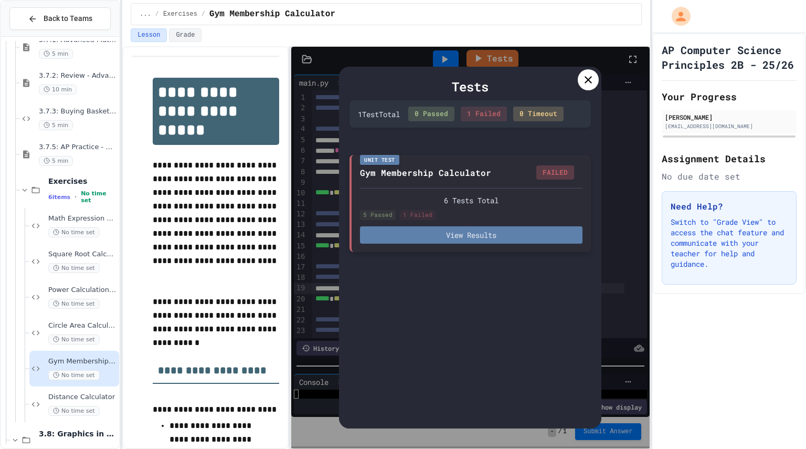
click at [440, 235] on button "View Results" at bounding box center [471, 234] width 222 height 17
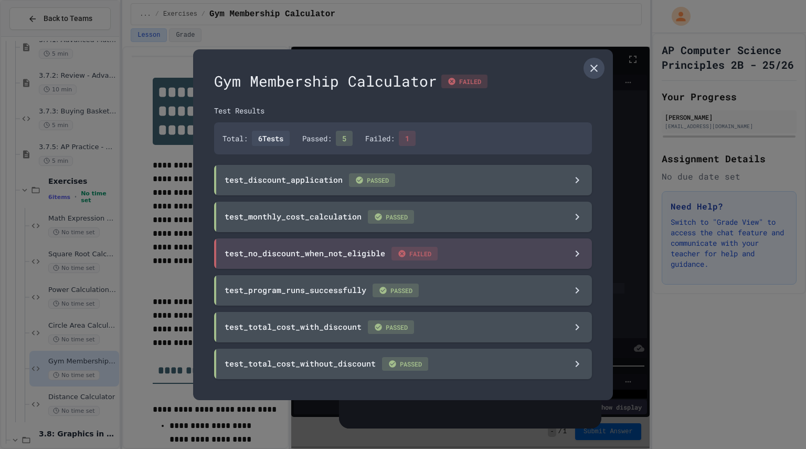
click at [585, 72] on link at bounding box center [593, 68] width 21 height 21
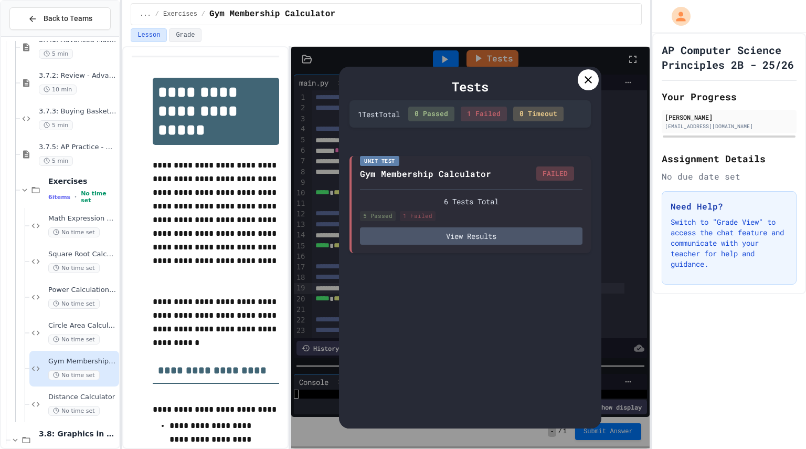
click at [587, 85] on icon at bounding box center [588, 79] width 13 height 13
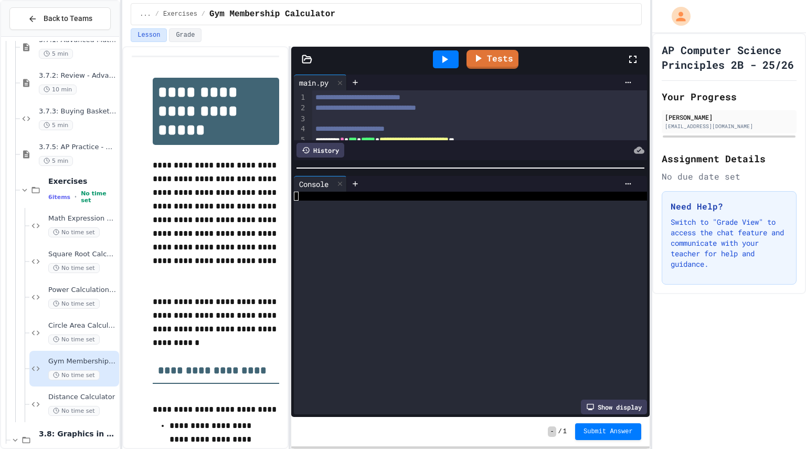
click at [364, 163] on div at bounding box center [470, 168] width 358 height 10
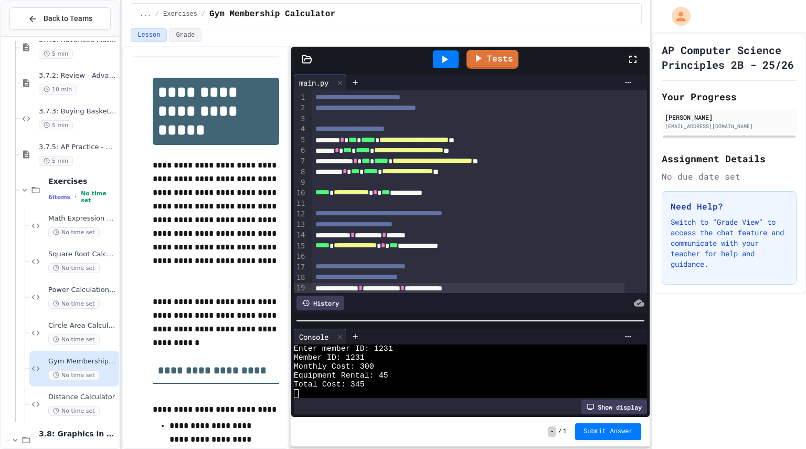
scroll to position [36, 0]
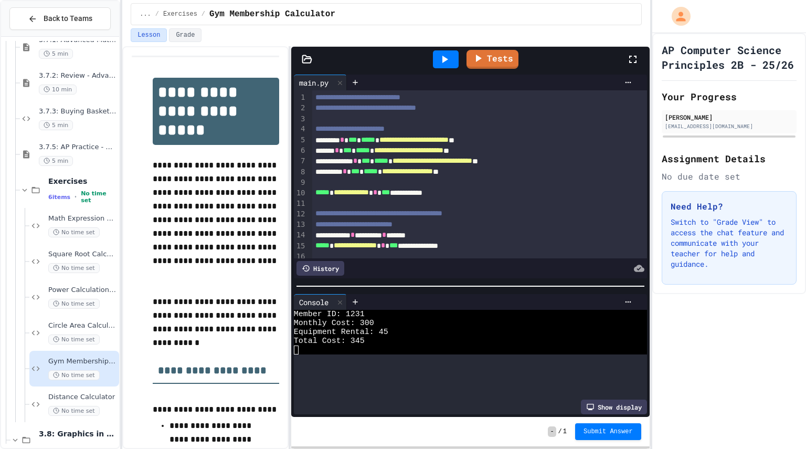
click at [374, 282] on div at bounding box center [470, 286] width 358 height 10
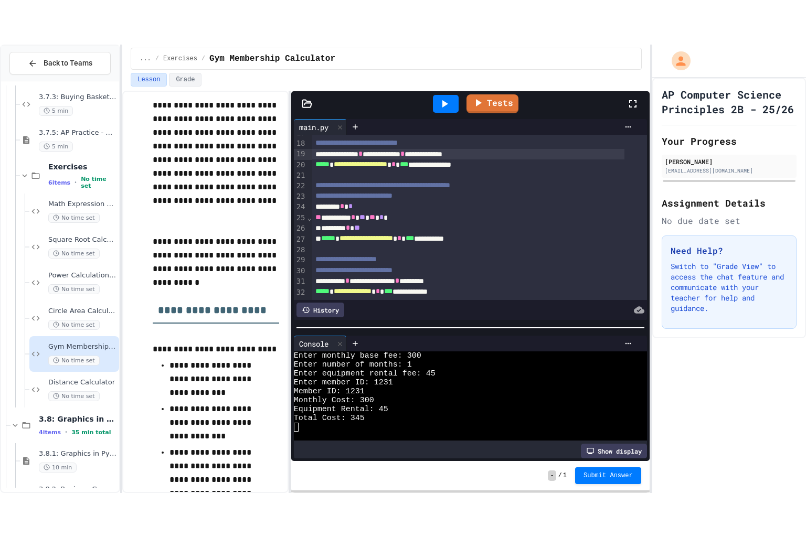
scroll to position [190, 0]
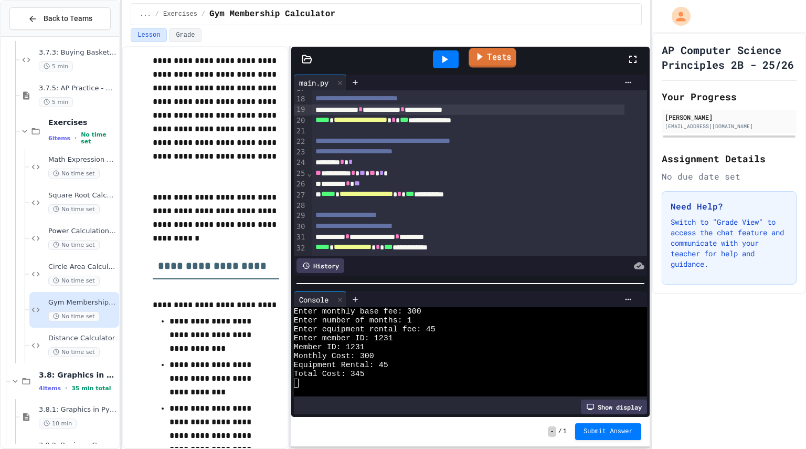
click at [511, 59] on link "Tests" at bounding box center [491, 58] width 47 height 20
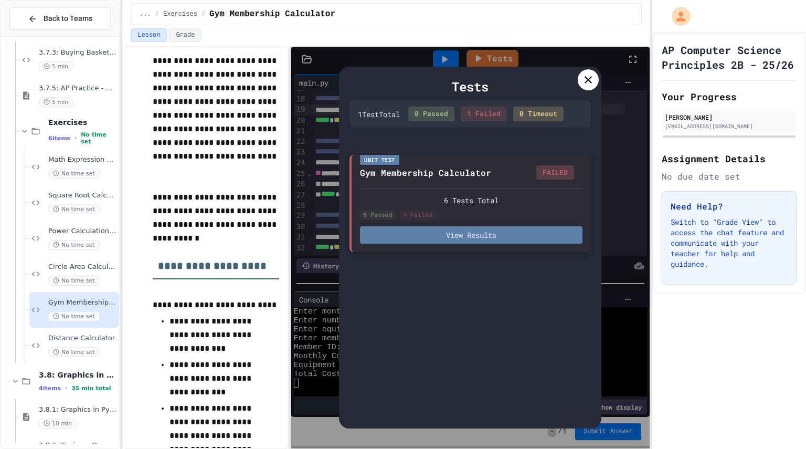
click at [497, 230] on button "View Results" at bounding box center [471, 234] width 222 height 17
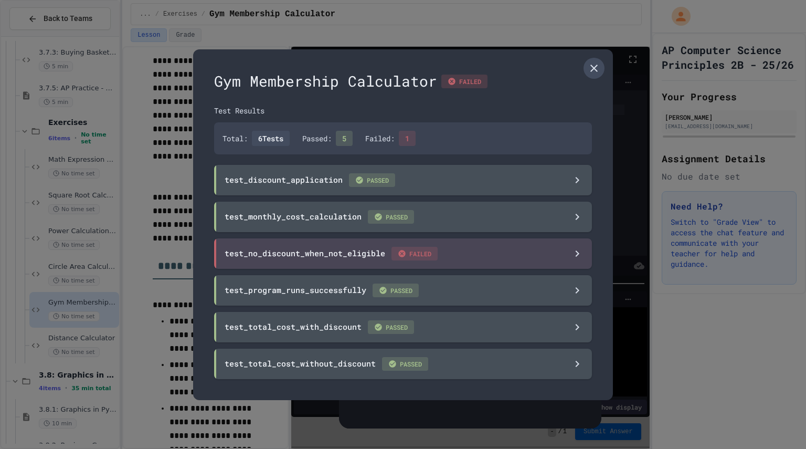
click at [600, 67] on link at bounding box center [593, 68] width 21 height 21
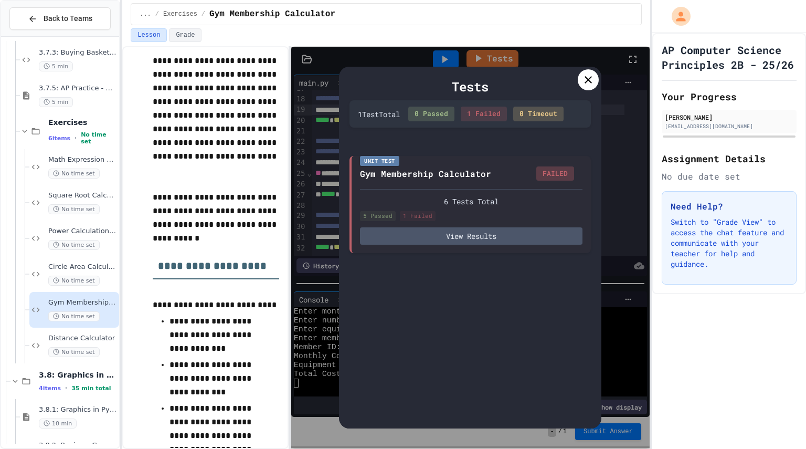
click at [588, 77] on icon at bounding box center [588, 79] width 13 height 13
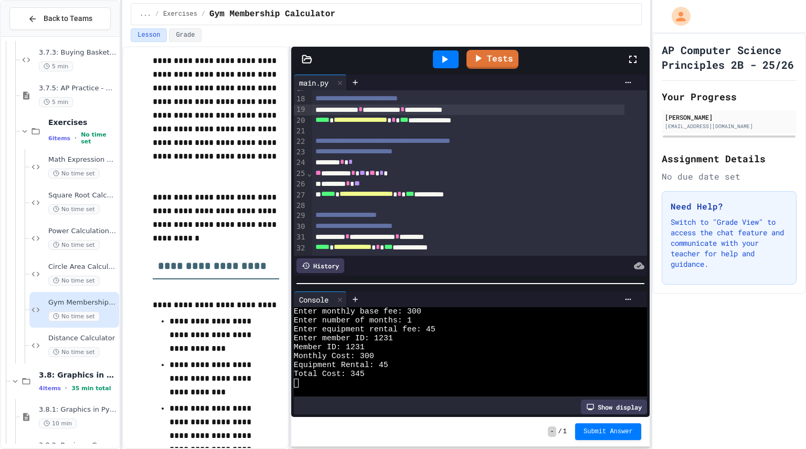
click at [637, 62] on icon at bounding box center [632, 59] width 13 height 13
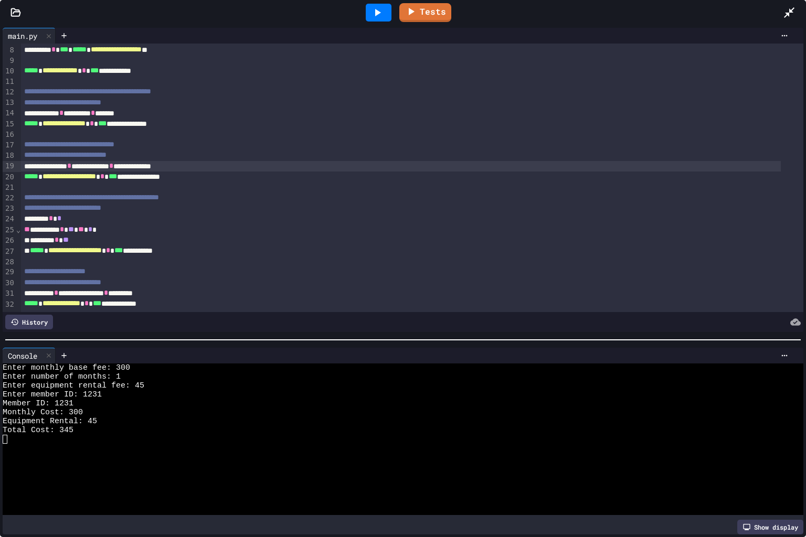
click at [32, 247] on span "*****" at bounding box center [37, 250] width 14 height 7
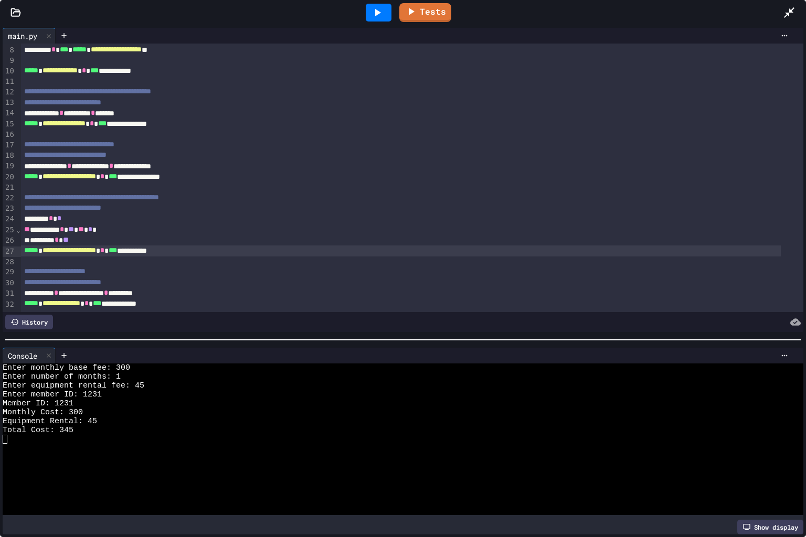
click at [385, 10] on div at bounding box center [379, 13] width 26 height 18
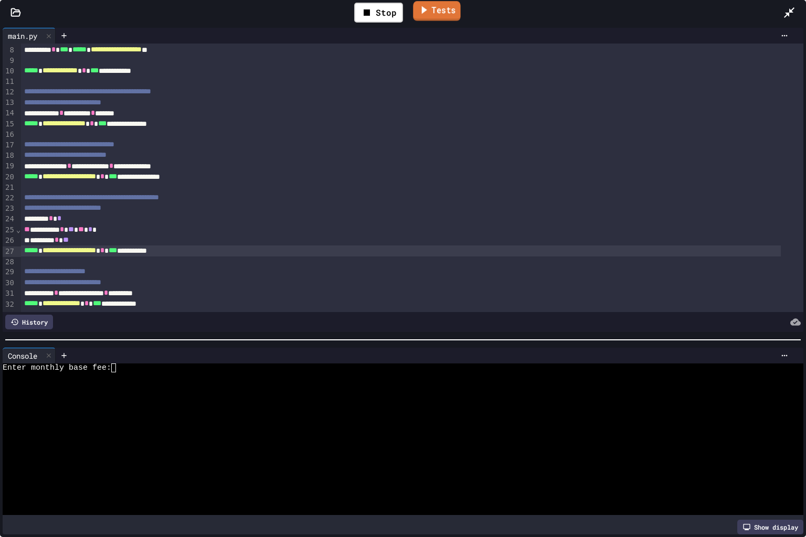
click at [437, 10] on link "Tests" at bounding box center [436, 11] width 47 height 20
click at [780, 14] on div "Stop Tests" at bounding box center [406, 12] width 751 height 30
click at [786, 13] on icon at bounding box center [789, 12] width 10 height 10
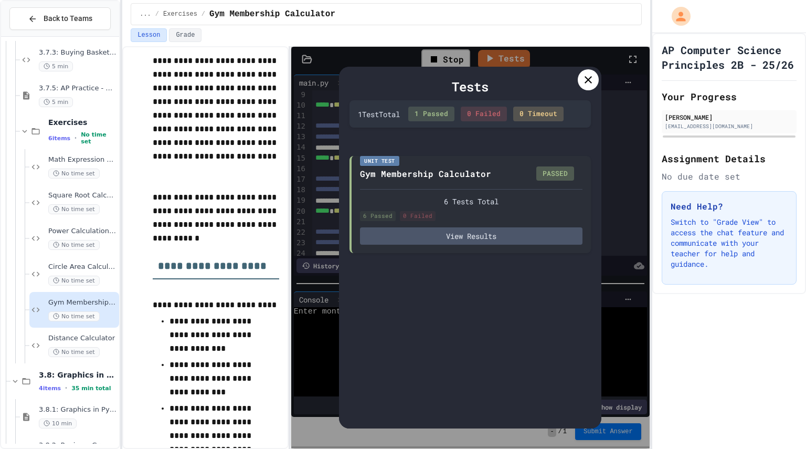
click at [580, 86] on div at bounding box center [588, 79] width 21 height 21
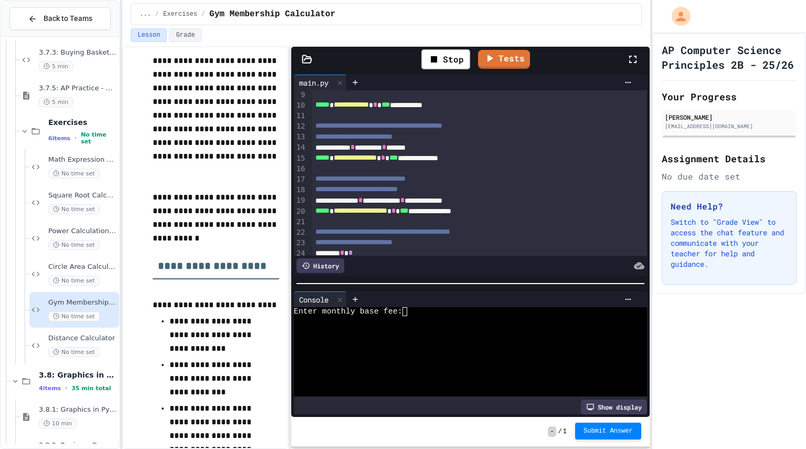
click at [591, 428] on span "Submit Answer" at bounding box center [607, 430] width 49 height 8
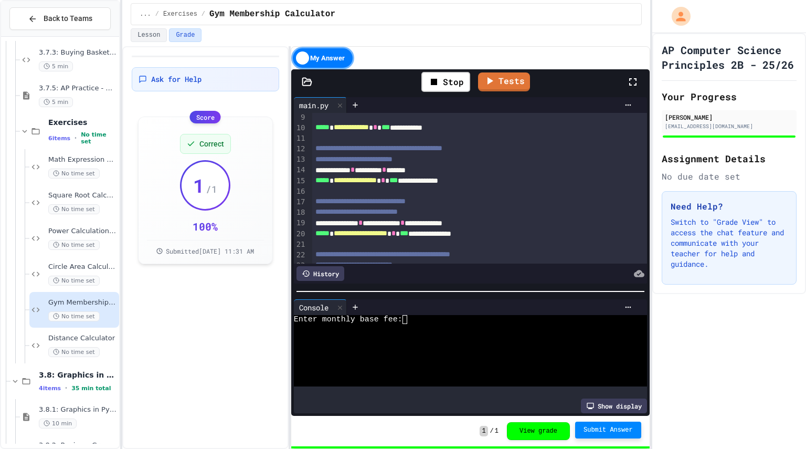
click at [100, 327] on div "Gym Membership Calculator No time set" at bounding box center [74, 310] width 90 height 36
click at [103, 337] on span "Distance Calculator" at bounding box center [82, 338] width 69 height 9
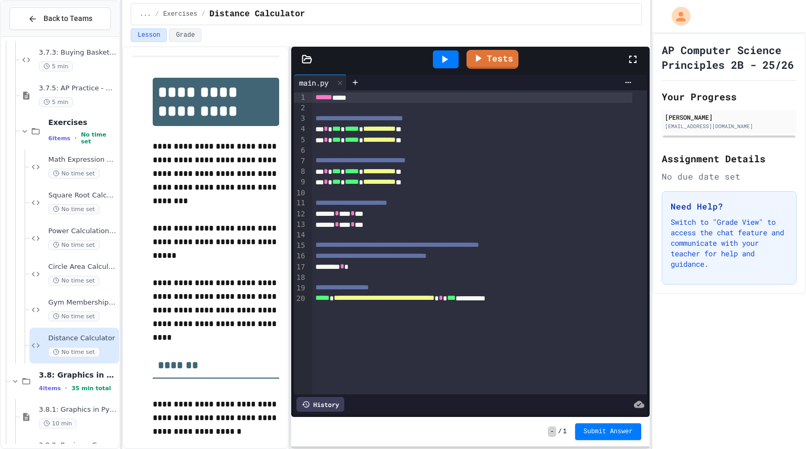
click at [451, 54] on icon at bounding box center [444, 59] width 13 height 13
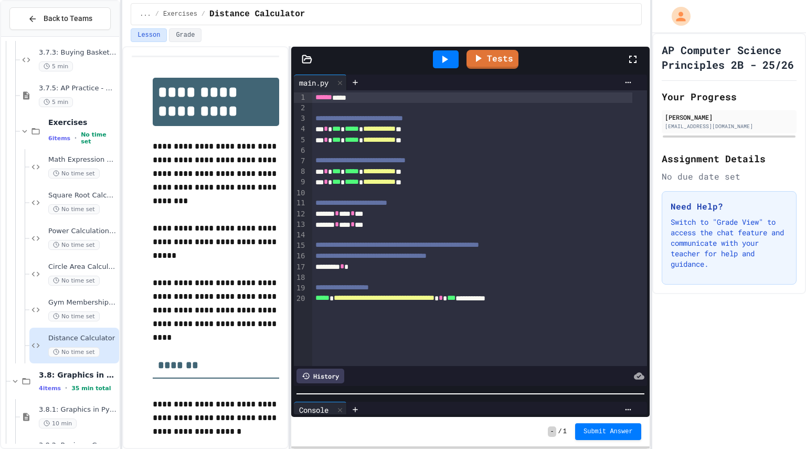
click at [354, 391] on div at bounding box center [470, 393] width 358 height 10
click at [388, 266] on div "******** *" at bounding box center [472, 266] width 320 height 10
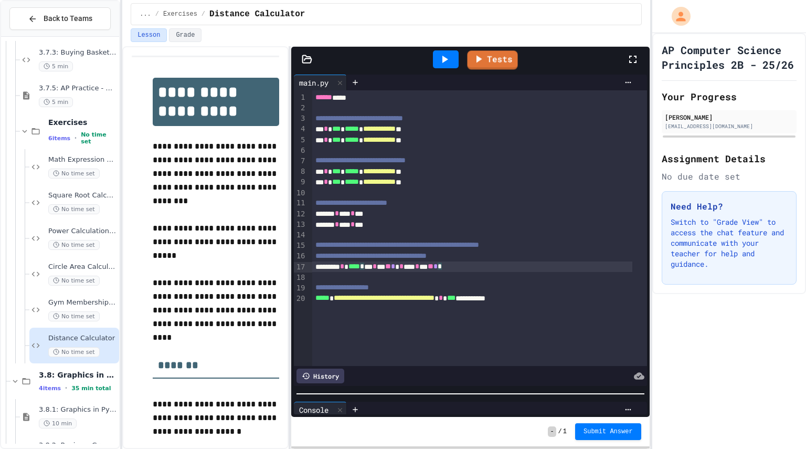
click at [454, 62] on div at bounding box center [446, 59] width 26 height 18
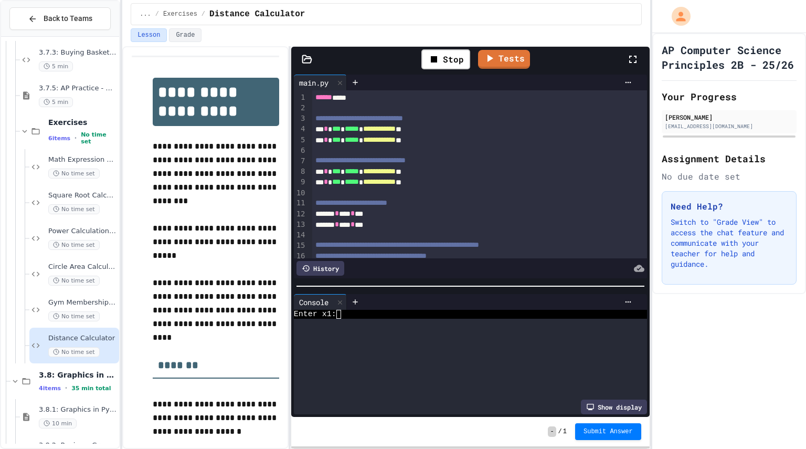
click at [507, 281] on div at bounding box center [470, 286] width 358 height 10
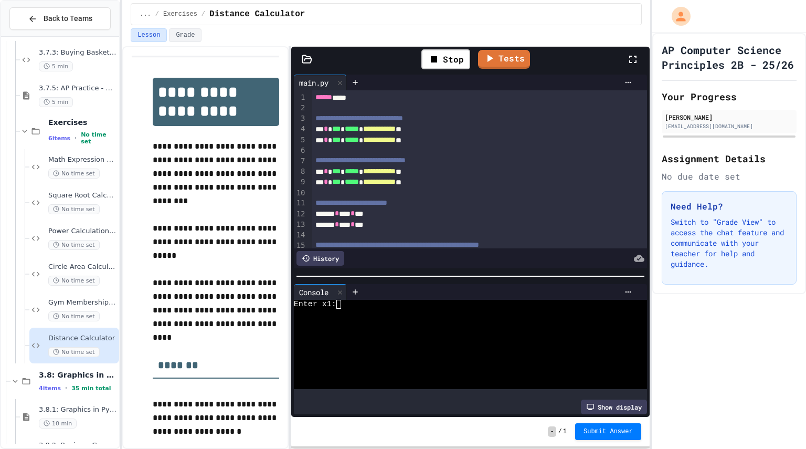
click at [440, 326] on div at bounding box center [461, 330] width 335 height 9
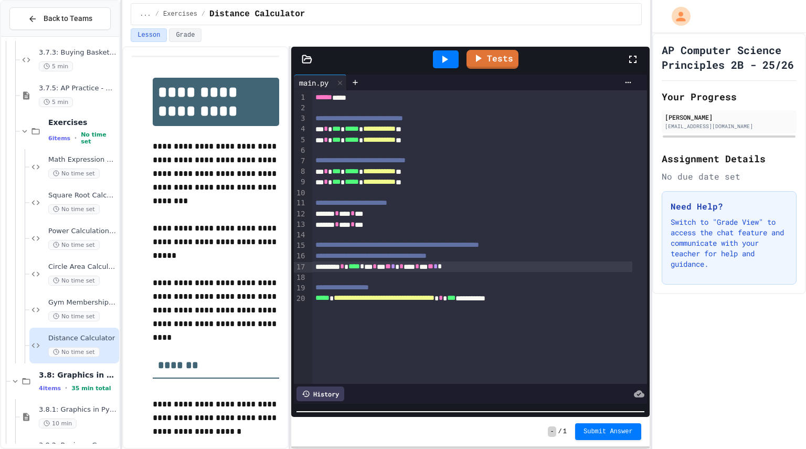
click at [364, 429] on div "**********" at bounding box center [470, 247] width 358 height 401
click at [360, 270] on span "****" at bounding box center [354, 265] width 12 height 7
click at [456, 61] on div at bounding box center [446, 59] width 26 height 18
click at [509, 229] on div "**********" at bounding box center [470, 244] width 358 height 345
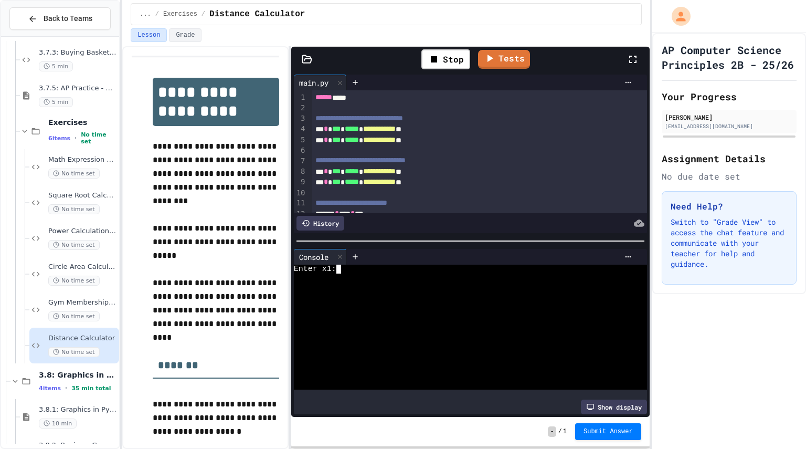
click at [455, 301] on div at bounding box center [461, 304] width 335 height 9
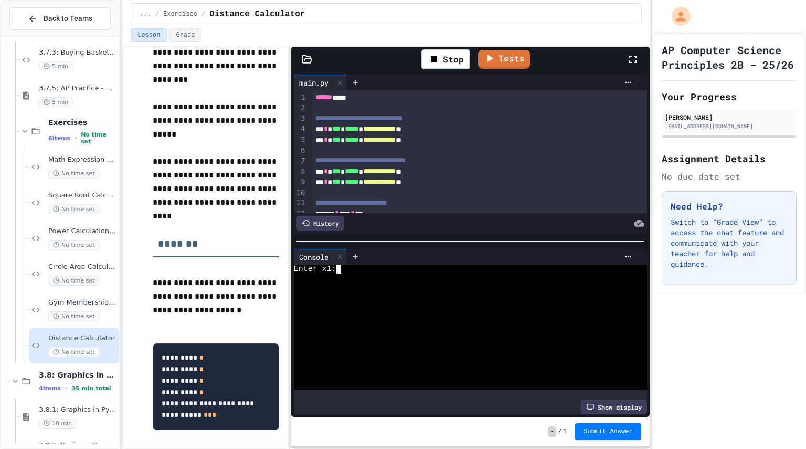
scroll to position [152, 0]
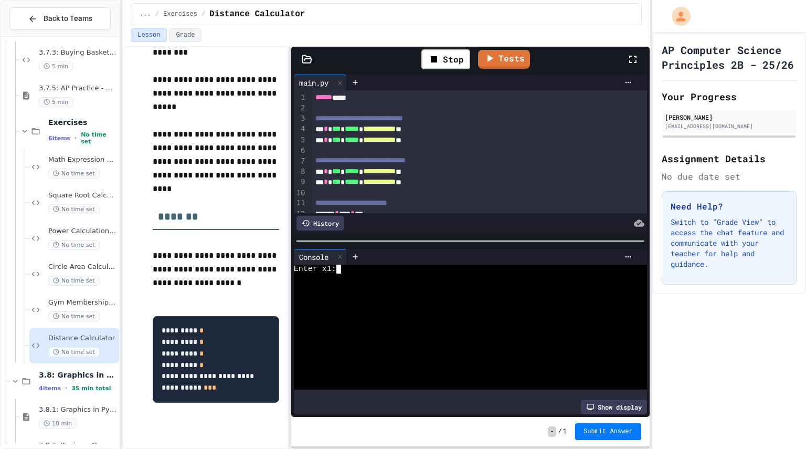
click at [424, 276] on div at bounding box center [461, 277] width 335 height 9
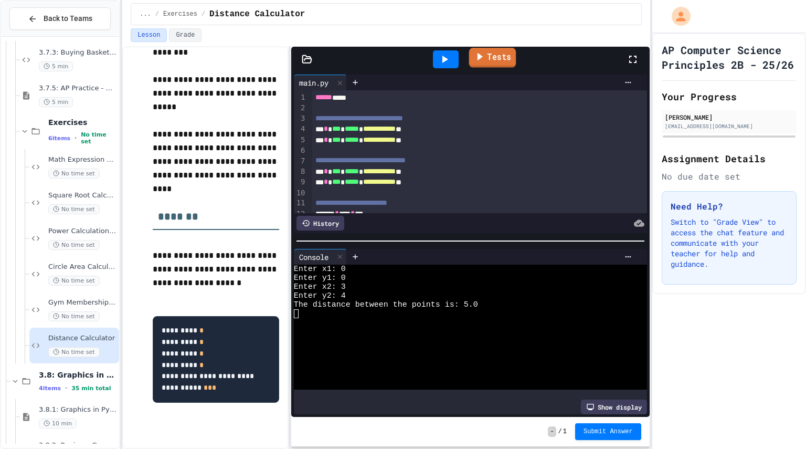
click at [508, 60] on link "Tests" at bounding box center [492, 58] width 47 height 20
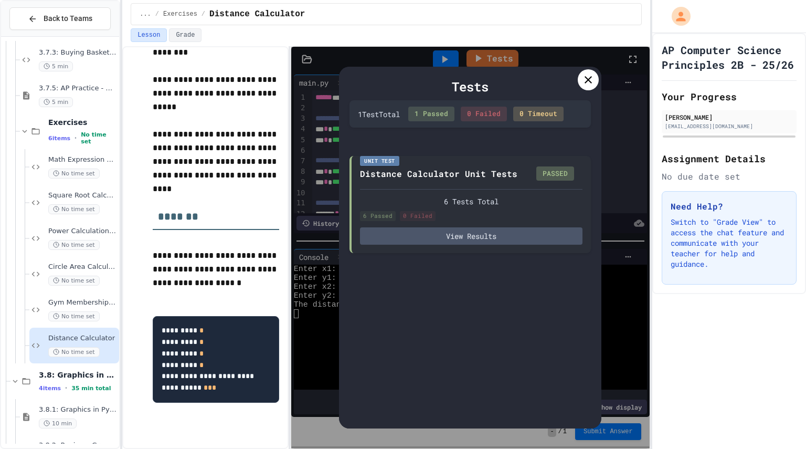
click at [588, 81] on icon at bounding box center [587, 79] width 7 height 7
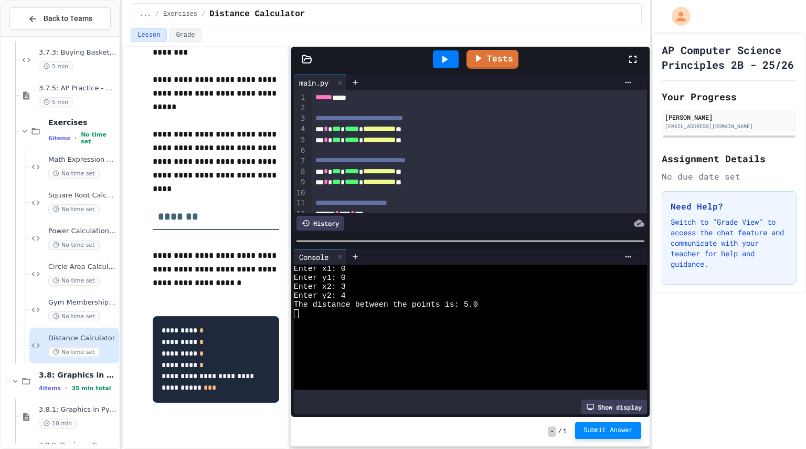
click at [601, 433] on span "Submit Answer" at bounding box center [607, 430] width 49 height 8
